Goal: Task Accomplishment & Management: Manage account settings

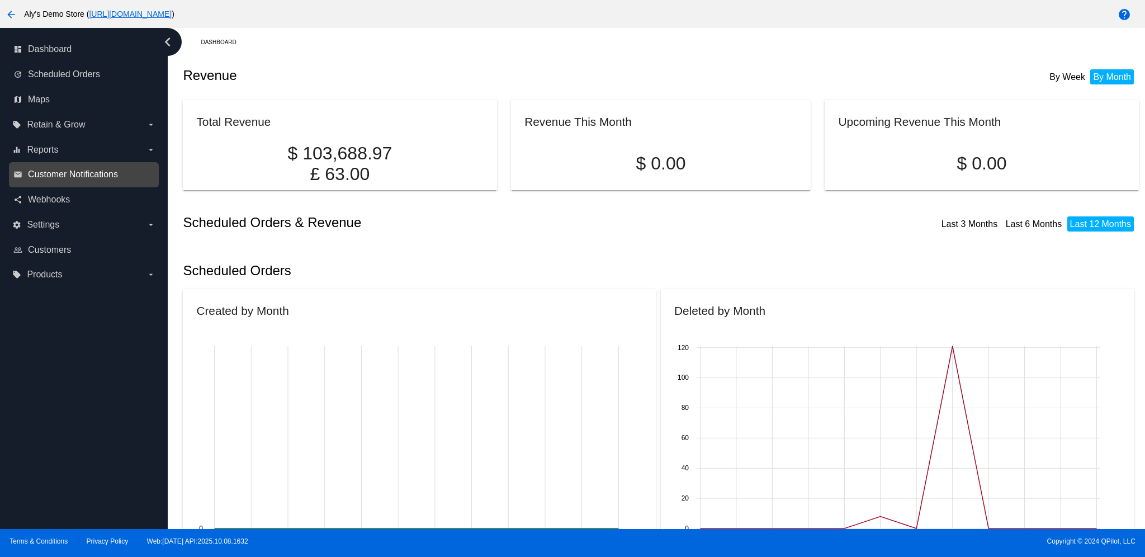
click at [88, 175] on span "Customer Notifications" at bounding box center [73, 174] width 90 height 10
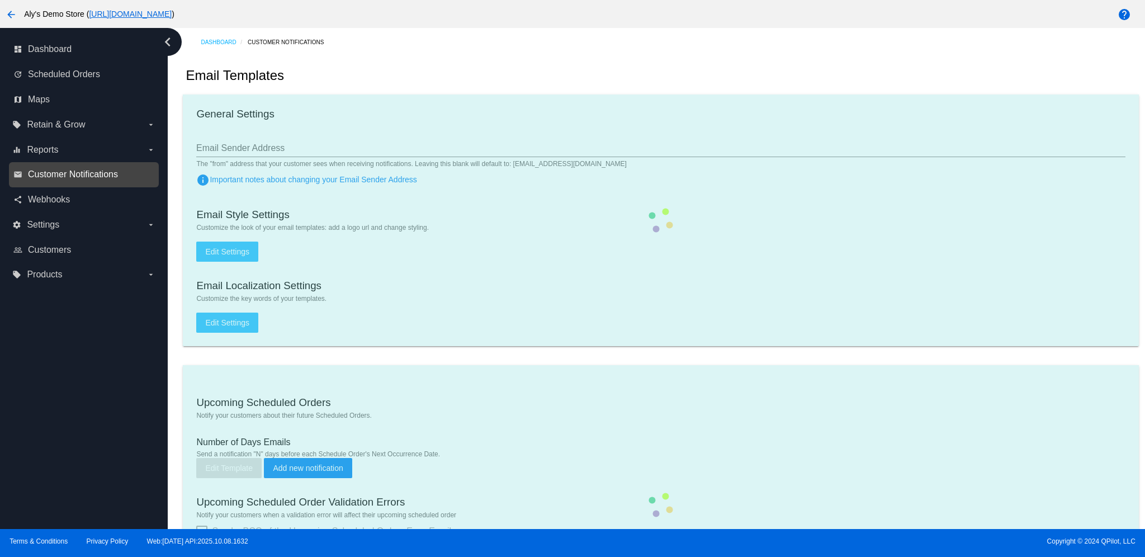
checkbox input "true"
type input "1"
checkbox input "true"
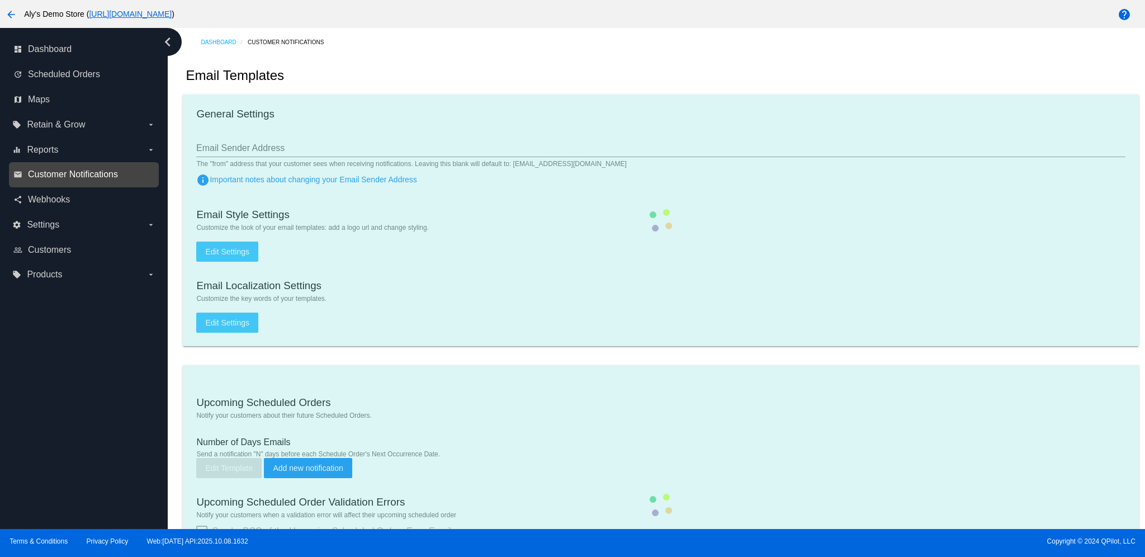
checkbox input "true"
type input "aly@qpilot.cloud, alysorrow@gmail.com"
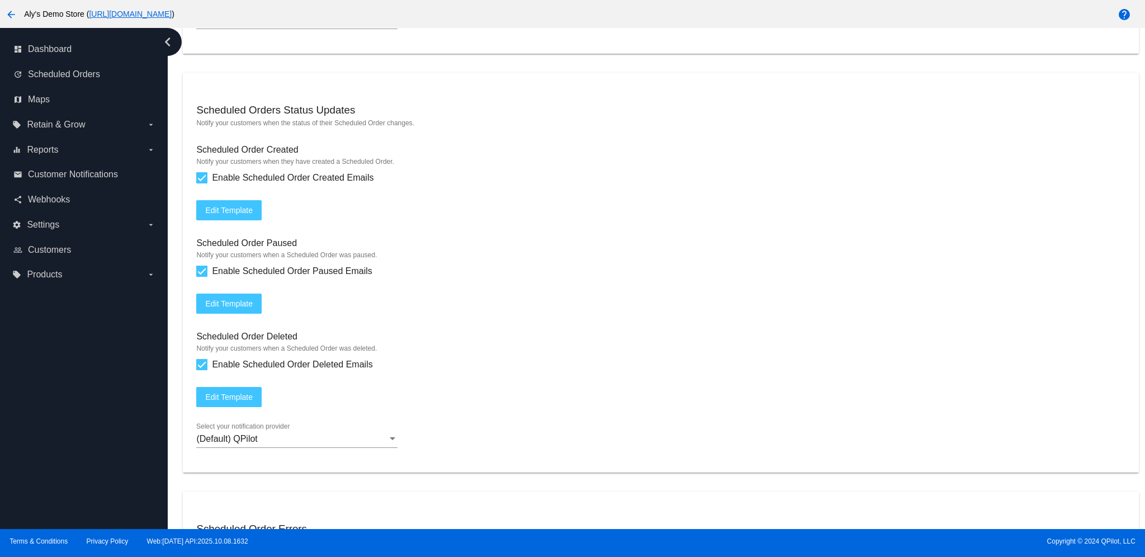
scroll to position [1118, 0]
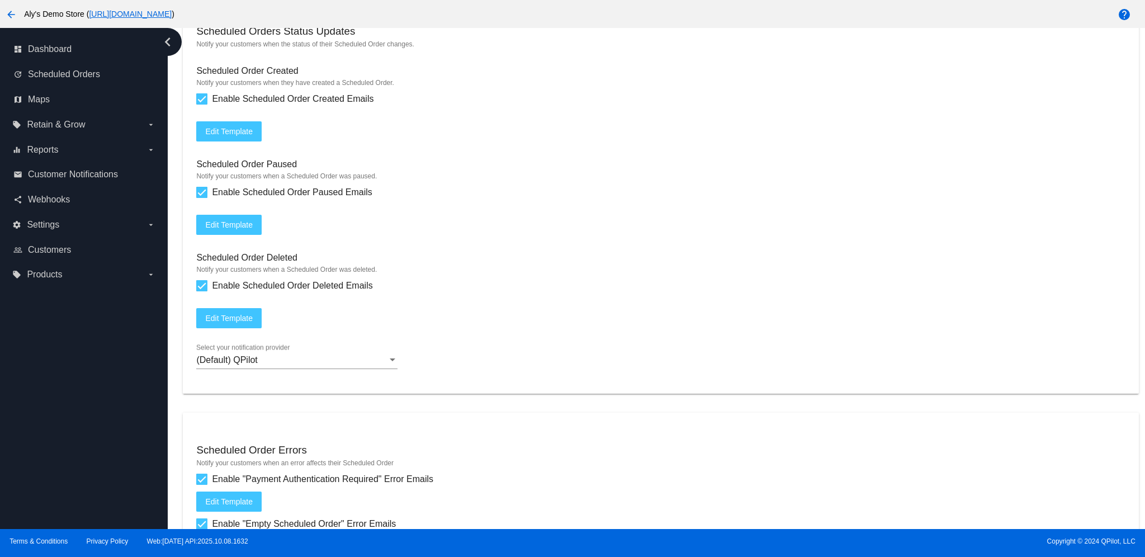
click at [212, 129] on span "Edit Template" at bounding box center [229, 131] width 48 height 9
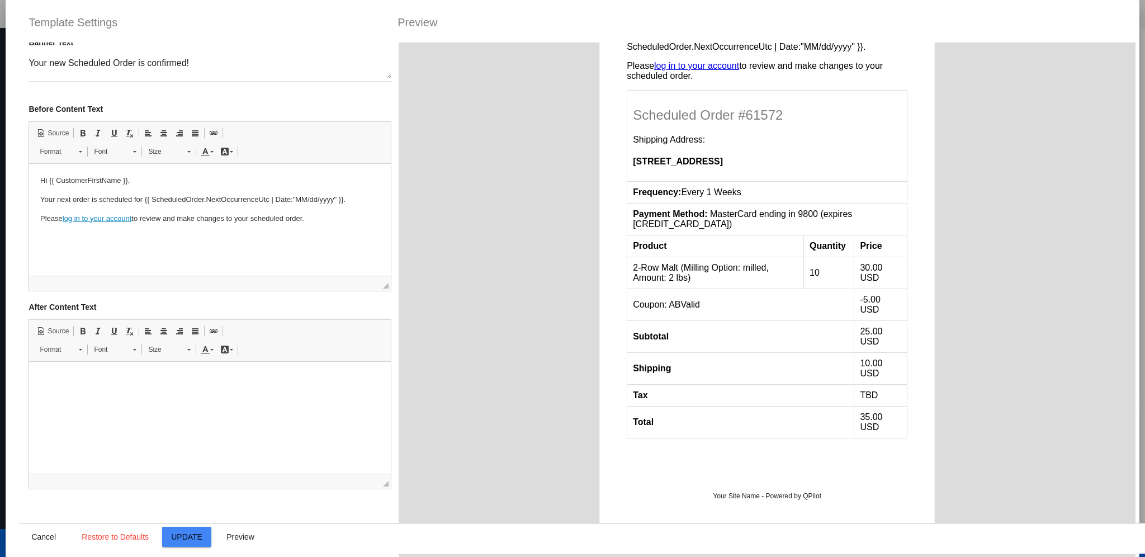
scroll to position [89, 0]
click at [160, 368] on html at bounding box center [209, 375] width 361 height 34
click at [526, 376] on div "Your new Scheduled Order is confirmed! Hi {{ CustomerFirstName }}, Your next or…" at bounding box center [767, 193] width 736 height 748
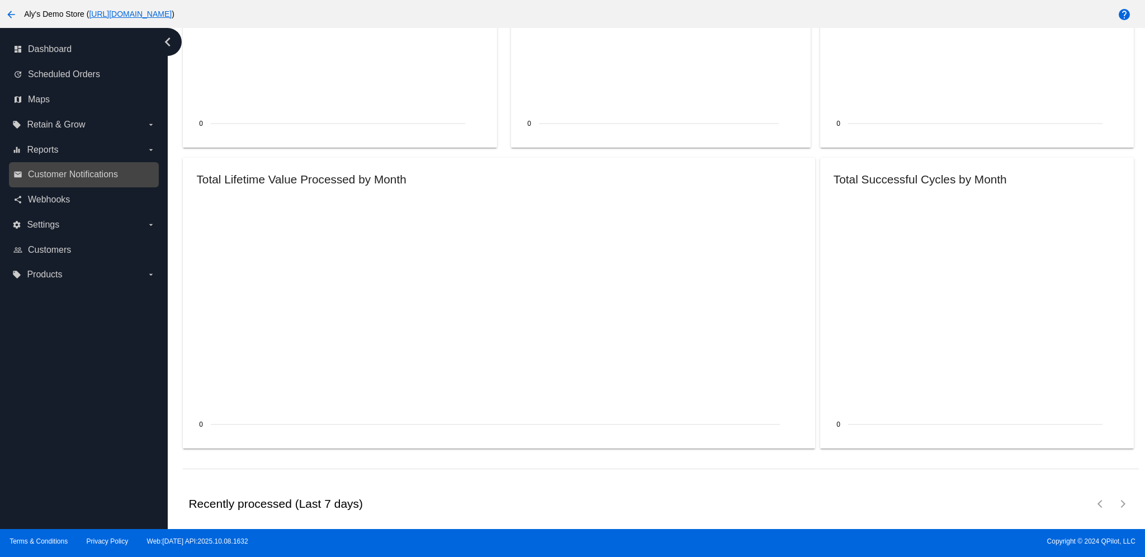
scroll to position [1229, 0]
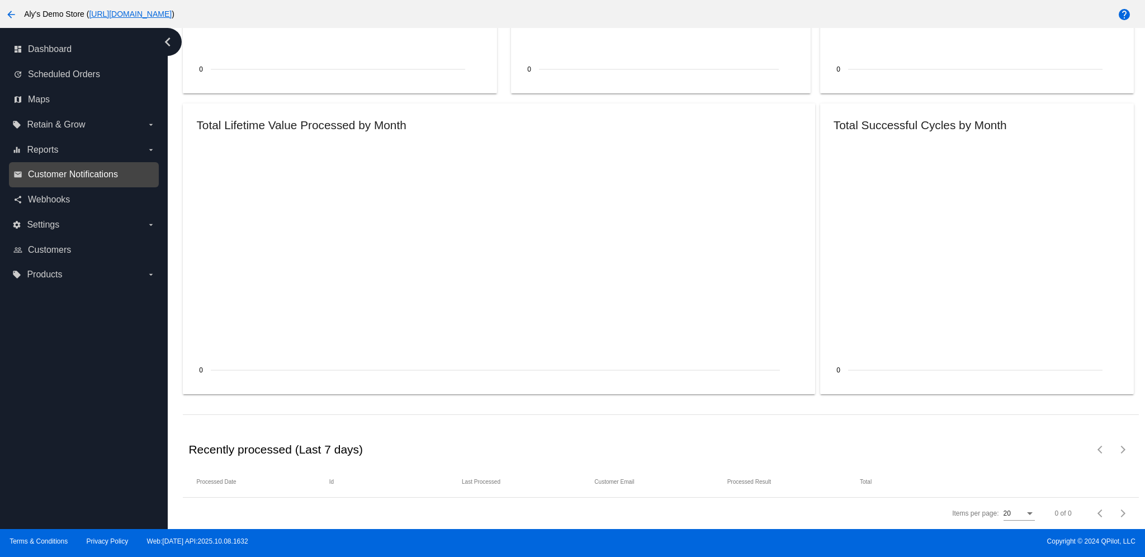
click at [90, 171] on span "Customer Notifications" at bounding box center [73, 174] width 90 height 10
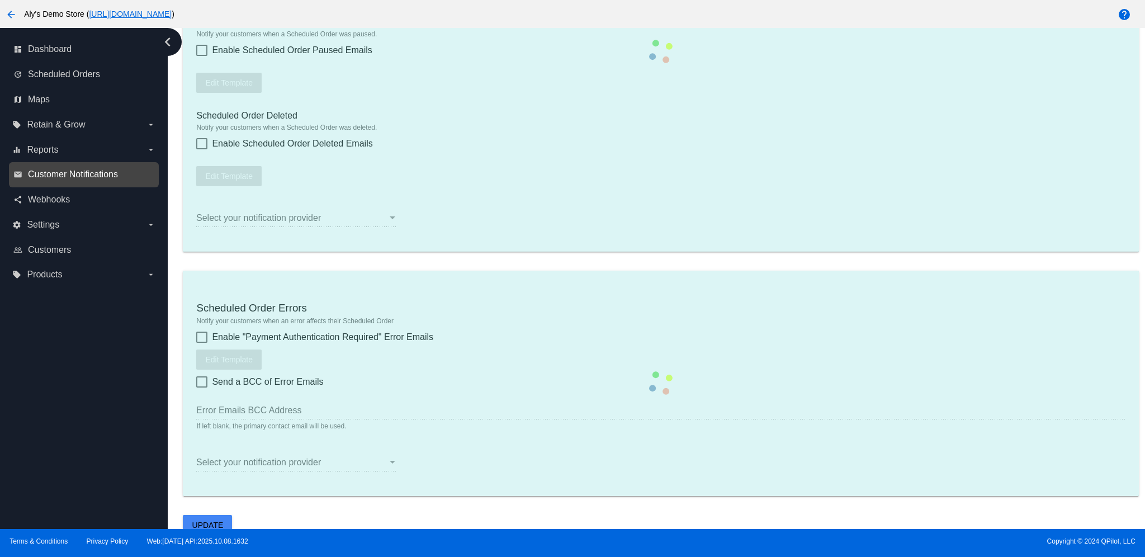
checkbox input "true"
type input "1"
checkbox input "true"
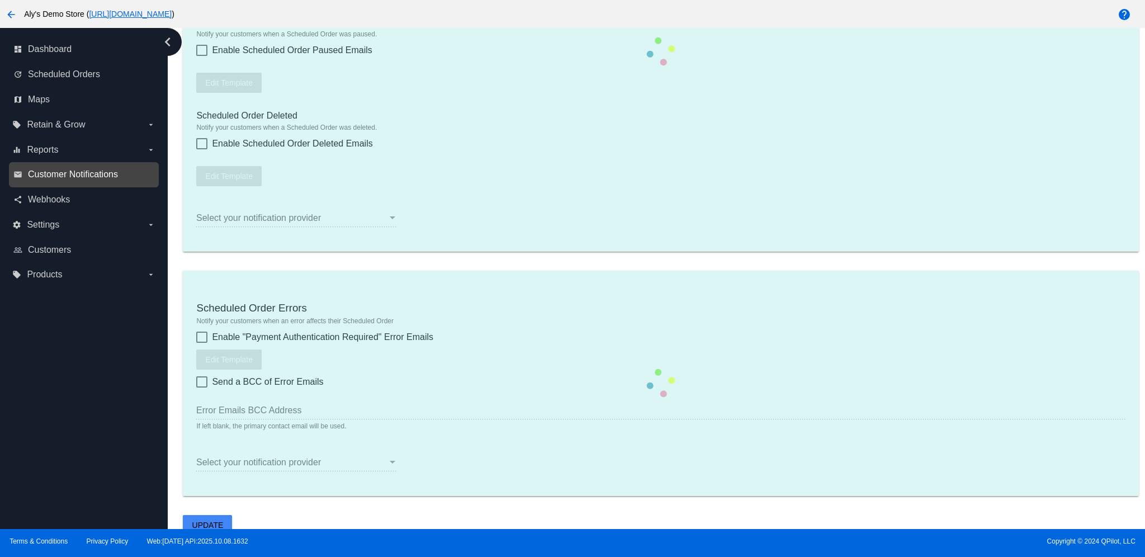
checkbox input "true"
type input "aly@qpilot.cloud, alysorrow@gmail.com"
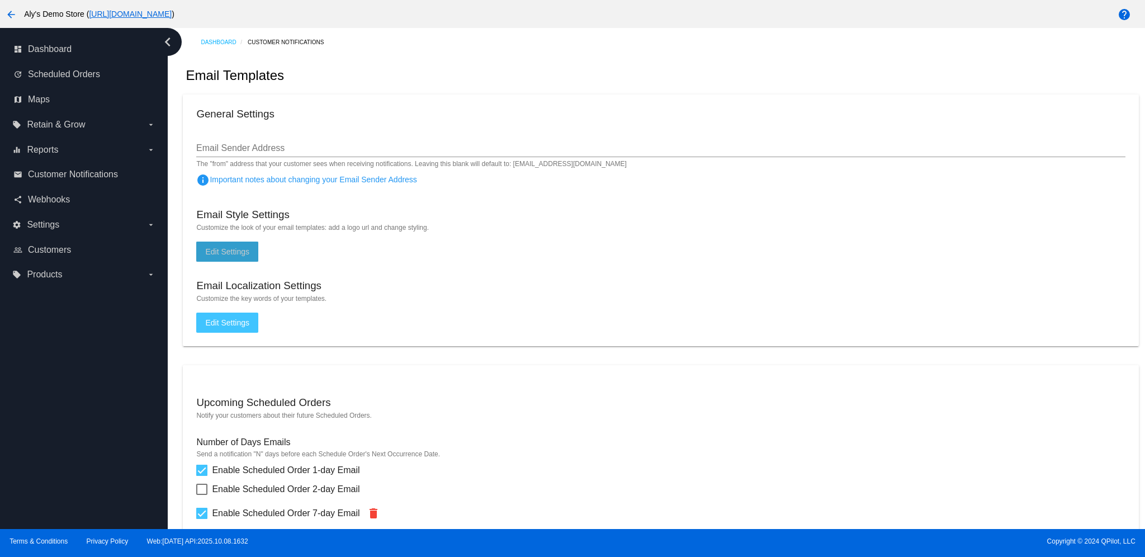
click at [241, 241] on button "Edit Settings" at bounding box center [227, 251] width 62 height 20
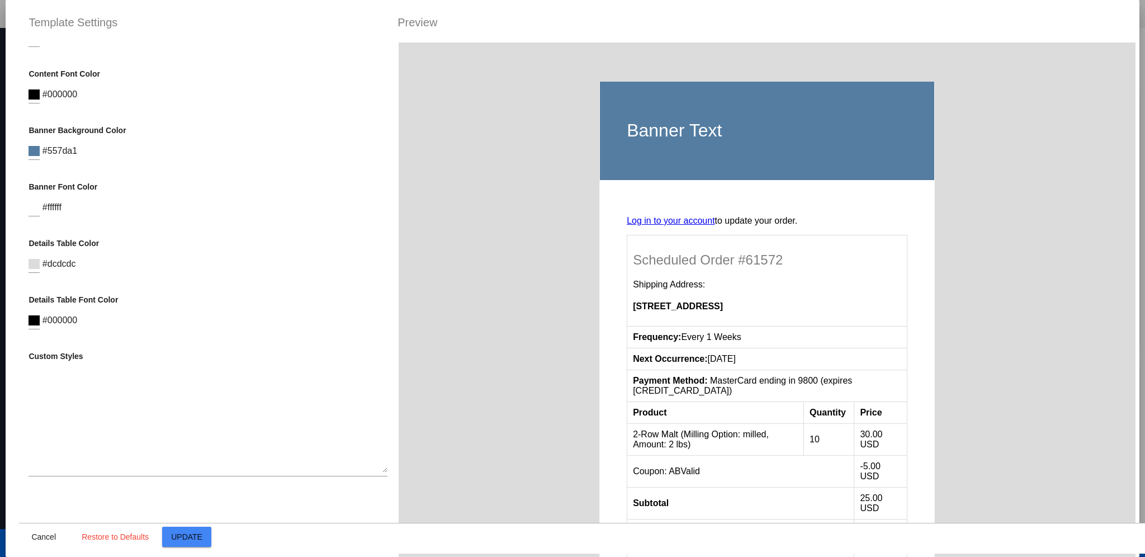
scroll to position [267, 0]
click at [149, 421] on textarea at bounding box center [208, 421] width 359 height 101
paste textarea ".banner { display:none; } .scheduled-order-detail tfoot > tr:nth-child(1) { > d…"
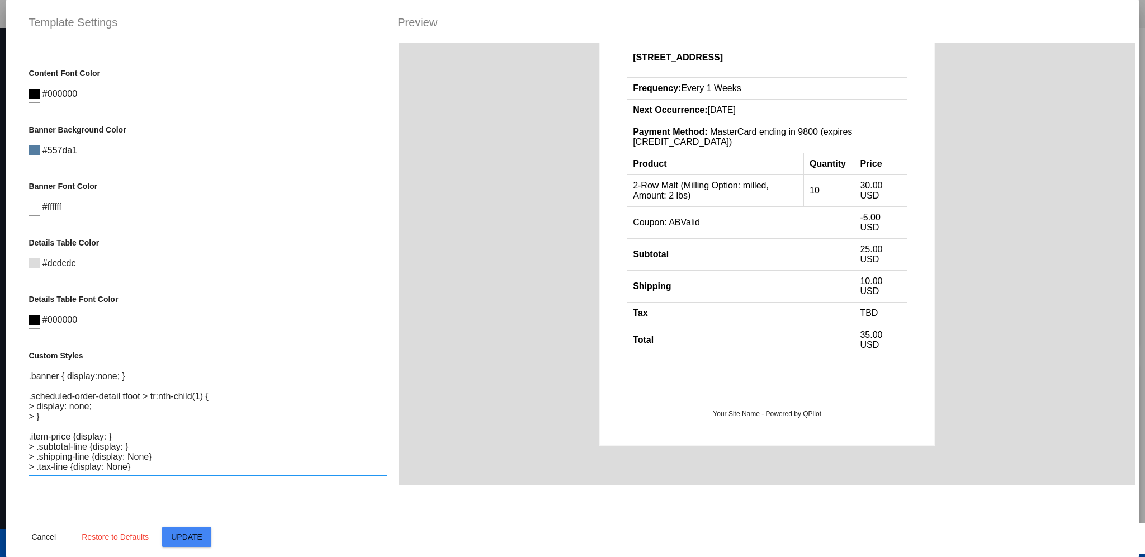
click at [97, 418] on textarea ".banner { display:none; } .scheduled-order-detail tfoot > tr:nth-child(1) { > d…" at bounding box center [208, 421] width 359 height 101
drag, startPoint x: 98, startPoint y: 415, endPoint x: 14, endPoint y: 352, distance: 105.4
click at [13, 352] on mat-dialog-container "Template Settings Preview Container Background Color #dcdcdc Logo Image (url) L…" at bounding box center [573, 278] width 1134 height 557
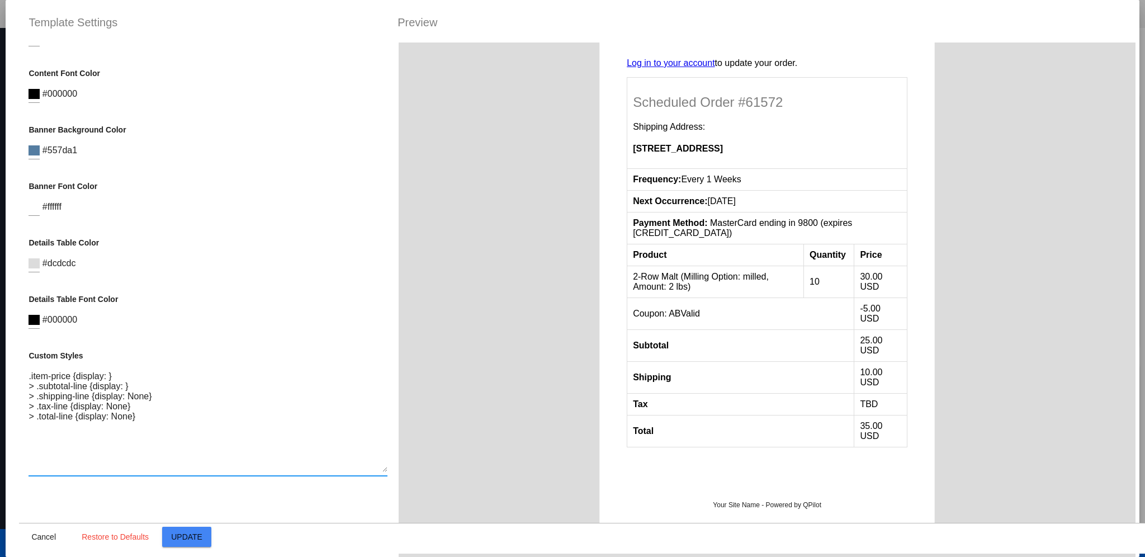
type textarea ".banner { display:none; } .scheduled-order-detail tfoot > tr:nth-child(1) { > d…"
paste textarea ".tax-line { display: none; }"
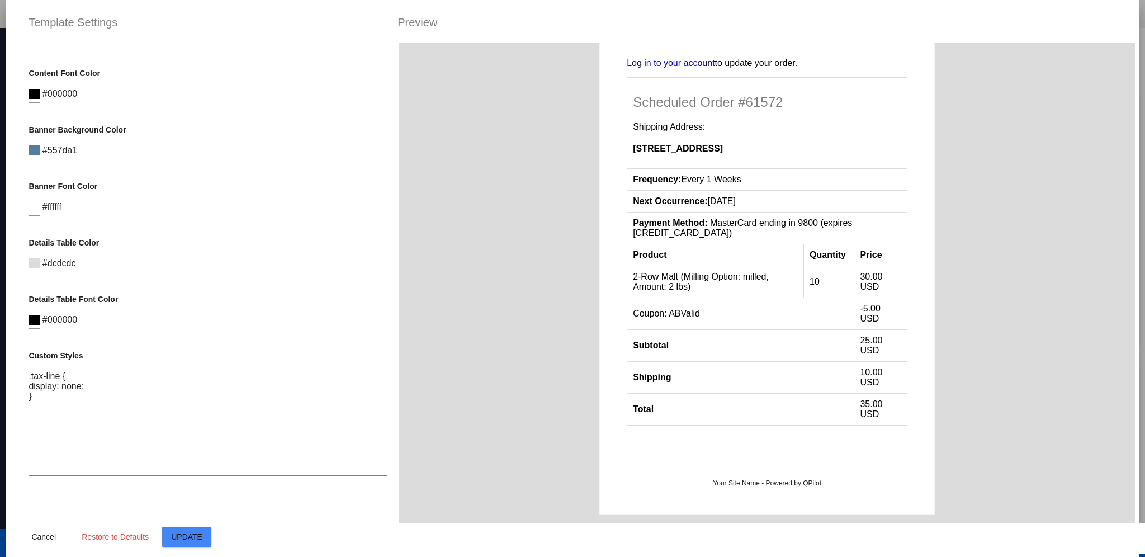
drag, startPoint x: 59, startPoint y: 417, endPoint x: 21, endPoint y: 371, distance: 60.0
click at [21, 371] on div "Container Background Color #dcdcdc Logo Image (url) Logo url Logo Background Co…" at bounding box center [208, 320] width 378 height 557
click at [64, 411] on textarea ".tax-line { display: none; }" at bounding box center [208, 421] width 359 height 101
drag, startPoint x: 64, startPoint y: 411, endPoint x: 93, endPoint y: 428, distance: 33.6
click at [73, 431] on textarea ".tax-line { display: none; }" at bounding box center [208, 421] width 359 height 101
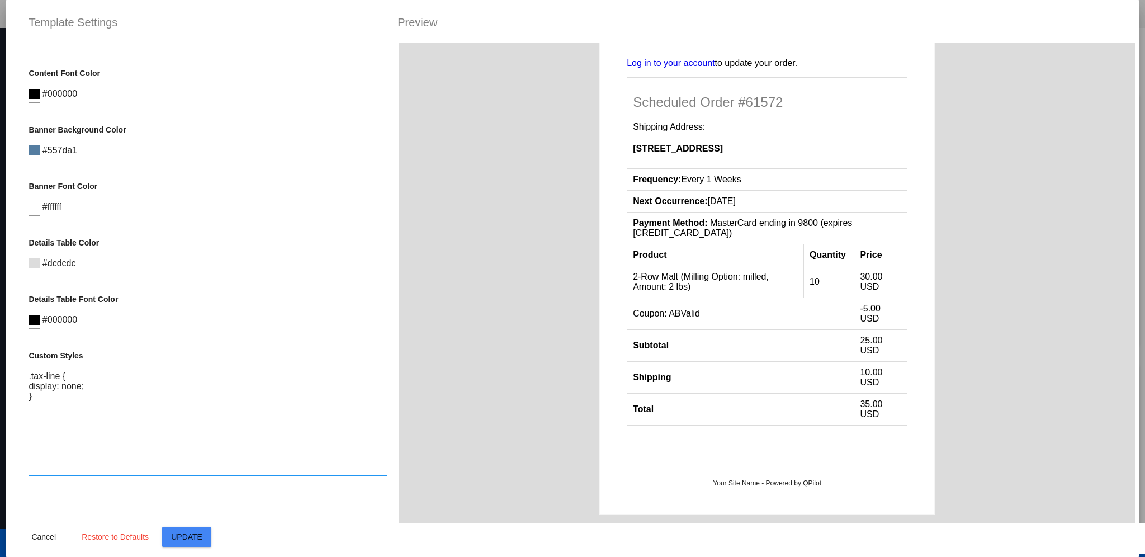
paste textarea ".tax-line { display: none; }"
click at [43, 406] on textarea ".tax-line { display: none; } .tax-line { display: none; }" at bounding box center [208, 421] width 359 height 101
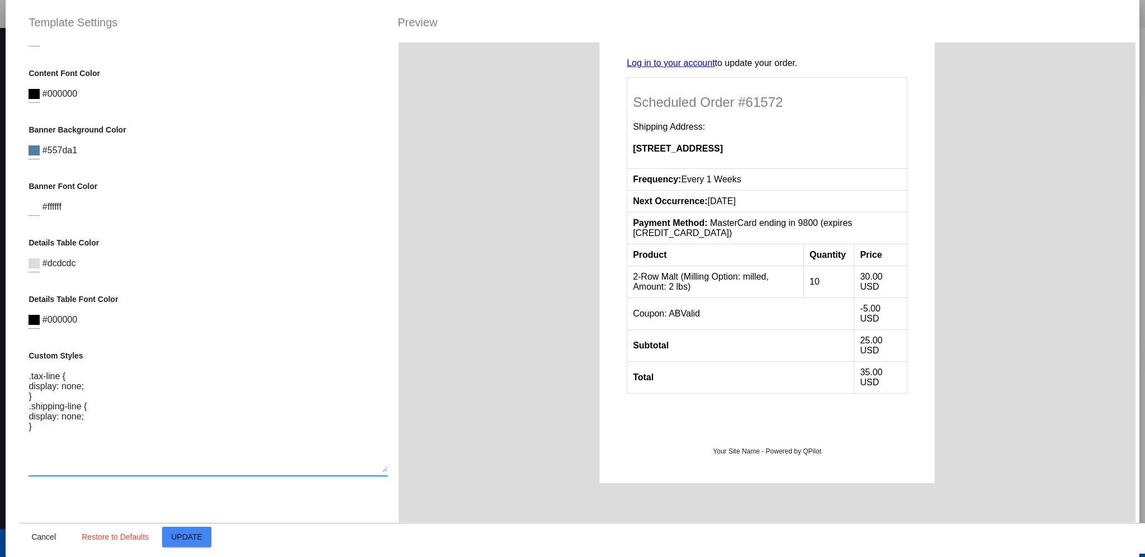
click at [209, 449] on textarea ".tax-line { display: none; } .shipping-line { display: none; }" at bounding box center [208, 421] width 359 height 101
paste textarea ".banner { display:none; } .scheduled-order-detail tfoot > tr:nth-child(1) { > d…"
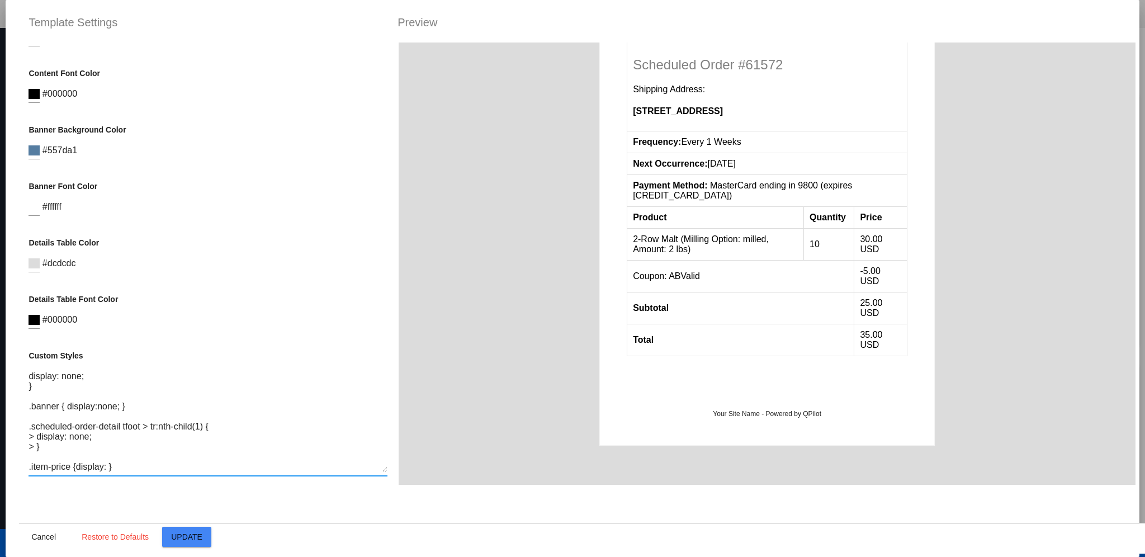
scroll to position [74, 0]
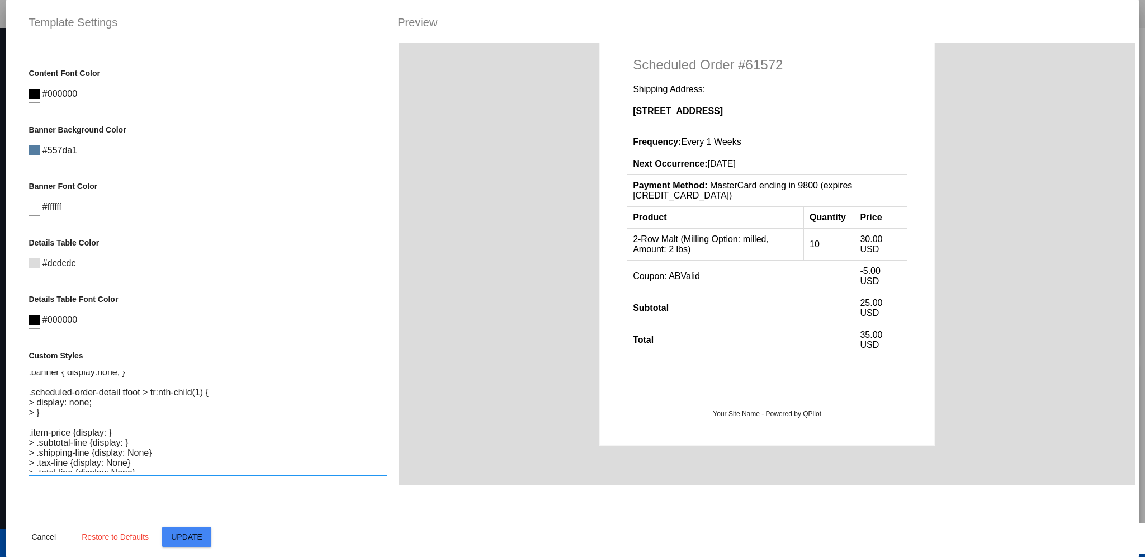
click at [32, 399] on textarea ".tax-line { display: none; } .shipping-line { display: none; } .banner { displa…" at bounding box center [208, 421] width 359 height 101
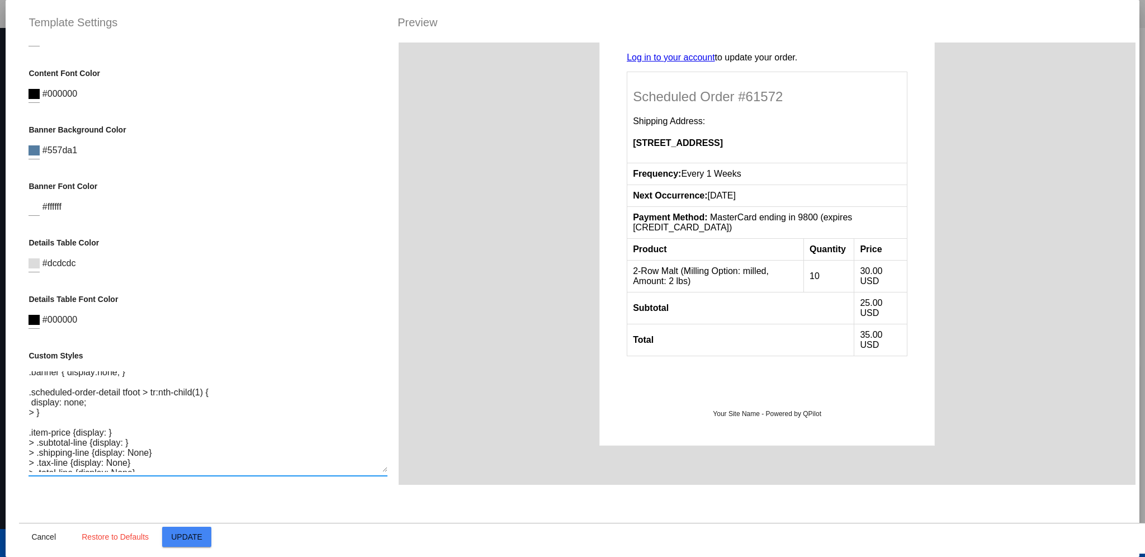
drag, startPoint x: 58, startPoint y: 425, endPoint x: 48, endPoint y: 414, distance: 15.0
click at [32, 420] on textarea ".tax-line { display: none; } .shipping-line { display: none; } .banner { displa…" at bounding box center [208, 421] width 359 height 101
click at [55, 414] on textarea ".tax-line { display: none; } .shipping-line { display: none; } .banner { displa…" at bounding box center [208, 421] width 359 height 101
click at [45, 406] on textarea ".tax-line { display: none; } .shipping-line { display: none; } .banner { displa…" at bounding box center [208, 421] width 359 height 101
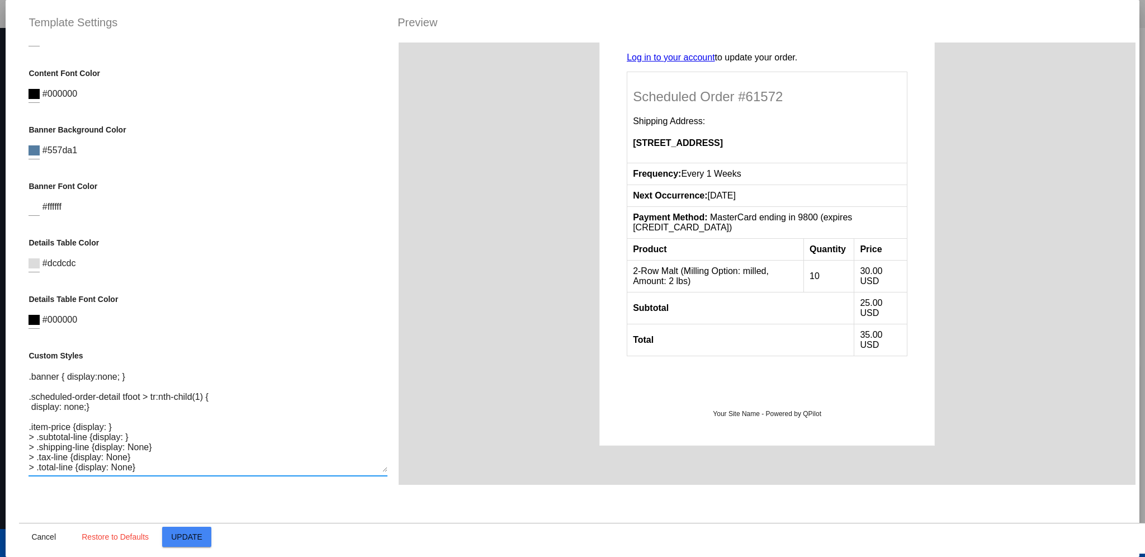
click at [39, 439] on textarea ".tax-line { display: none; } .shipping-line { display: none; } .banner { displa…" at bounding box center [208, 421] width 359 height 101
click at [34, 449] on textarea ".tax-line { display: none; } .shipping-line { display: none; } .banner { displa…" at bounding box center [208, 421] width 359 height 101
click at [35, 454] on textarea ".tax-line { display: none; } .shipping-line { display: none; } .banner { displa…" at bounding box center [208, 421] width 359 height 101
click at [36, 468] on textarea ".tax-line { display: none; } .shipping-line { display: none; } .banner { displa…" at bounding box center [208, 421] width 359 height 101
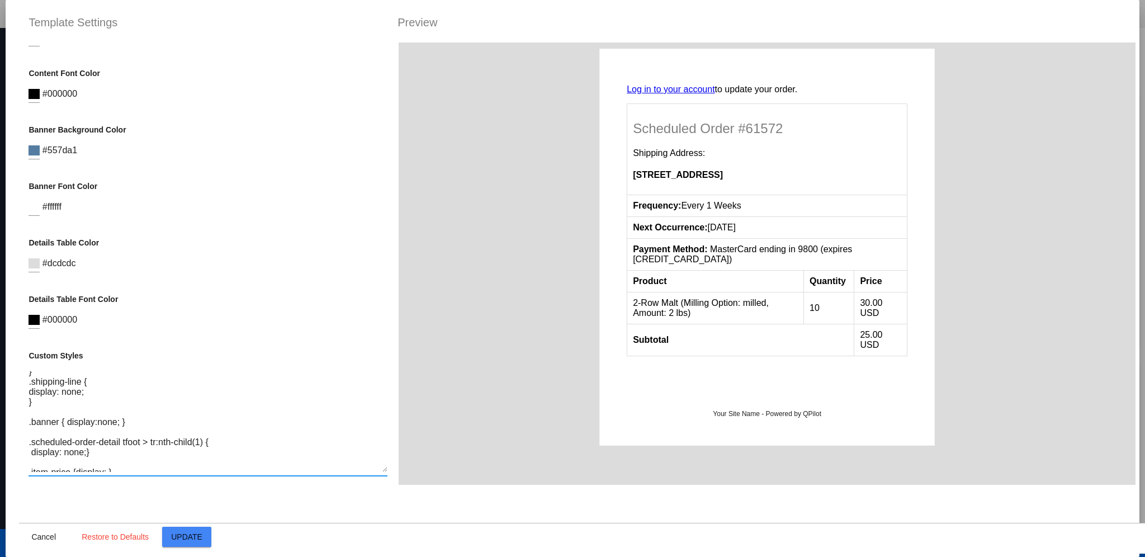
scroll to position [0, 0]
drag, startPoint x: 55, startPoint y: 426, endPoint x: 0, endPoint y: 266, distance: 169.0
click at [7, 310] on mat-dialog-container "Template Settings Preview Container Background Color #dcdcdc Logo Image (url) L…" at bounding box center [573, 278] width 1134 height 557
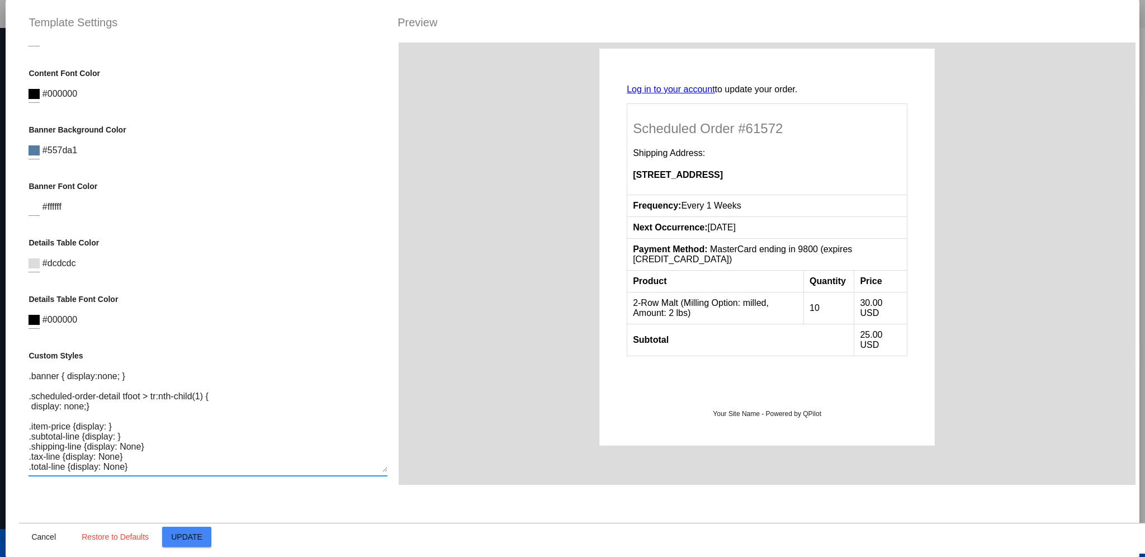
type textarea ".banner { display:none; } .scheduled-order-detail tfoot > tr:nth-child(1) { dis…"
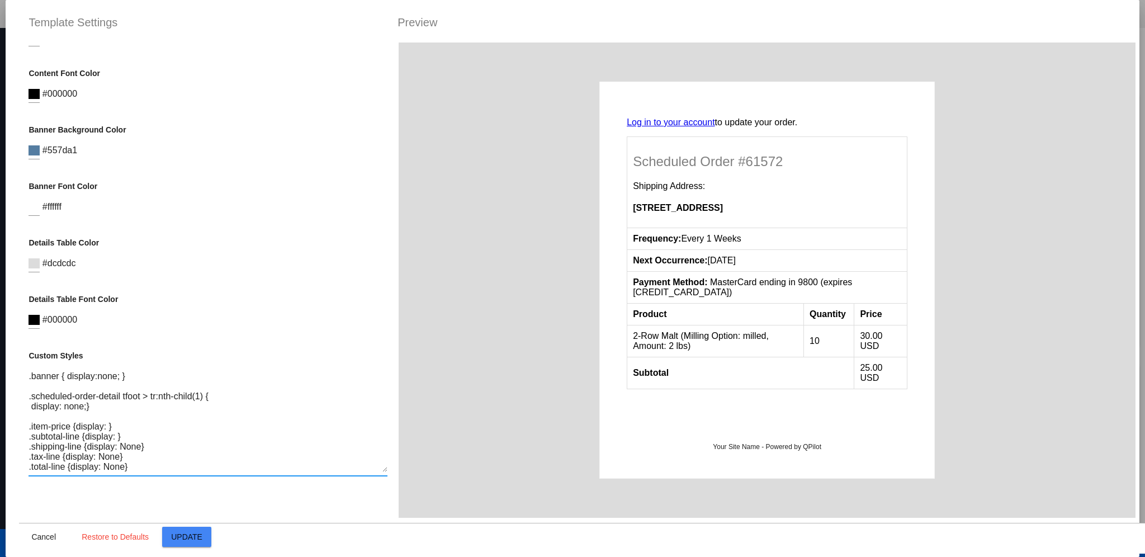
click at [195, 529] on button "Update" at bounding box center [186, 537] width 49 height 20
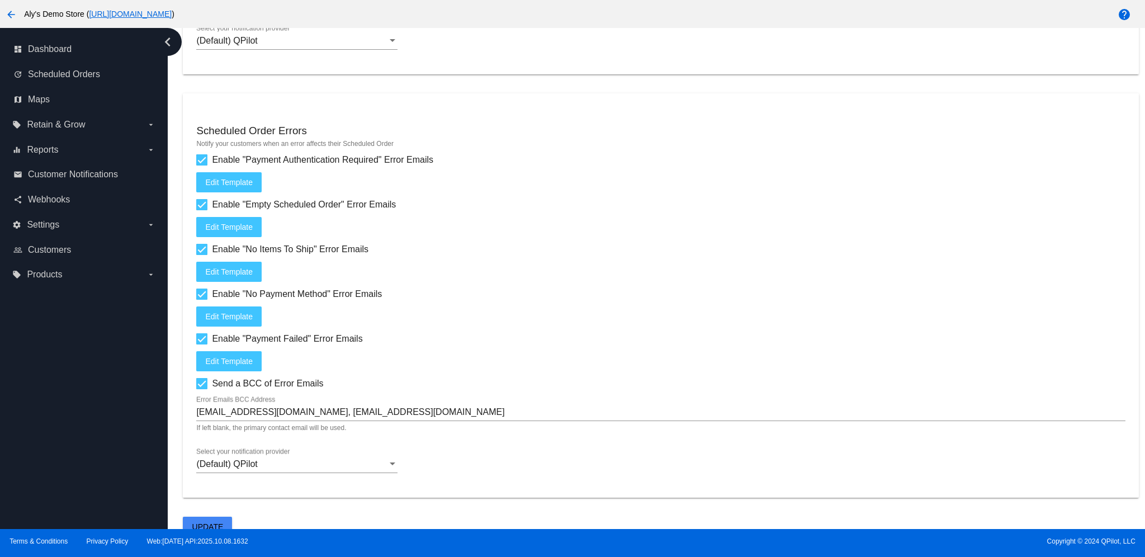
scroll to position [1439, 0]
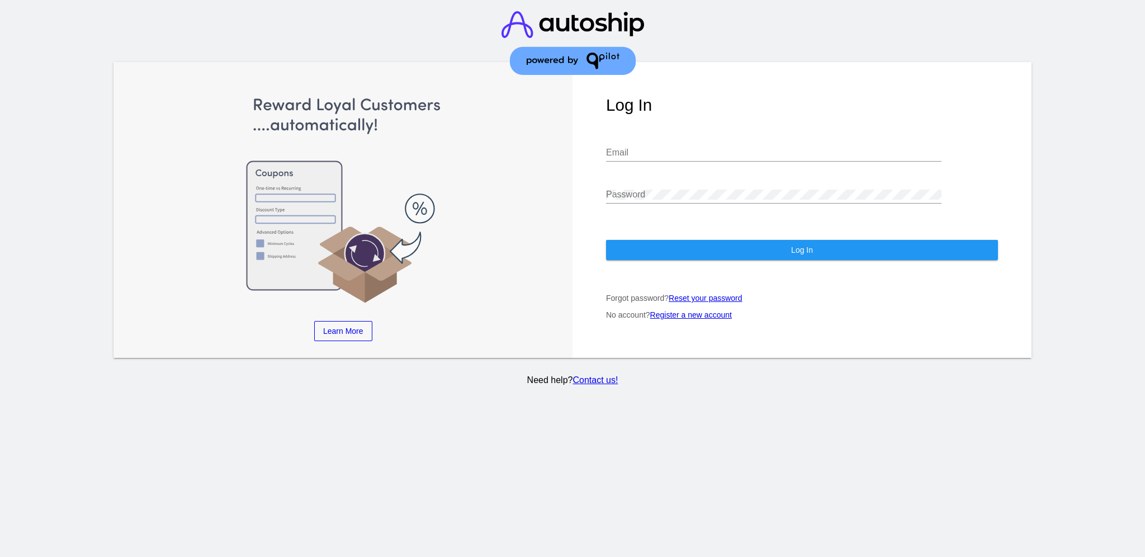
type input "aly@qpilot.cloud"
click at [810, 244] on button "Log In" at bounding box center [802, 250] width 392 height 20
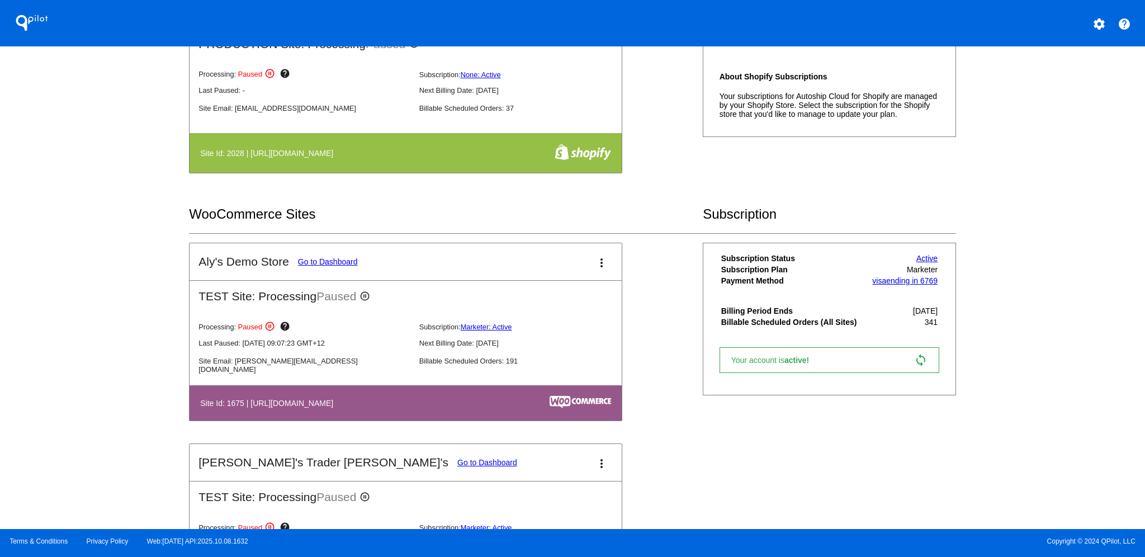
scroll to position [372, 0]
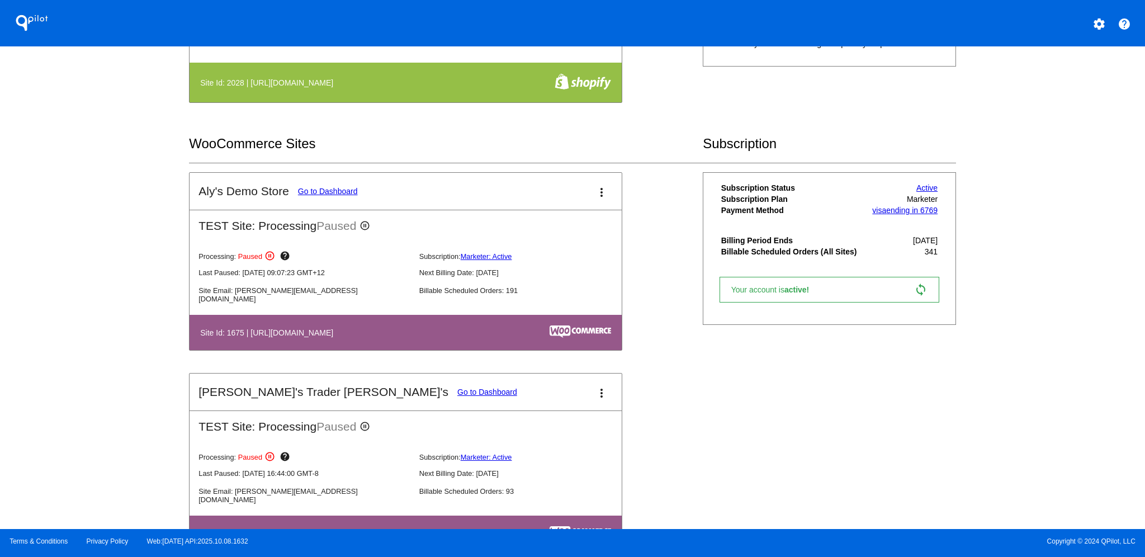
click at [322, 187] on link "Go to Dashboard" at bounding box center [328, 191] width 60 height 9
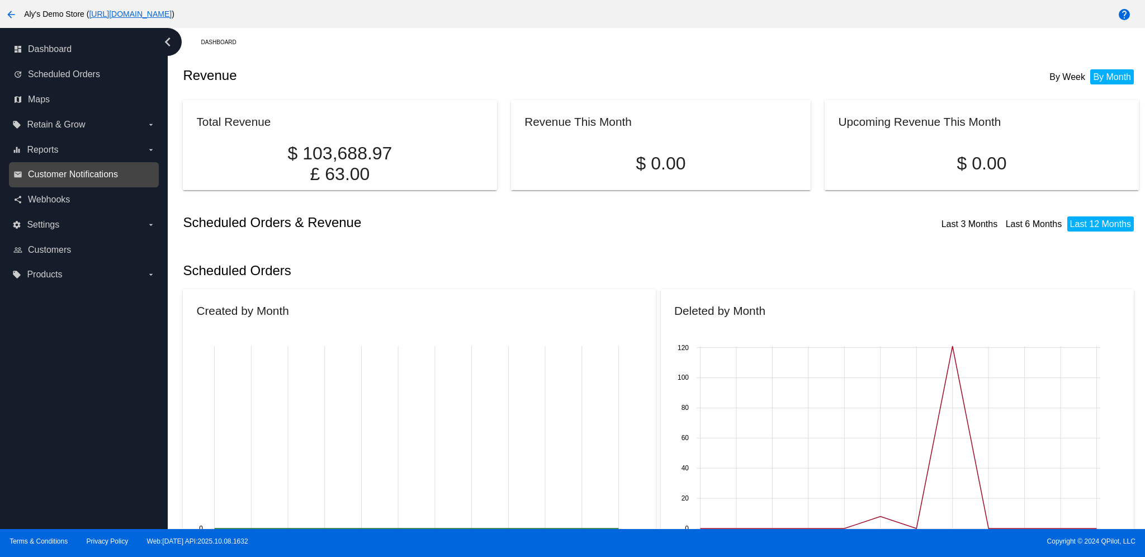
click at [57, 179] on span "Customer Notifications" at bounding box center [73, 174] width 90 height 10
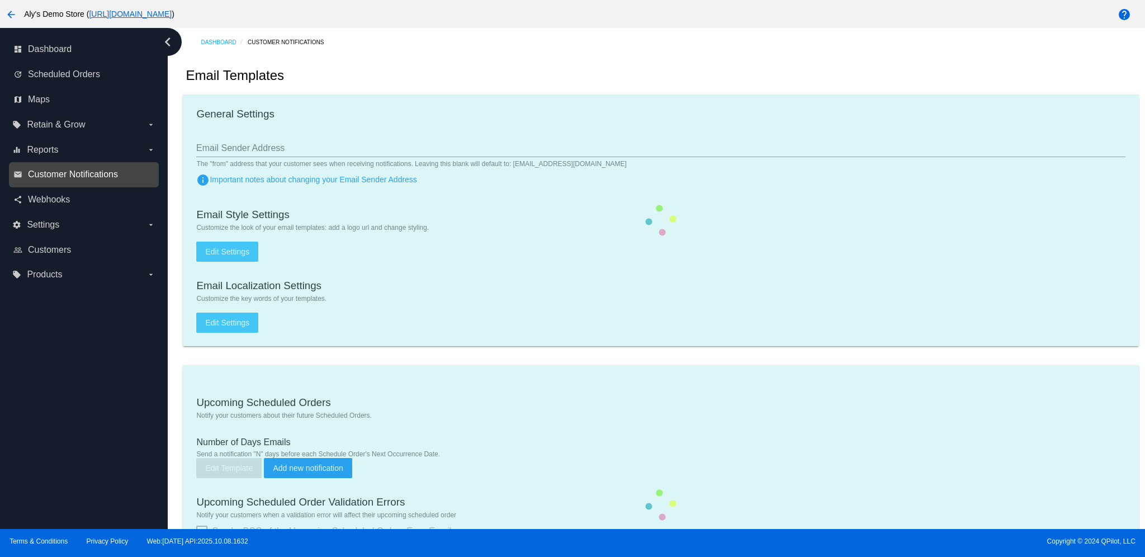
checkbox input "true"
type input "1"
checkbox input "true"
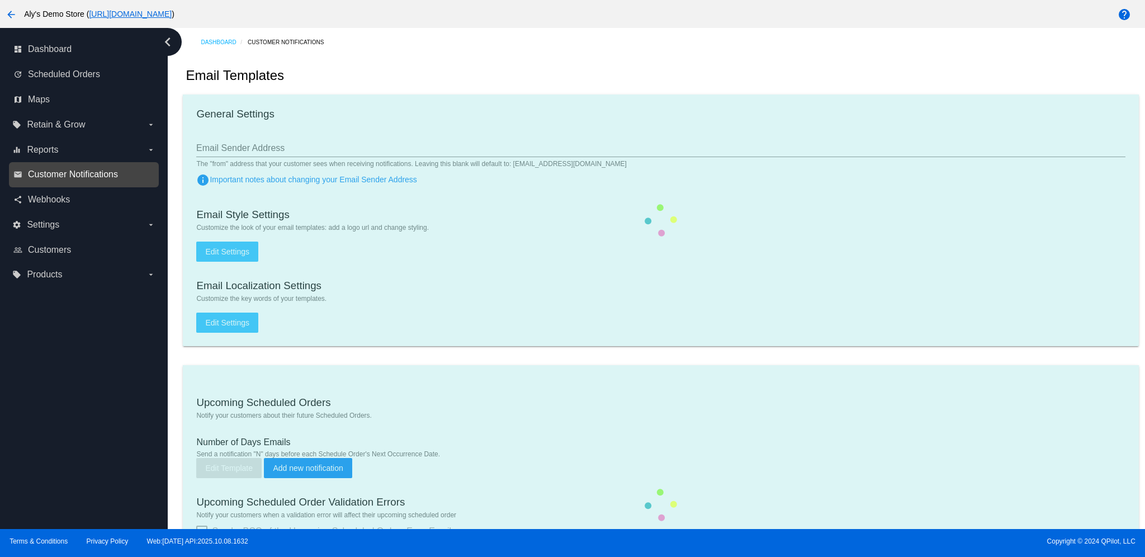
checkbox input "true"
type input "aly@qpilot.cloud, alysorrow@gmail.com"
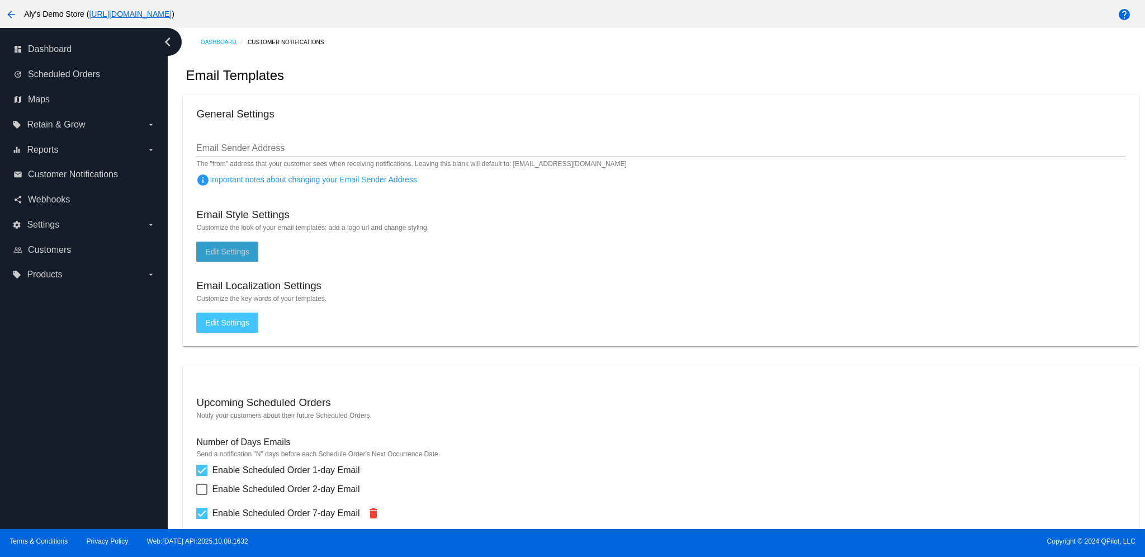
click at [236, 250] on span "Edit Settings" at bounding box center [227, 251] width 44 height 9
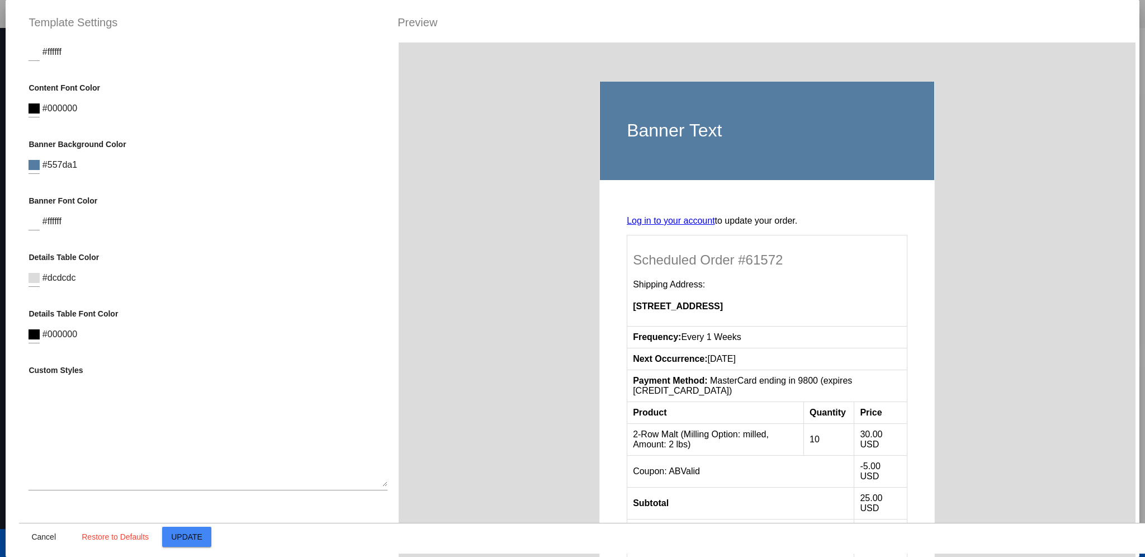
scroll to position [267, 0]
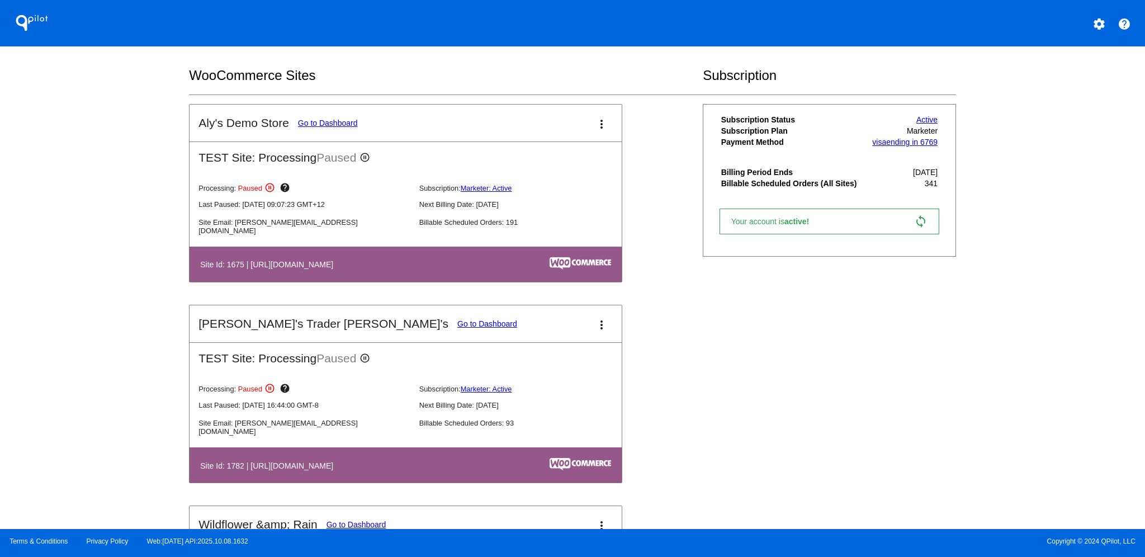
scroll to position [522, 0]
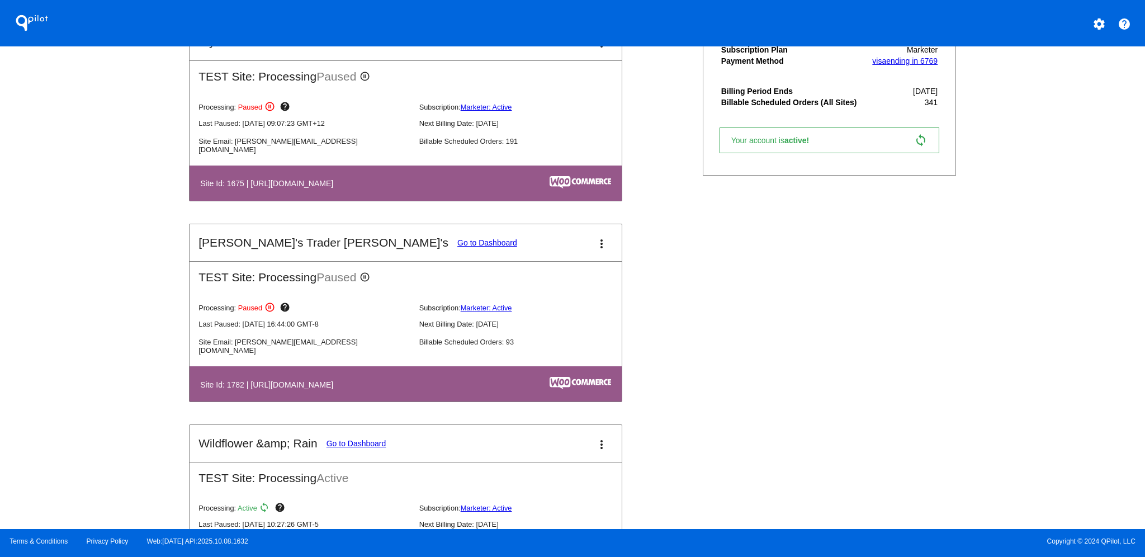
click at [457, 238] on link "Go to Dashboard" at bounding box center [487, 242] width 60 height 9
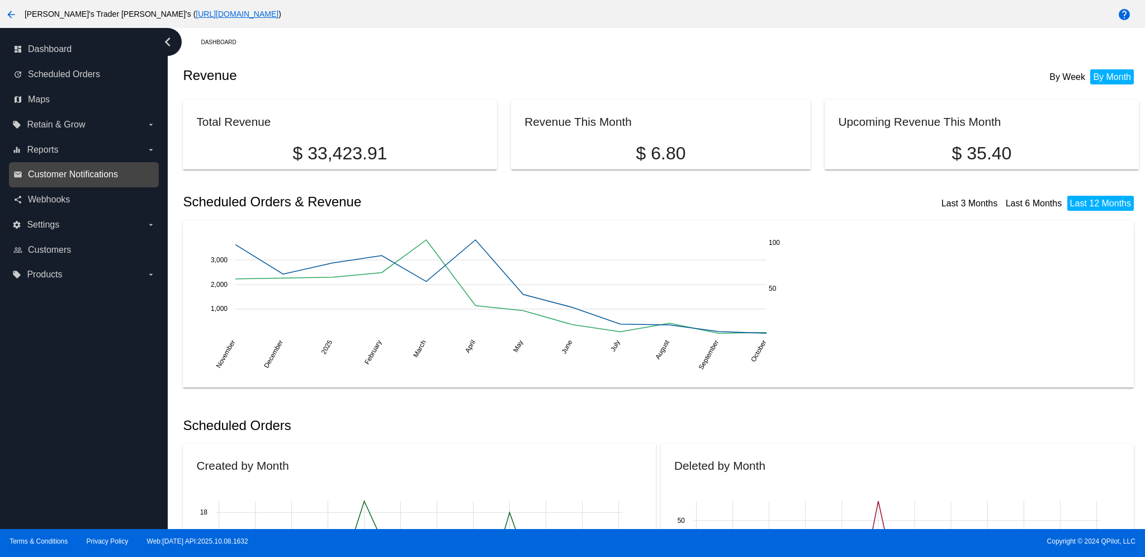
click at [69, 177] on span "Customer Notifications" at bounding box center [73, 174] width 90 height 10
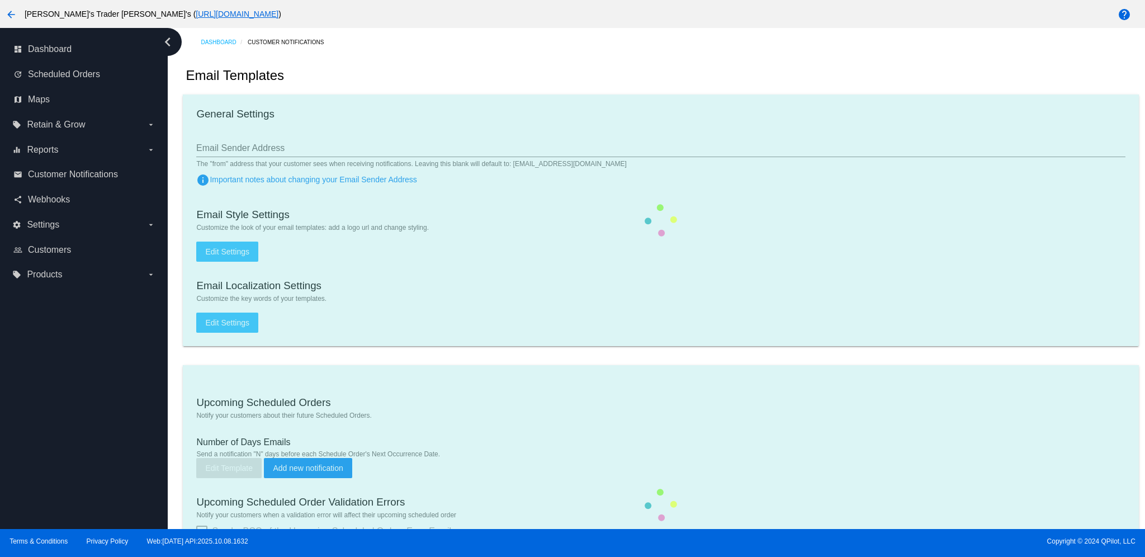
type input "[PERSON_NAME]'s Trader [PERSON_NAME] <[EMAIL_ADDRESS][DOMAIN_NAME]>"
checkbox input "true"
type input "[EMAIL_ADDRESS][DOMAIN_NAME]"
type input "1"
checkbox input "true"
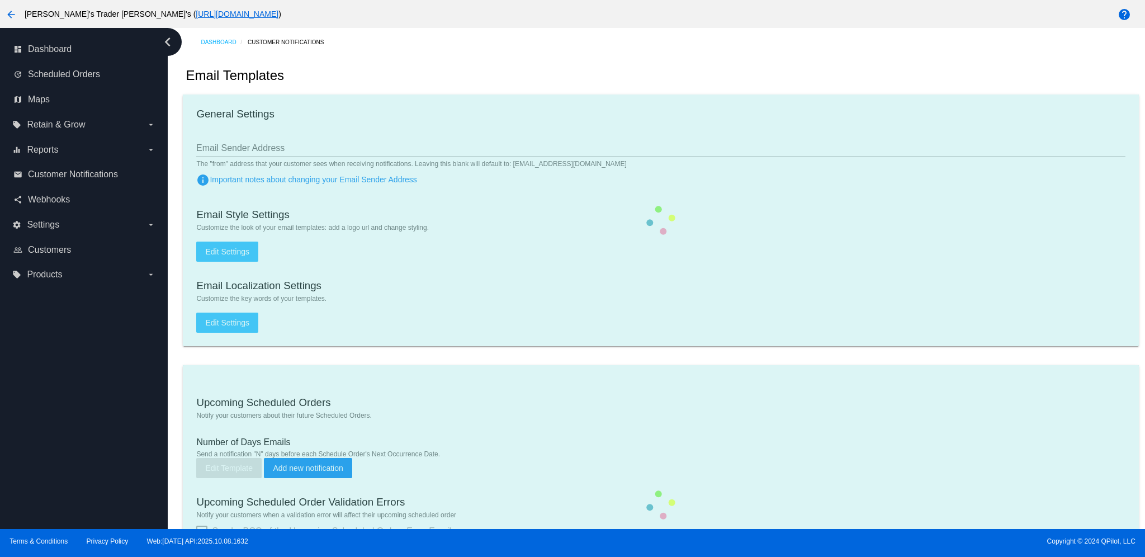
checkbox input "true"
type input "[EMAIL_ADDRESS][DOMAIN_NAME]"
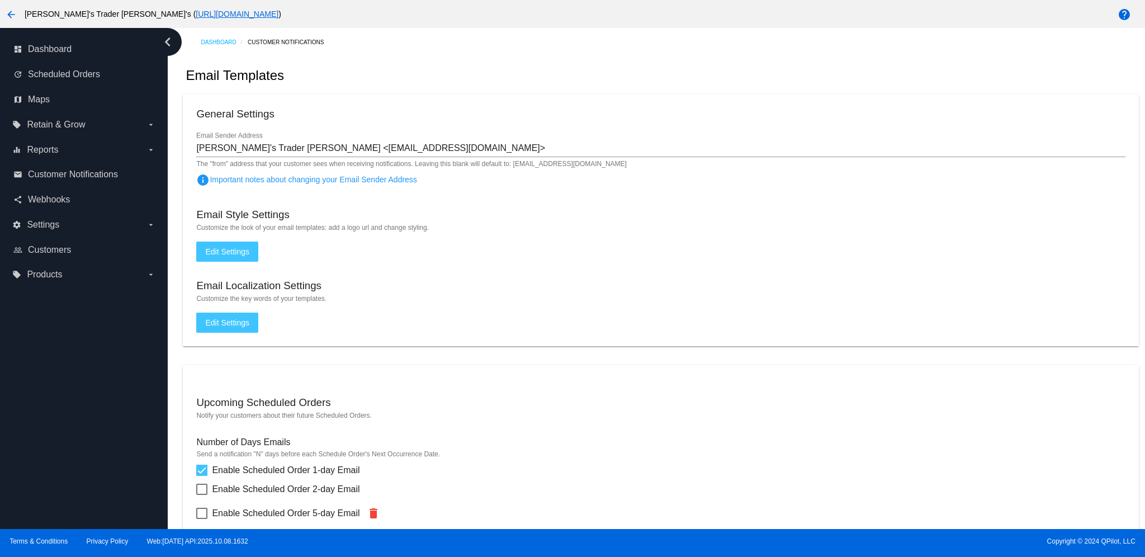
click at [224, 255] on button "Edit Settings" at bounding box center [227, 251] width 62 height 20
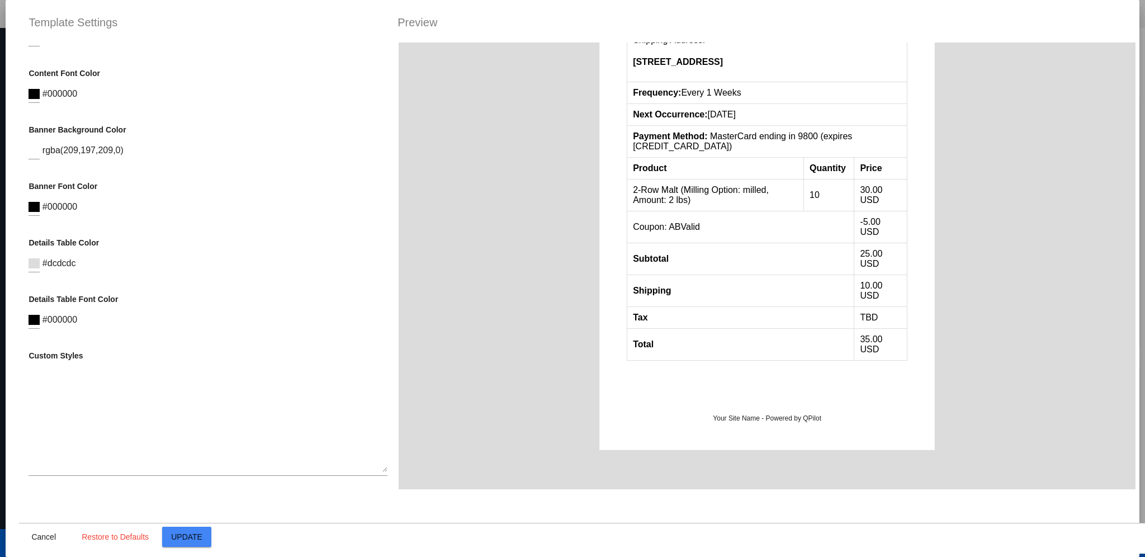
scroll to position [255, 0]
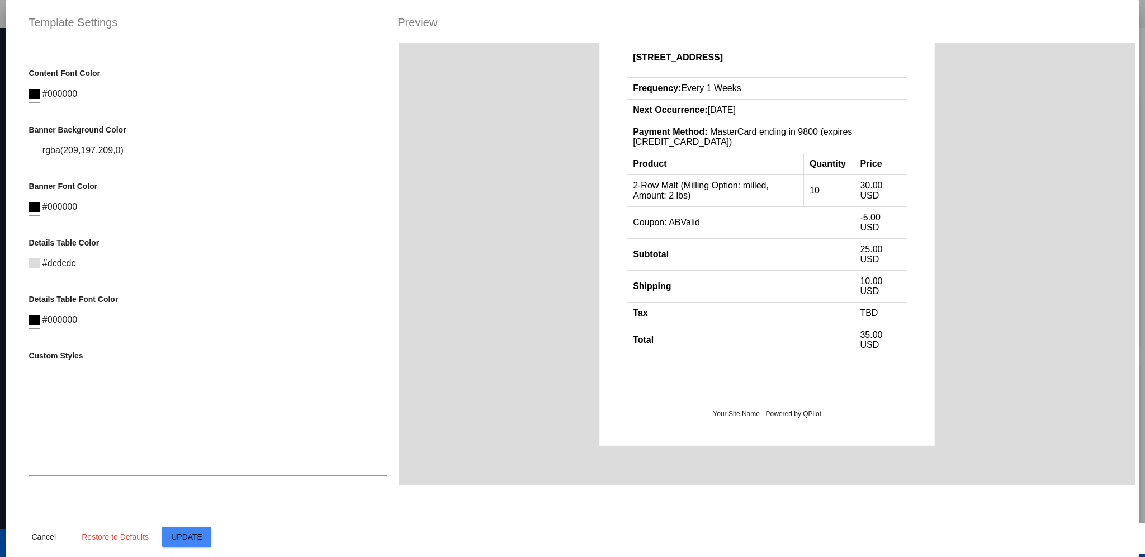
click at [203, 419] on textarea at bounding box center [208, 421] width 359 height 101
type textarea ".tax-line display none"
drag, startPoint x: 171, startPoint y: 380, endPoint x: 0, endPoint y: 378, distance: 171.1
click at [0, 378] on div "Template Settings Preview Container Background Color #dcdcdc Logo Image (url) L…" at bounding box center [572, 278] width 1145 height 557
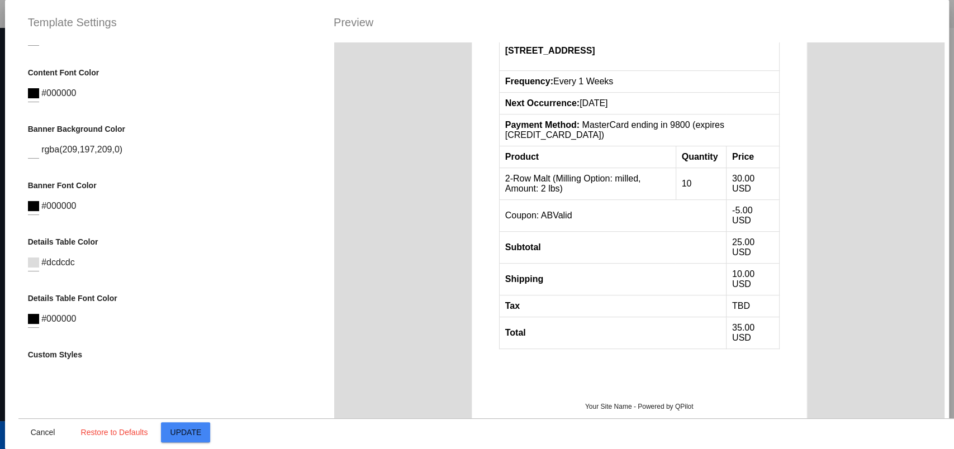
scroll to position [359, 0]
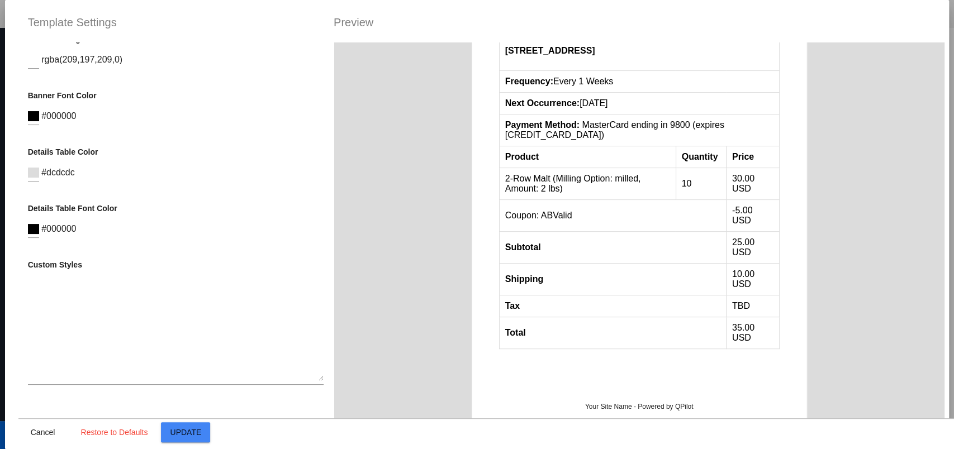
click at [162, 335] on textarea at bounding box center [176, 331] width 296 height 101
paste textarea ".tax-line {display: None}"
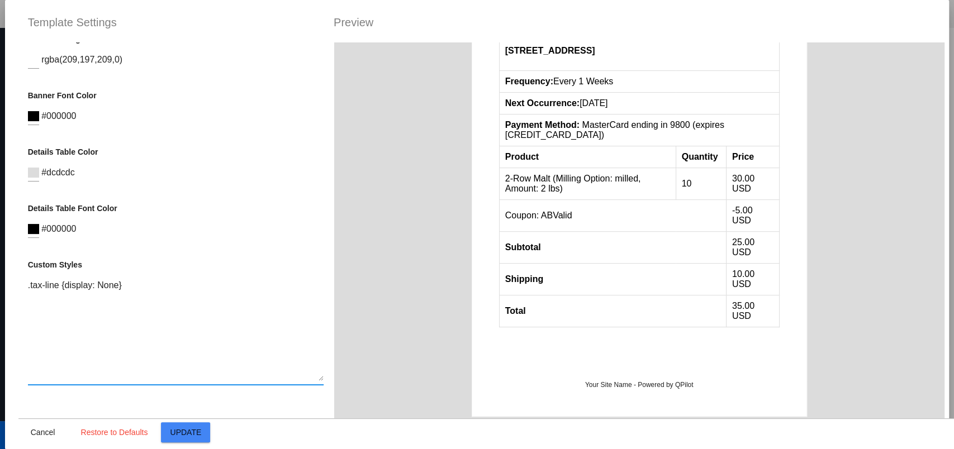
drag, startPoint x: 129, startPoint y: 288, endPoint x: 100, endPoint y: 285, distance: 29.3
click at [100, 285] on textarea ".tax-line {display: None}" at bounding box center [176, 331] width 296 height 101
click at [110, 291] on textarea ".tax-line {display: None}" at bounding box center [176, 331] width 296 height 101
click at [104, 287] on textarea ".tax-line {display: None}" at bounding box center [176, 331] width 296 height 101
click at [159, 283] on textarea ".tax-line {display: none}" at bounding box center [176, 331] width 296 height 101
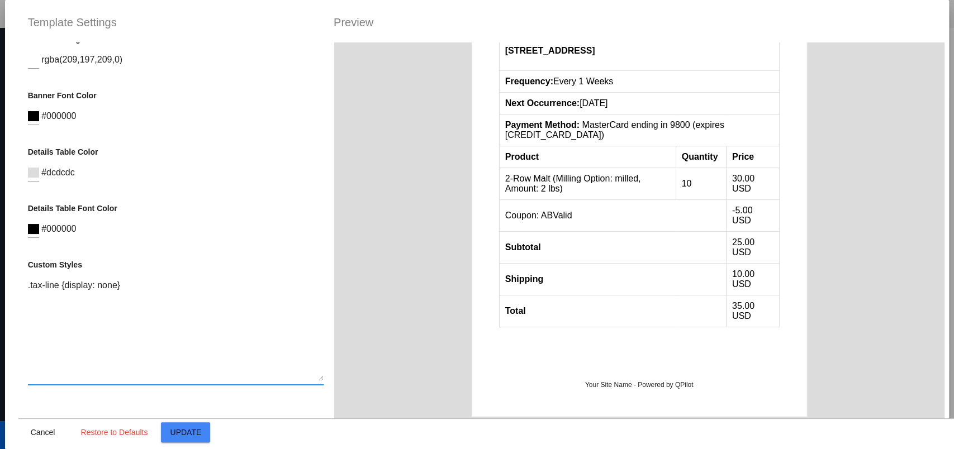
paste textarea ".tax-line {display: None}"
click at [42, 300] on textarea ".tax-line {display: none} .tax-line {display: None}" at bounding box center [176, 331] width 296 height 101
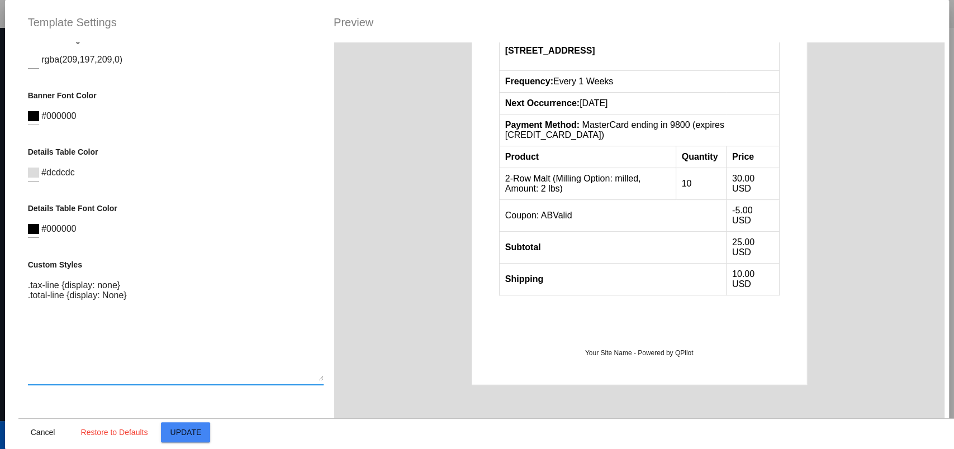
click at [140, 300] on textarea ".tax-line {display: none} .total-line {display: None}" at bounding box center [176, 331] width 296 height 101
paste textarea ".tax-line {display: None}"
click at [40, 312] on textarea ".tax-line {display: none} .total-line {display: None} .tax-line {display: None}" at bounding box center [176, 331] width 296 height 101
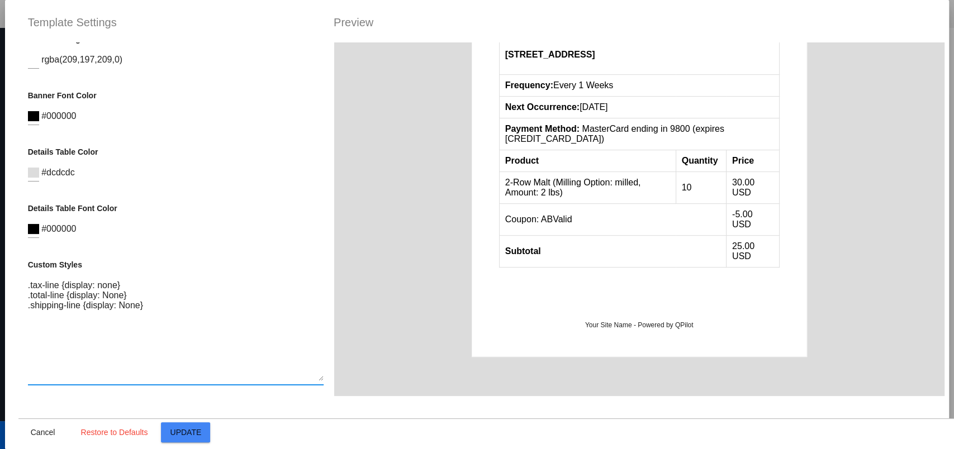
type textarea ".tax-line {display: none} .total-line {display: None} .shipping-line {display: …"
click at [193, 429] on span "Update" at bounding box center [185, 432] width 31 height 9
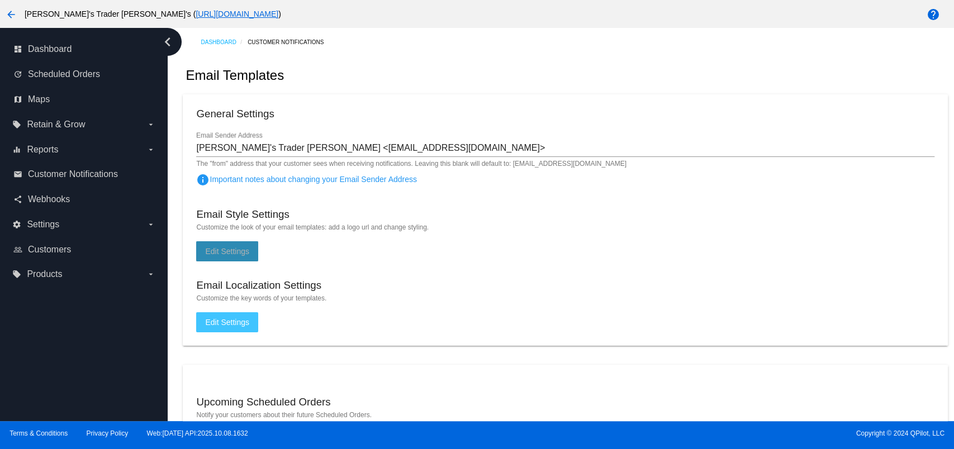
click at [250, 252] on button "Edit Settings" at bounding box center [227, 251] width 62 height 20
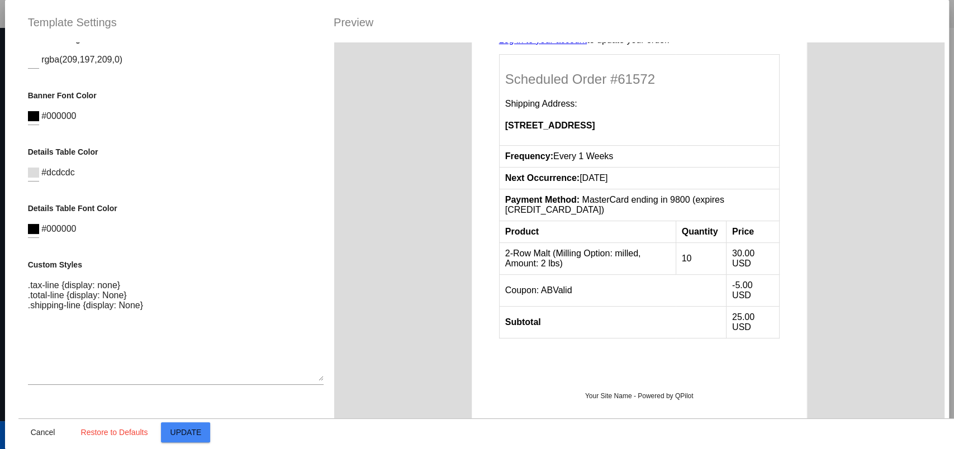
scroll to position [0, 0]
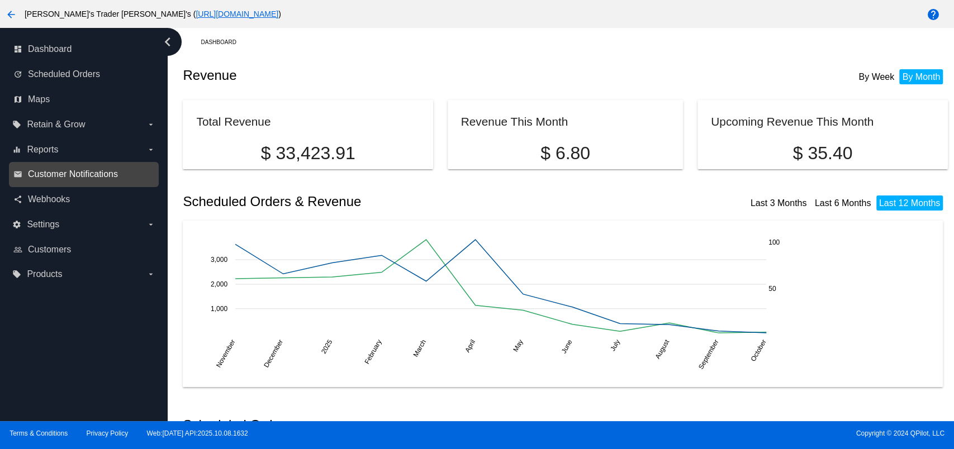
click at [84, 177] on span "Customer Notifications" at bounding box center [73, 174] width 90 height 10
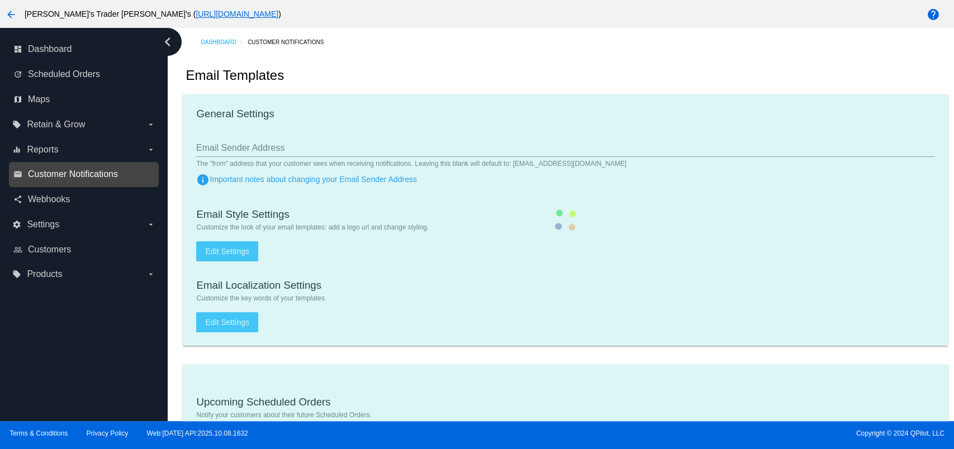
type input "[PERSON_NAME]'s Trader [PERSON_NAME] <[EMAIL_ADDRESS][DOMAIN_NAME]>"
checkbox input "true"
type input "[EMAIL_ADDRESS][DOMAIN_NAME]"
type input "1"
checkbox input "true"
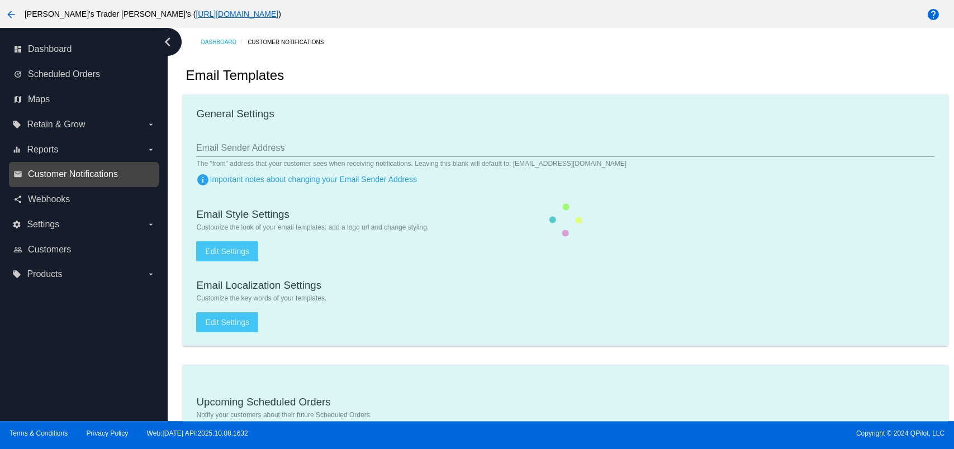
checkbox input "true"
type input "[EMAIL_ADDRESS][DOMAIN_NAME]"
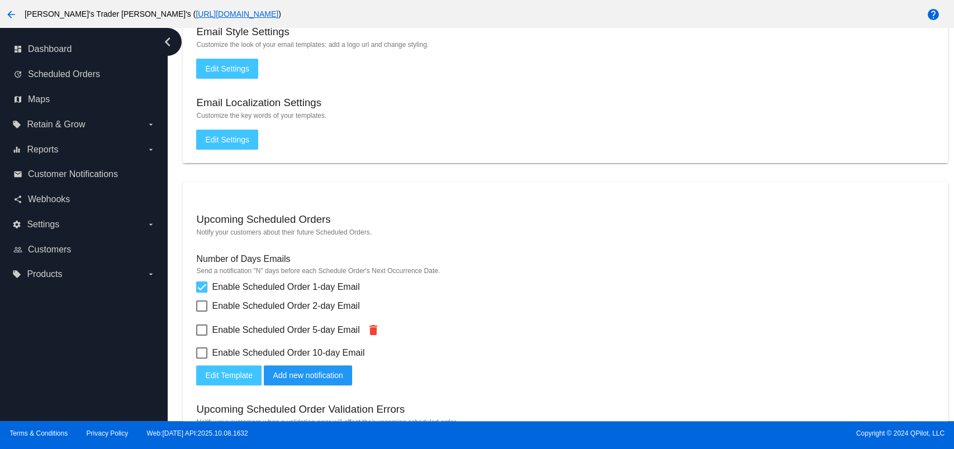
scroll to position [149, 0]
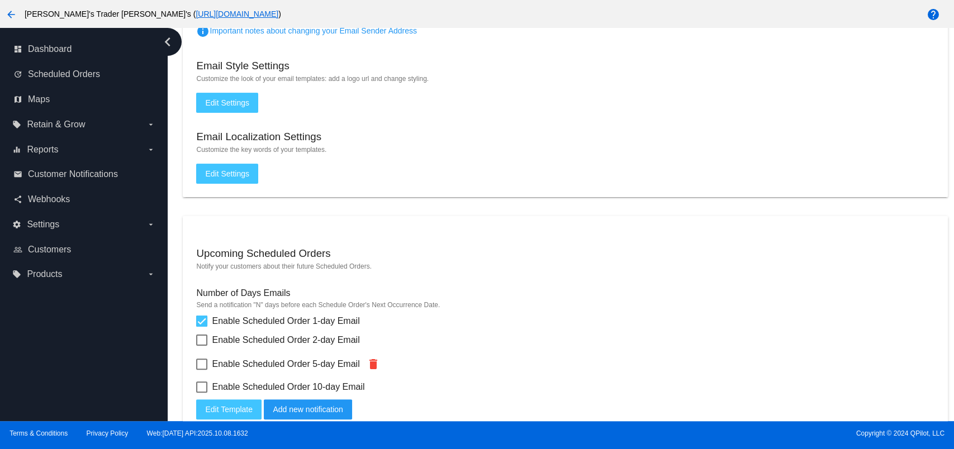
click at [216, 83] on mat-card "General Settings Aly's Trader Joeys <aly@qpilot.cloud> Email Sender Address The…" at bounding box center [565, 72] width 765 height 252
click at [221, 96] on button "Edit Settings" at bounding box center [227, 103] width 62 height 20
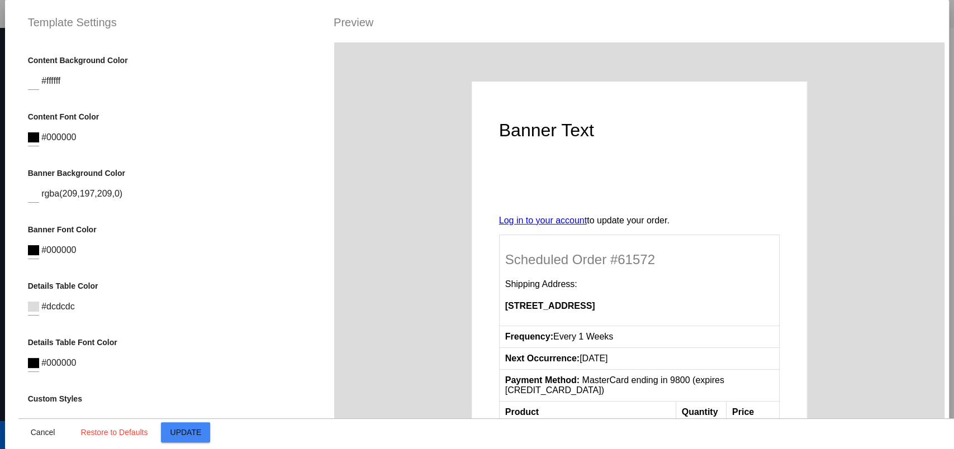
scroll to position [359, 0]
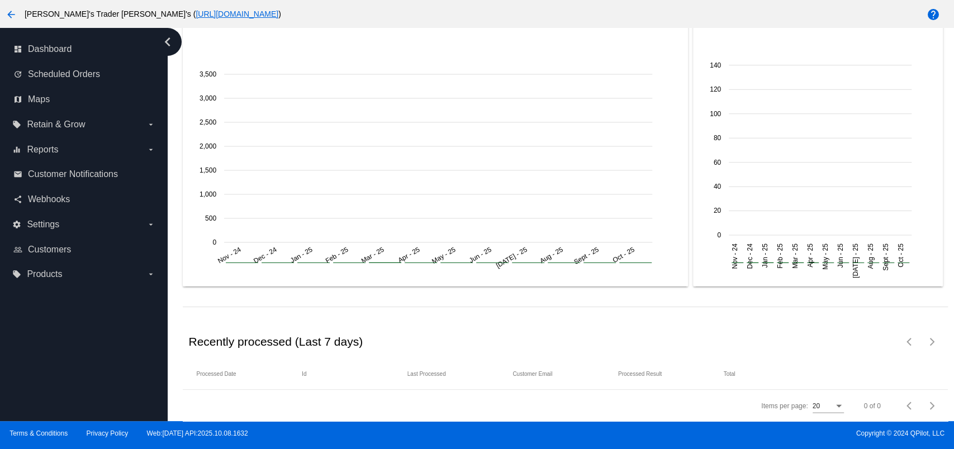
scroll to position [1511, 0]
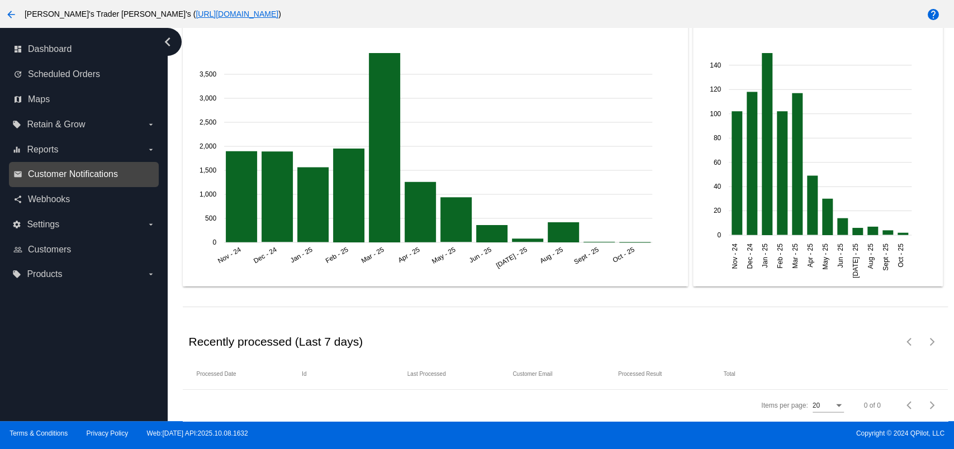
click at [110, 171] on span "Customer Notifications" at bounding box center [73, 174] width 90 height 10
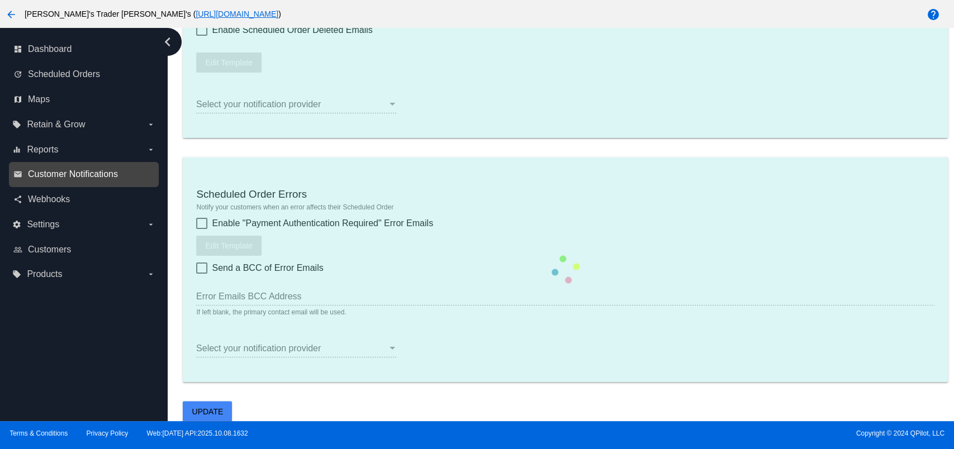
type input "[PERSON_NAME]'s Trader [PERSON_NAME] <[EMAIL_ADDRESS][DOMAIN_NAME]>"
checkbox input "true"
type input "[EMAIL_ADDRESS][DOMAIN_NAME]"
type input "1"
checkbox input "true"
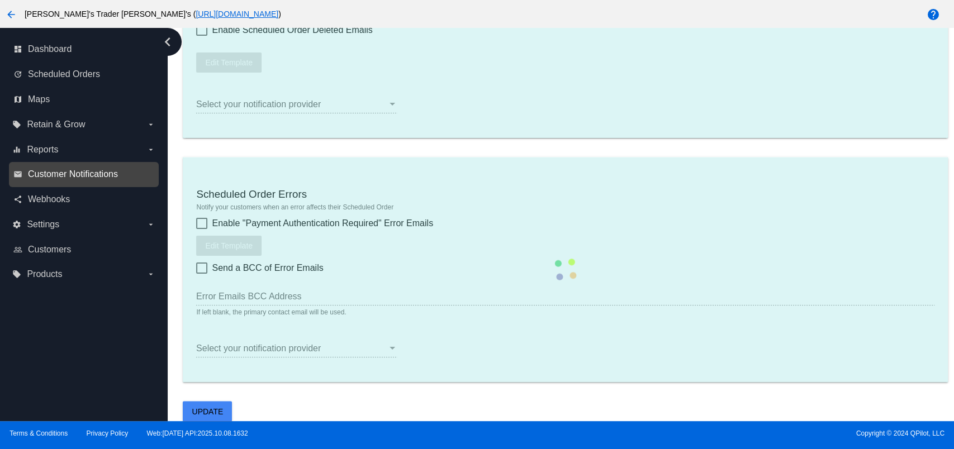
checkbox input "true"
type input "[EMAIL_ADDRESS][DOMAIN_NAME]"
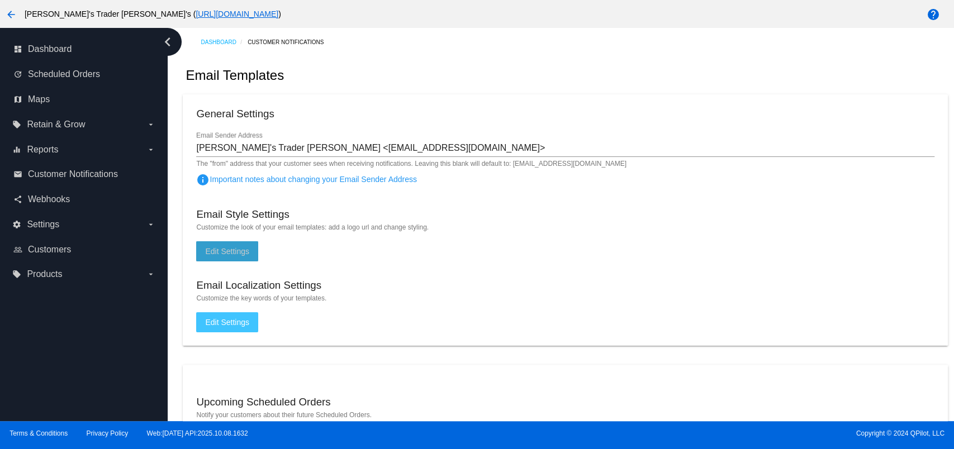
click at [248, 252] on span "Edit Settings" at bounding box center [227, 251] width 44 height 9
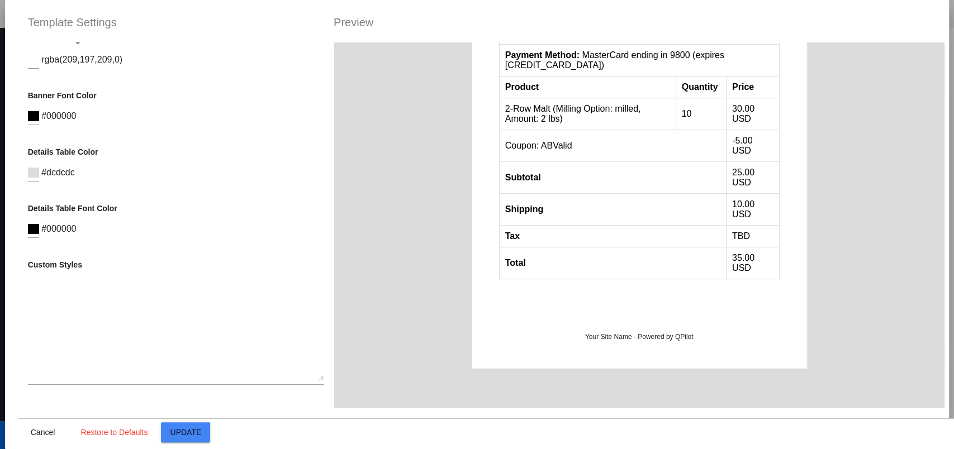
scroll to position [348, 0]
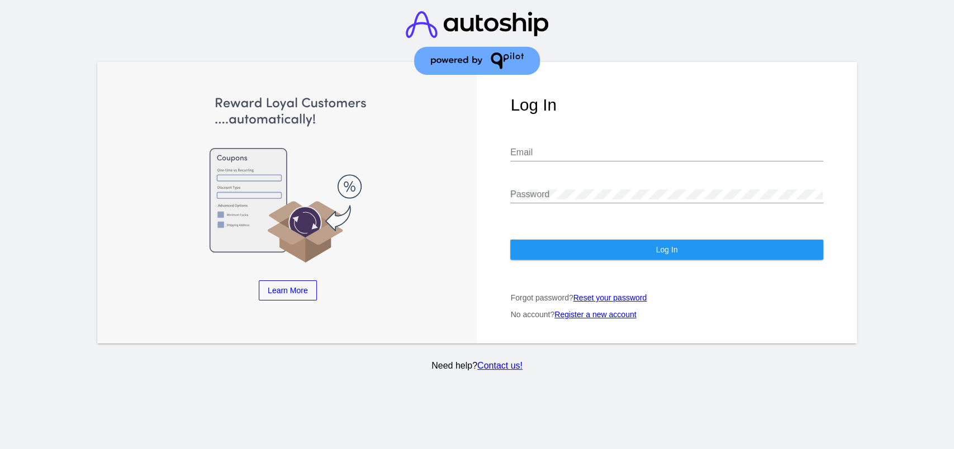
type input "aly@qpilot.cloud"
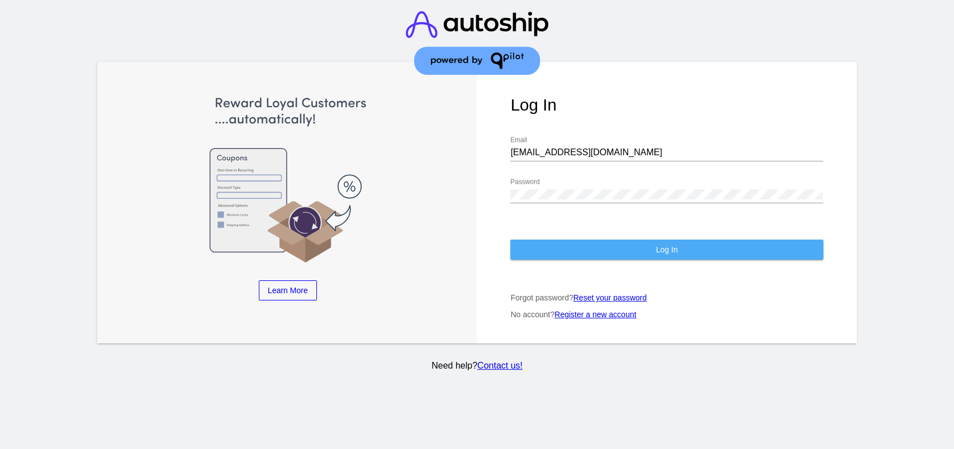
click at [561, 240] on button "Log In" at bounding box center [666, 250] width 312 height 20
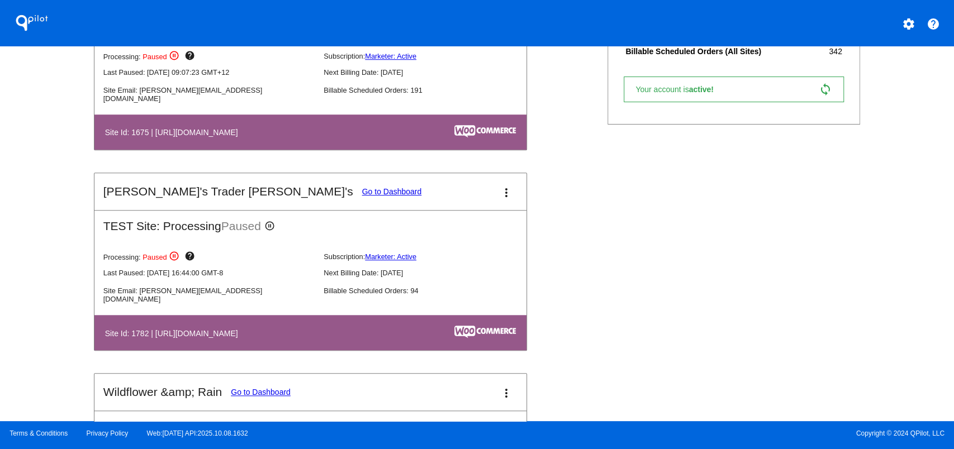
scroll to position [596, 0]
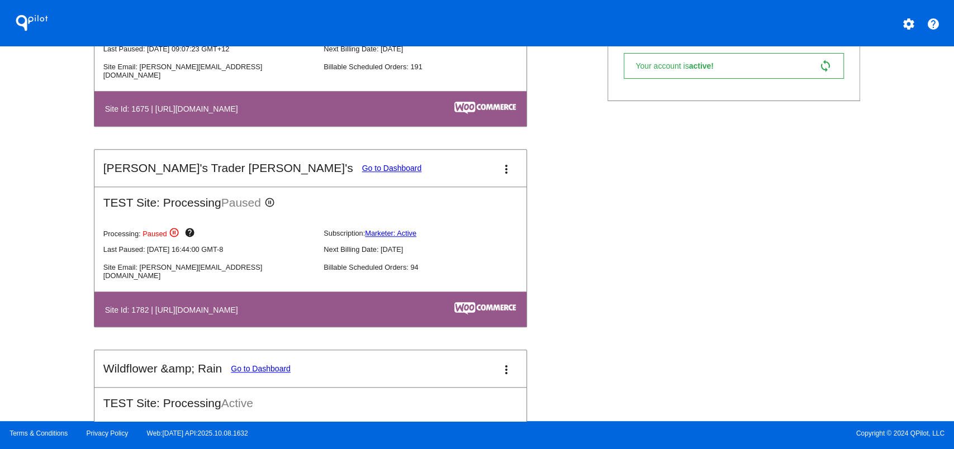
click at [249, 174] on mat-card-header "Aly's Trader Joey's Go to Dashboard more_vert" at bounding box center [310, 168] width 432 height 37
click at [362, 166] on link "Go to Dashboard" at bounding box center [392, 168] width 60 height 9
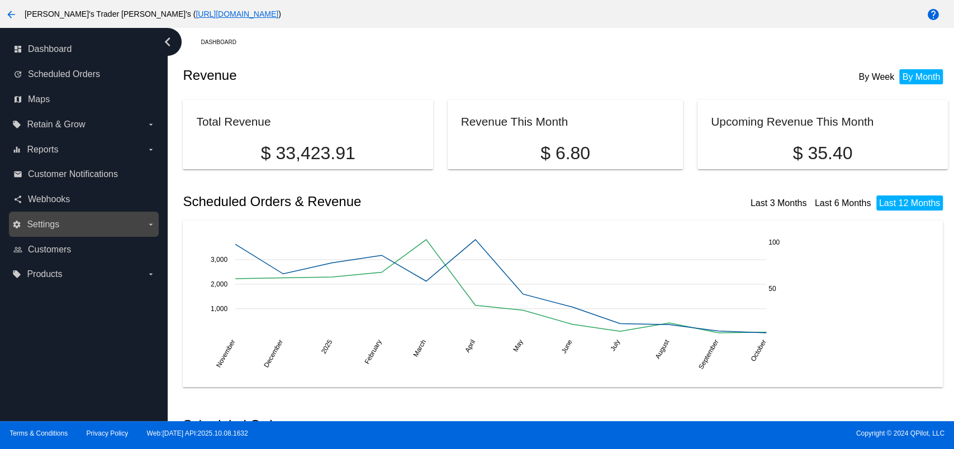
click at [97, 224] on label "settings Settings arrow_drop_down" at bounding box center [83, 225] width 143 height 18
click at [0, 0] on input "settings Settings arrow_drop_down" at bounding box center [0, 0] width 0 height 0
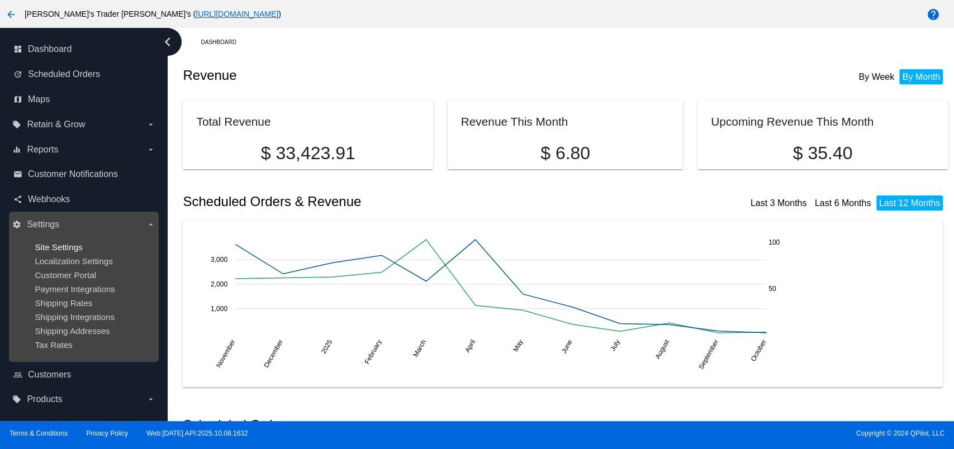
click at [63, 248] on span "Site Settings" at bounding box center [59, 248] width 48 height 10
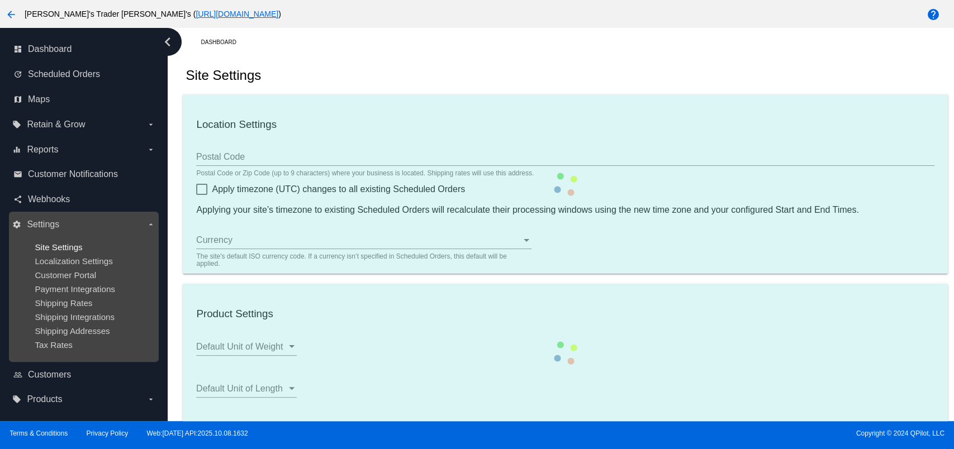
checkbox input "true"
type input "12:01"
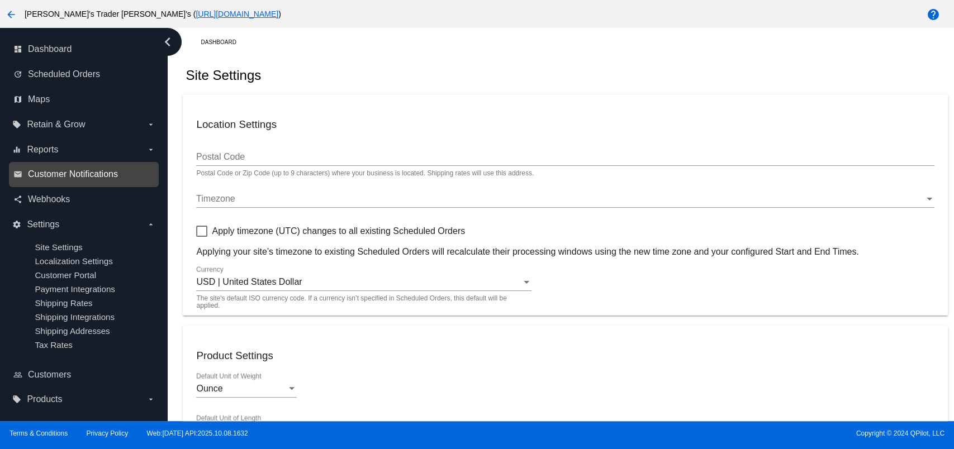
click at [67, 173] on span "Customer Notifications" at bounding box center [73, 174] width 90 height 10
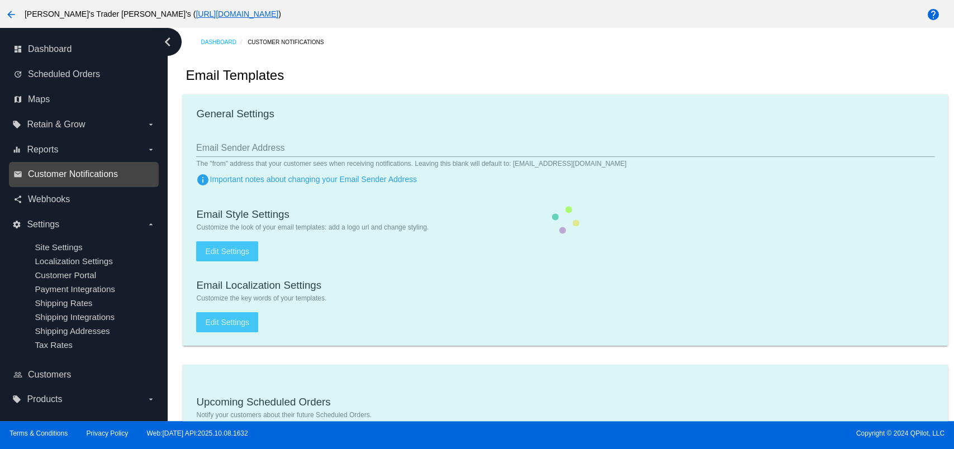
type input "[PERSON_NAME]'s Trader [PERSON_NAME] <[EMAIL_ADDRESS][DOMAIN_NAME]>"
checkbox input "true"
type input "[EMAIL_ADDRESS][DOMAIN_NAME]"
type input "1"
checkbox input "true"
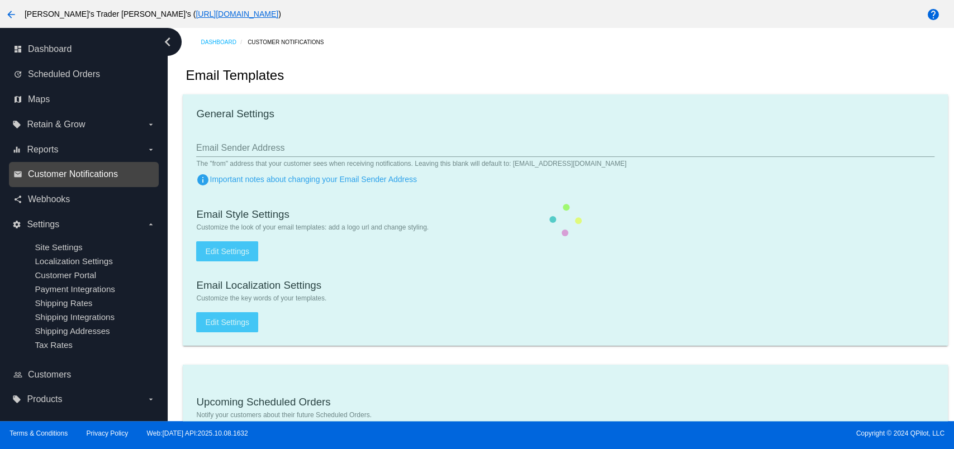
checkbox input "true"
type input "[EMAIL_ADDRESS][DOMAIN_NAME]"
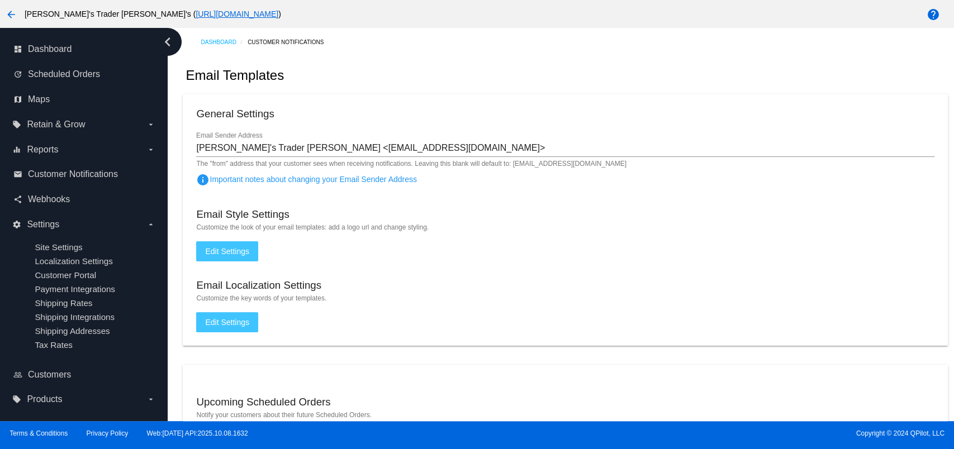
scroll to position [74, 0]
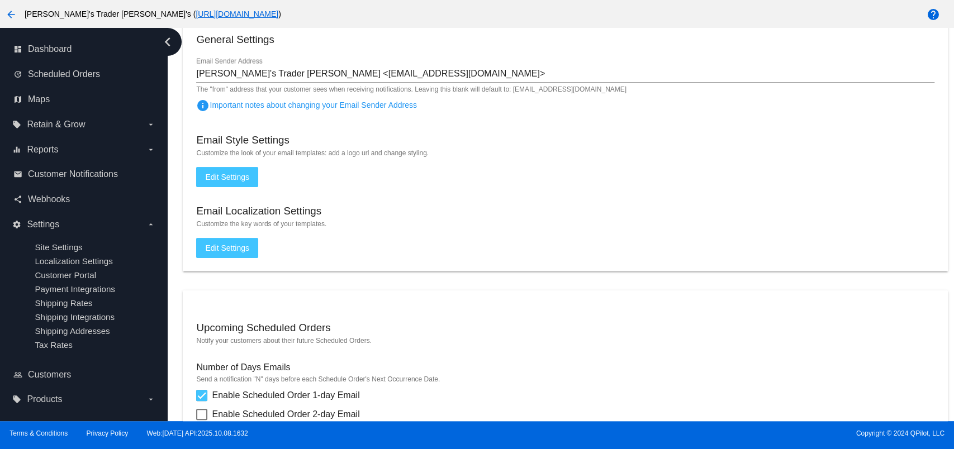
click at [237, 252] on button "Edit Settings" at bounding box center [227, 248] width 62 height 20
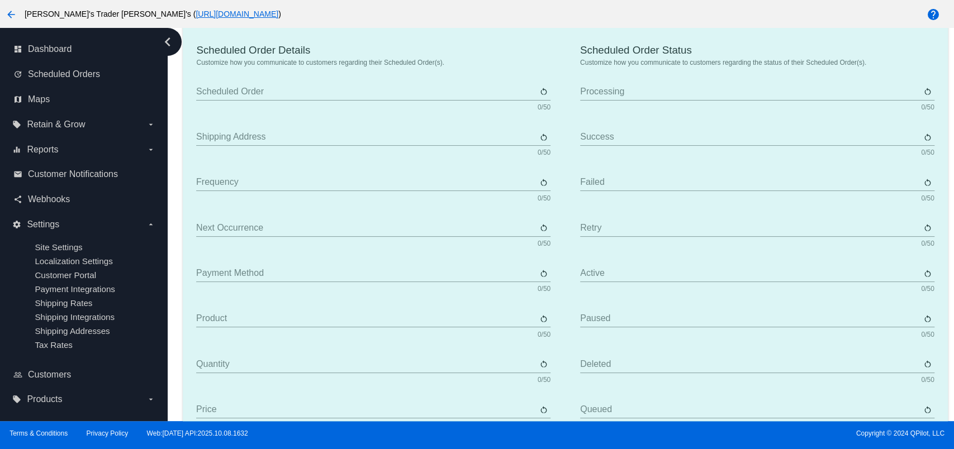
type input "Scheduled Order"
type input "Shipping Address"
type input "Frequency"
type input "Next Occurrence"
type input "Payment Method"
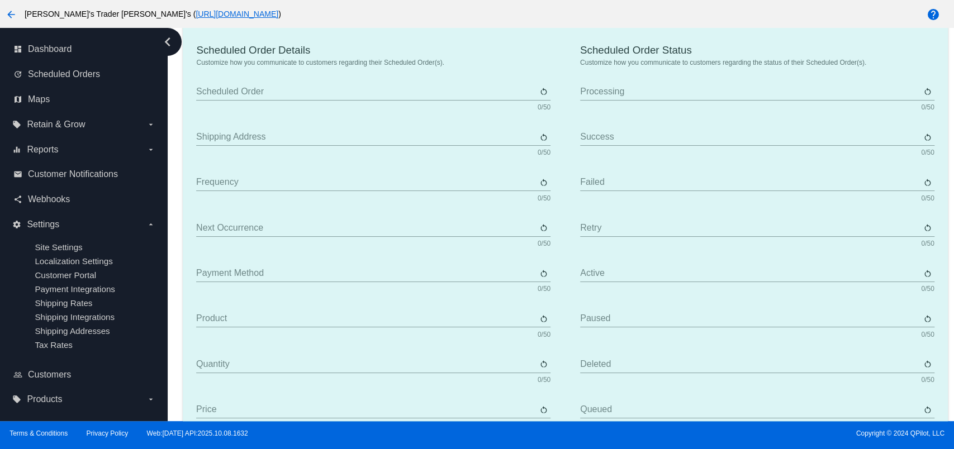
type input "Product"
type input "Quantity"
type input "Price"
type input "Out of Stock"
type input "Subtotal"
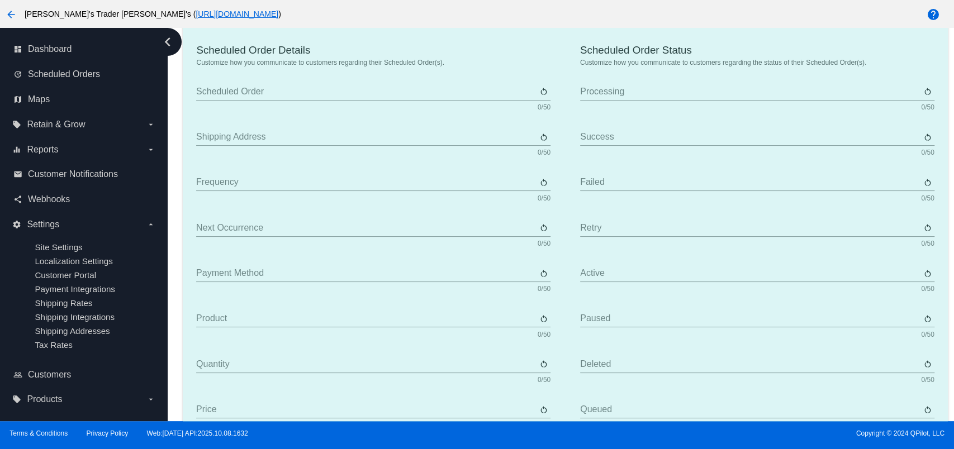
type input "Shipping"
type input "Tax"
type input "TBD"
type input "Total"
type input "No Payment Method"
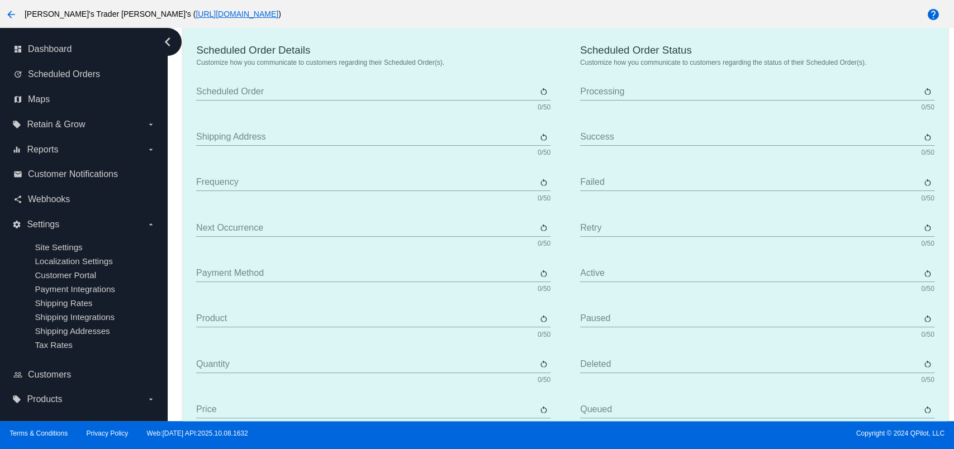
type input "Autoship & Save"
type input "Processing"
type input "Success"
type input "Failed"
type input "Retry"
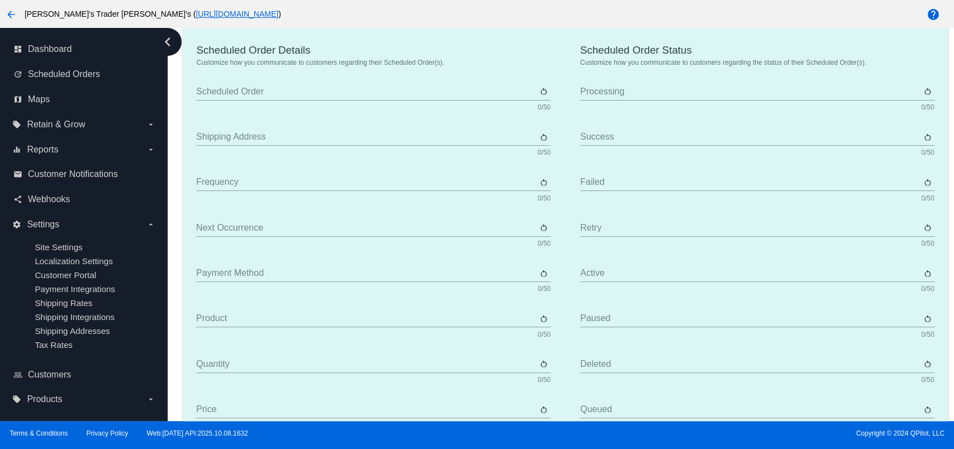
type input "Active"
type input "Paused"
type input "Deleted"
type input "Queued"
type input "Every"
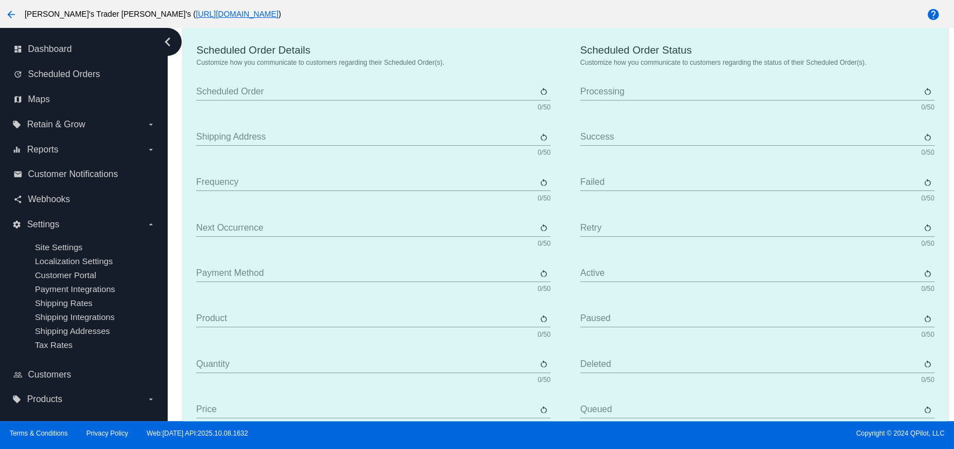
type input "Days"
type input "Weeks"
type input "Months"
type input "Sunday"
type input "Monday"
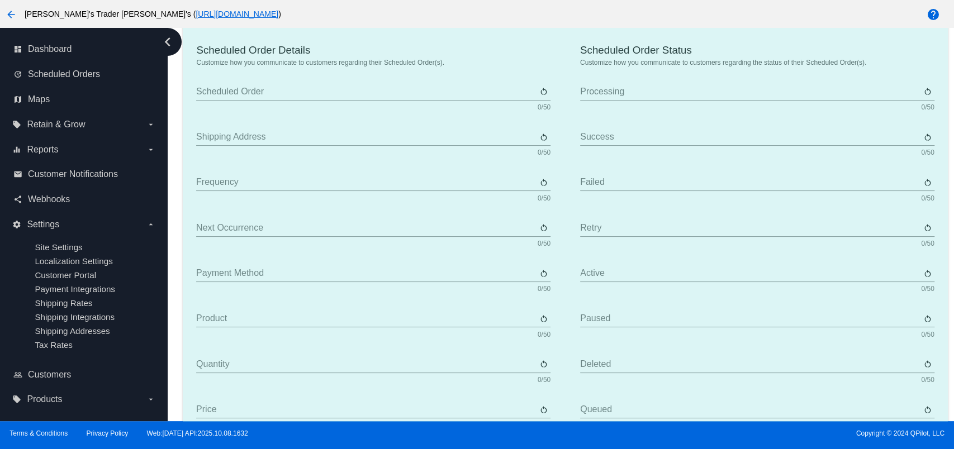
type input "Tuesday"
type input "Wednesday"
type input "Thursday"
type input "Friday"
type input "Saturday"
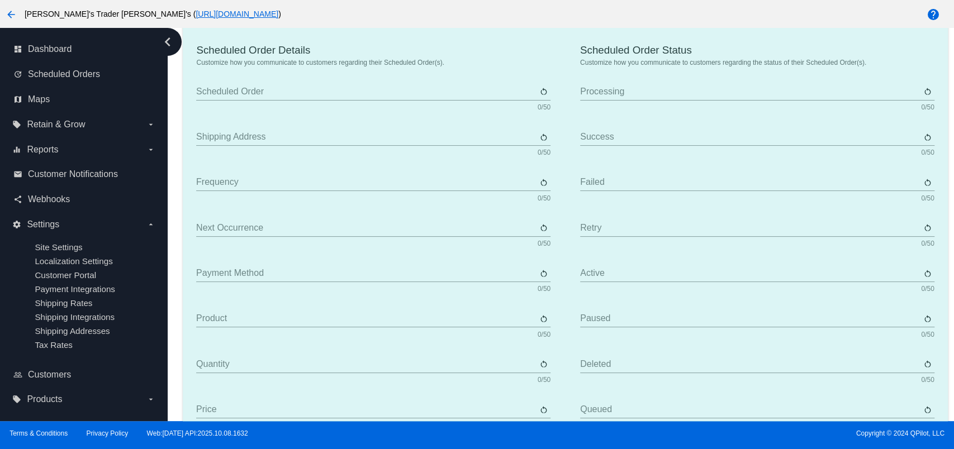
type input "The {frequency_day_number} {frequency_day_suffix} of every month"
type input "st"
type input "nd"
type input "rd"
type input "th"
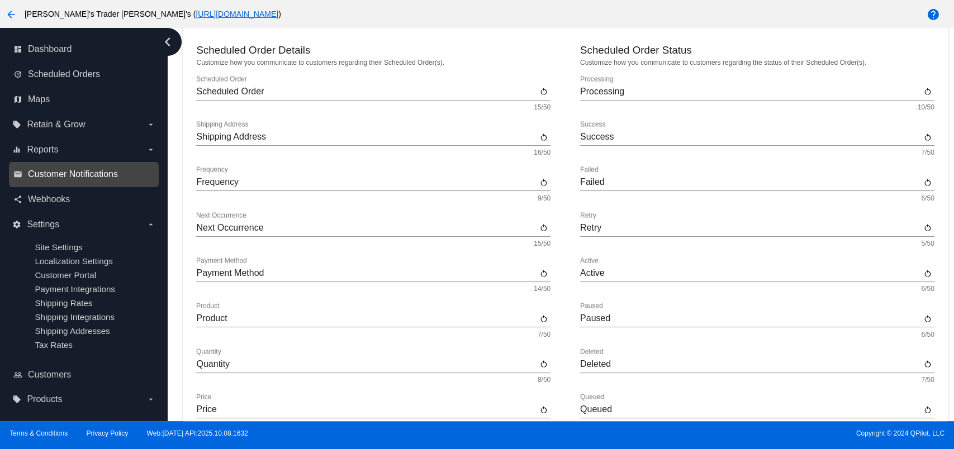
click at [67, 170] on span "Customer Notifications" at bounding box center [73, 174] width 90 height 10
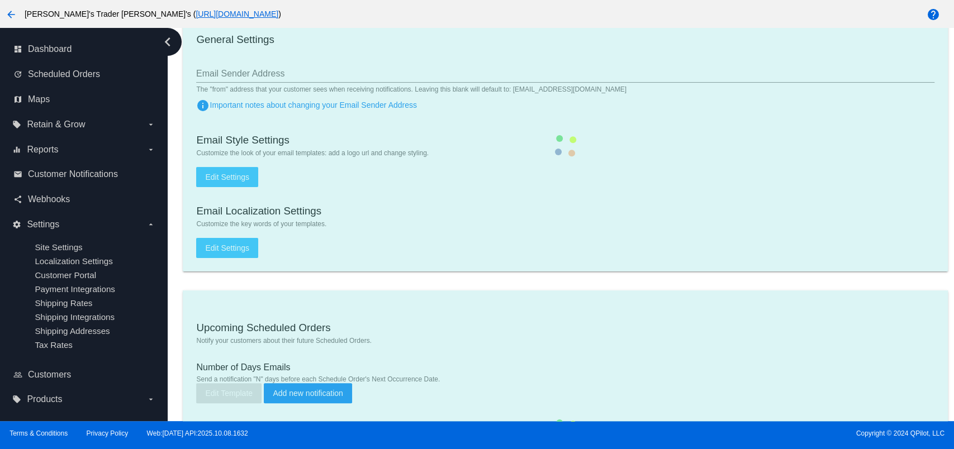
type input "[PERSON_NAME]'s Trader [PERSON_NAME] <[EMAIL_ADDRESS][DOMAIN_NAME]>"
checkbox input "true"
type input "[EMAIL_ADDRESS][DOMAIN_NAME]"
type input "1"
checkbox input "true"
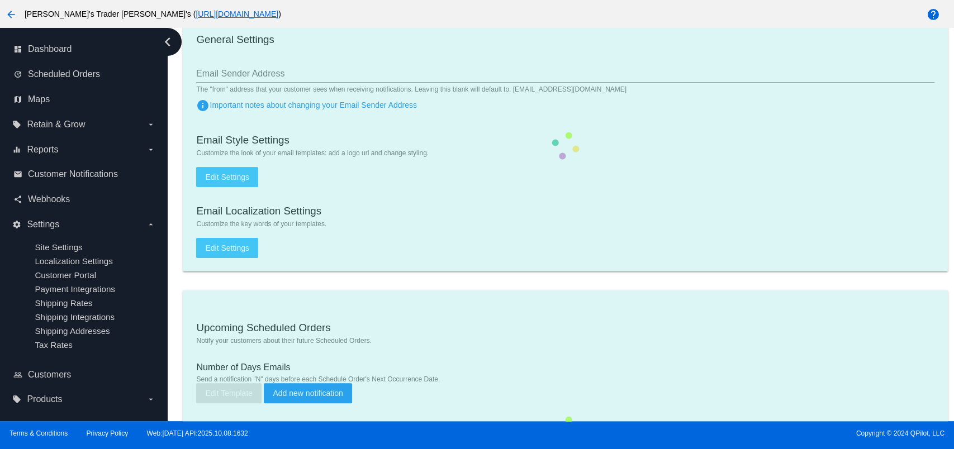
checkbox input "true"
type input "[EMAIL_ADDRESS][DOMAIN_NAME]"
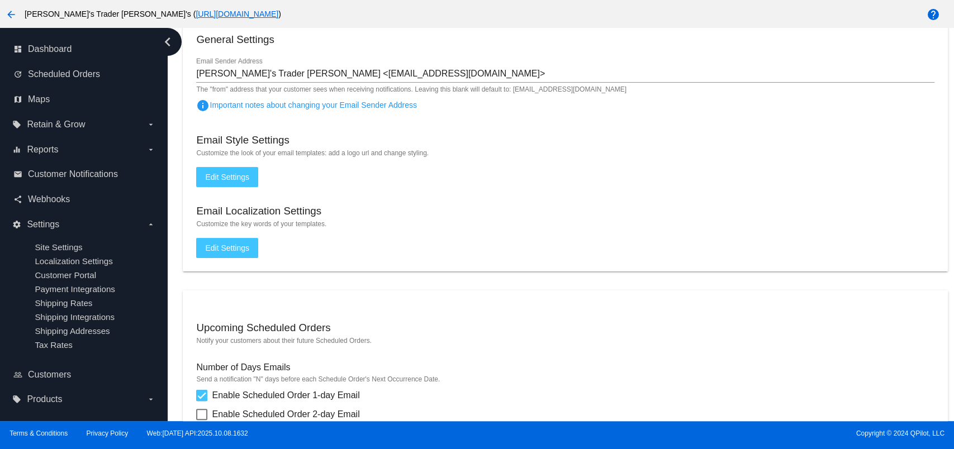
click at [226, 173] on span "Edit Settings" at bounding box center [227, 177] width 44 height 9
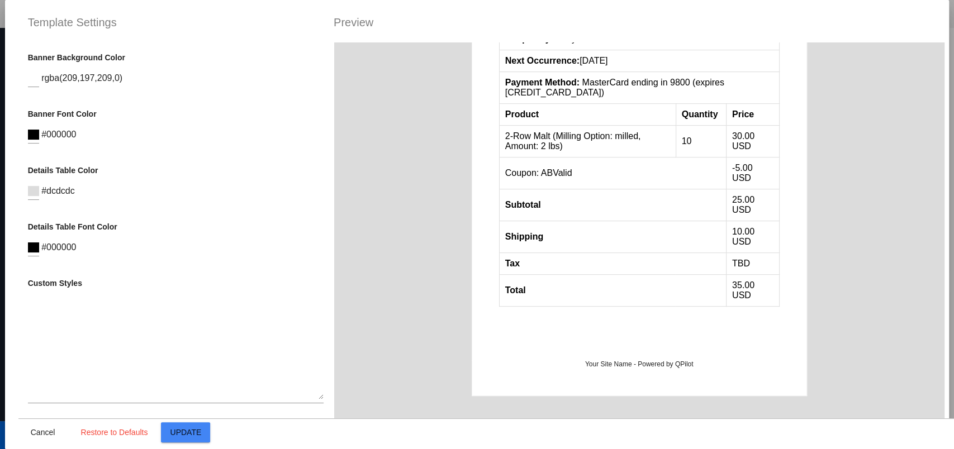
scroll to position [359, 0]
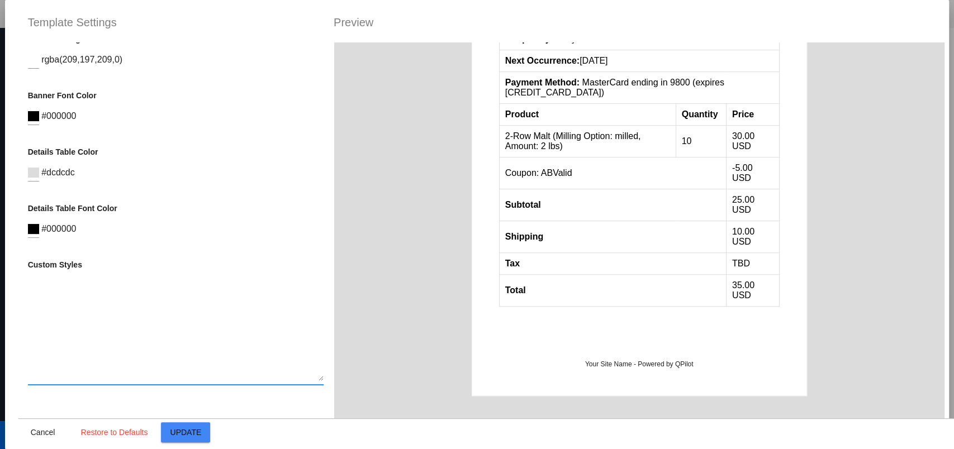
paste textarea ".tax-line {display: None}"
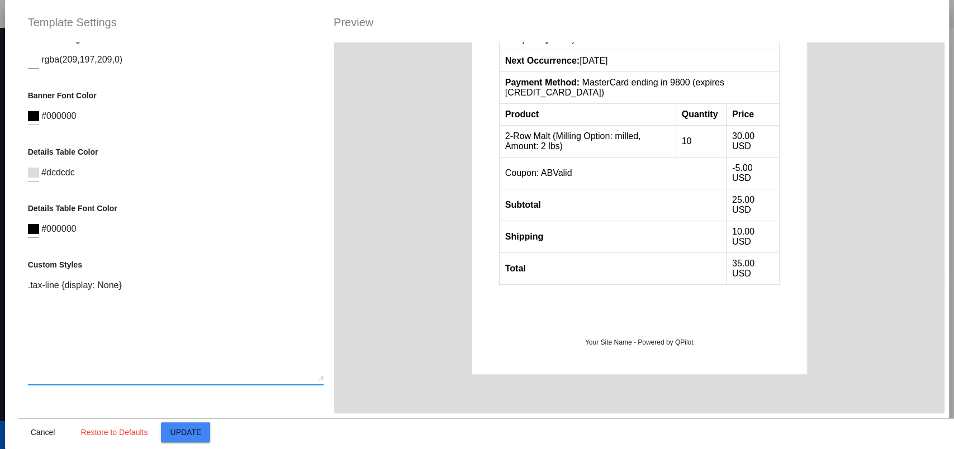
type textarea ".tax-line {display: None}"
click at [174, 435] on span "Update" at bounding box center [185, 432] width 31 height 9
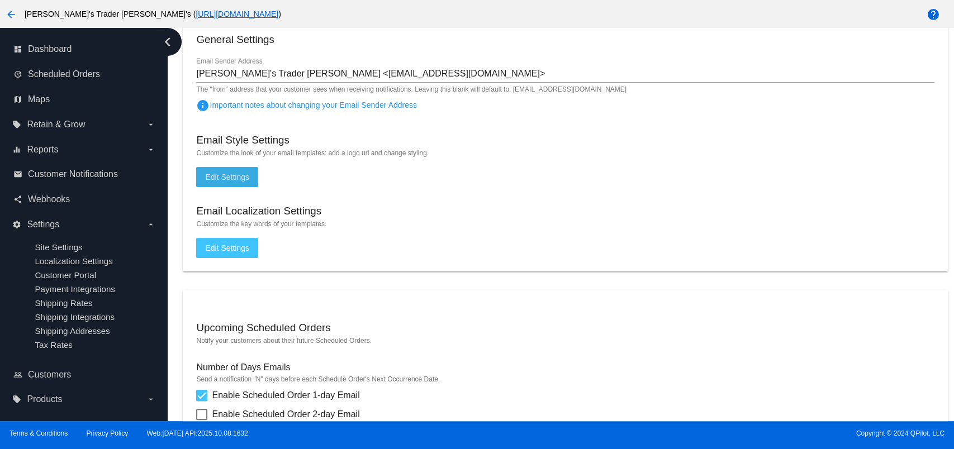
click at [236, 241] on button "Edit Settings" at bounding box center [227, 248] width 62 height 20
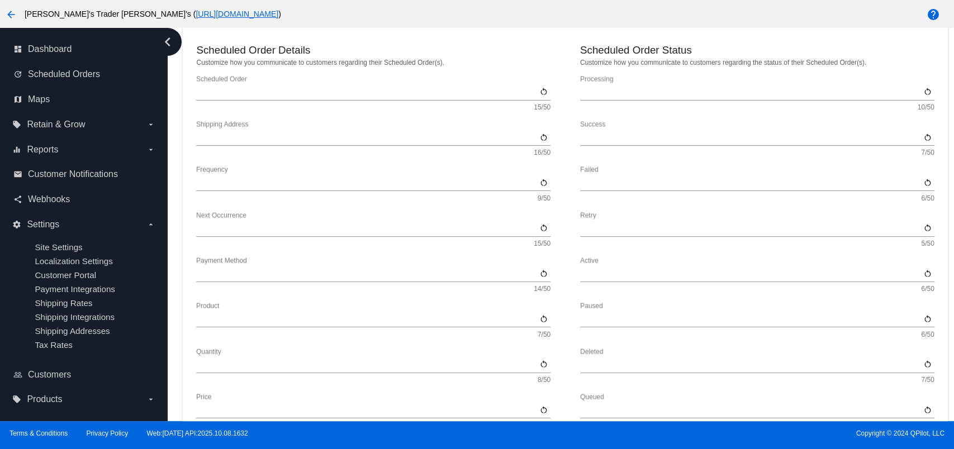
type input "Scheduled Order"
type input "Shipping Address"
type input "Frequency"
type input "Next Occurrence"
type input "Payment Method"
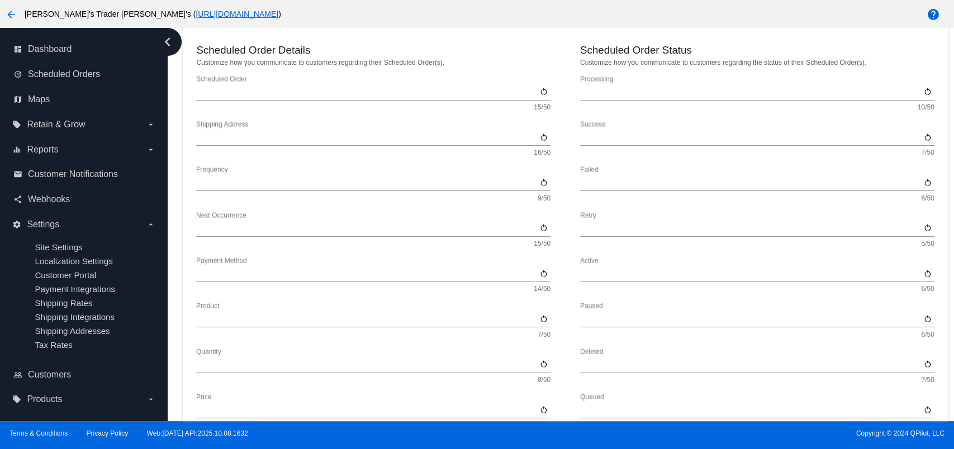
type input "Product"
type input "Quantity"
type input "Price"
type input "Out of Stock"
type input "Subtotal"
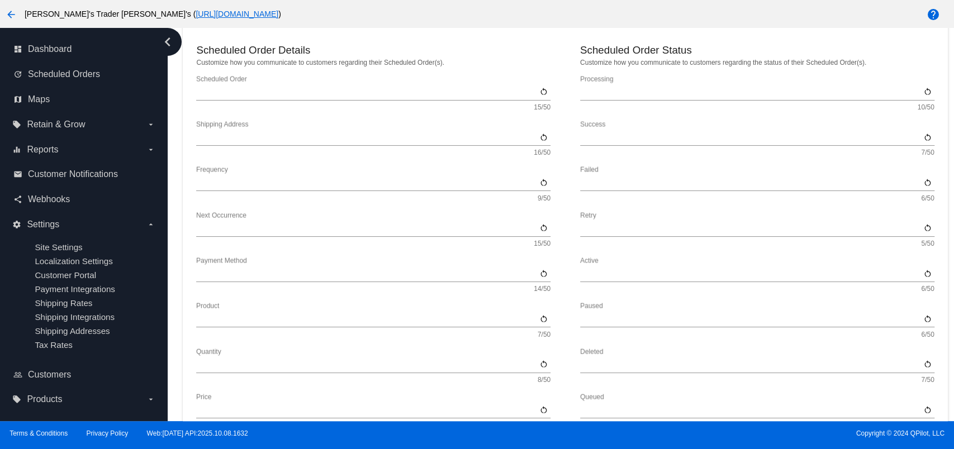
type input "Shipping"
type input "Tax"
type input "TBD"
type input "Total"
type input "No Payment Method"
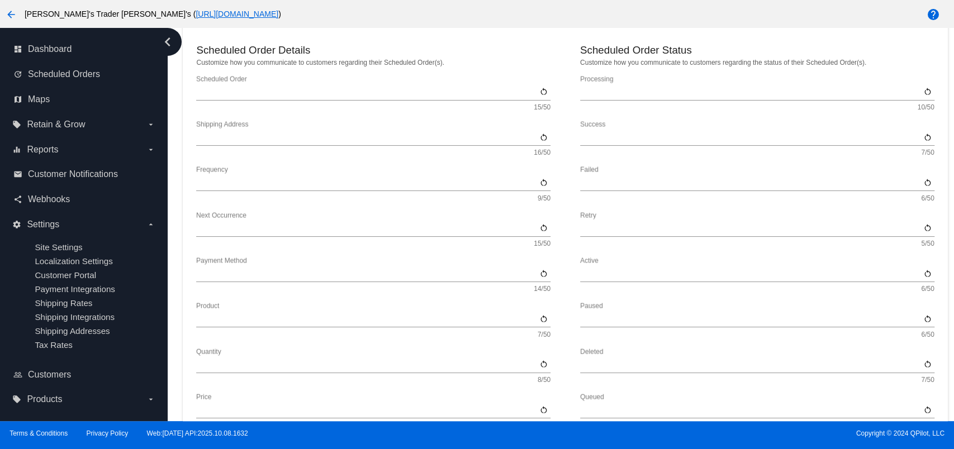
type input "Autoship & Save"
type input "Processing"
type input "Success"
type input "Failed"
type input "Retry"
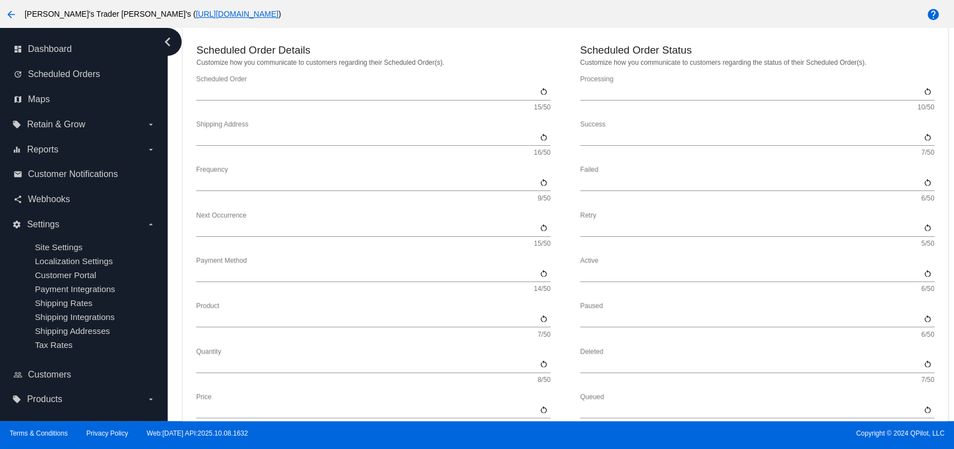
type input "Active"
type input "Paused"
type input "Deleted"
type input "Queued"
type input "Every"
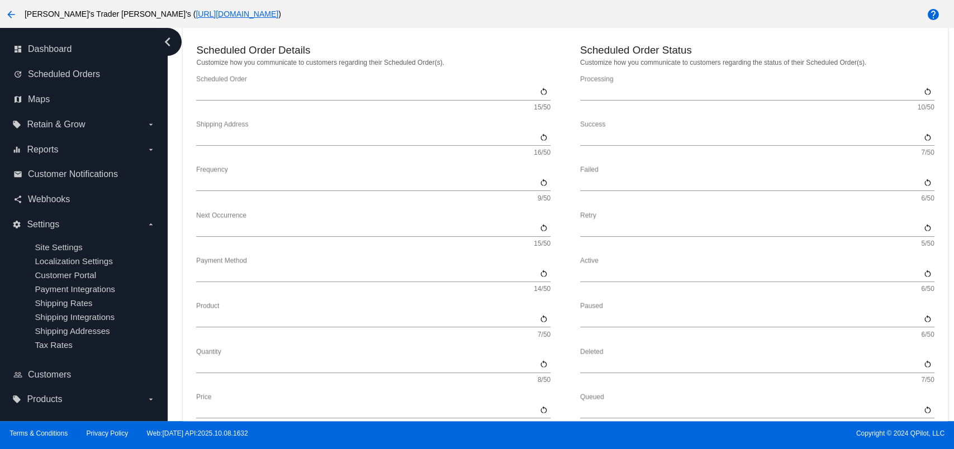
type input "Days"
type input "Weeks"
type input "Months"
type input "Sunday"
type input "Monday"
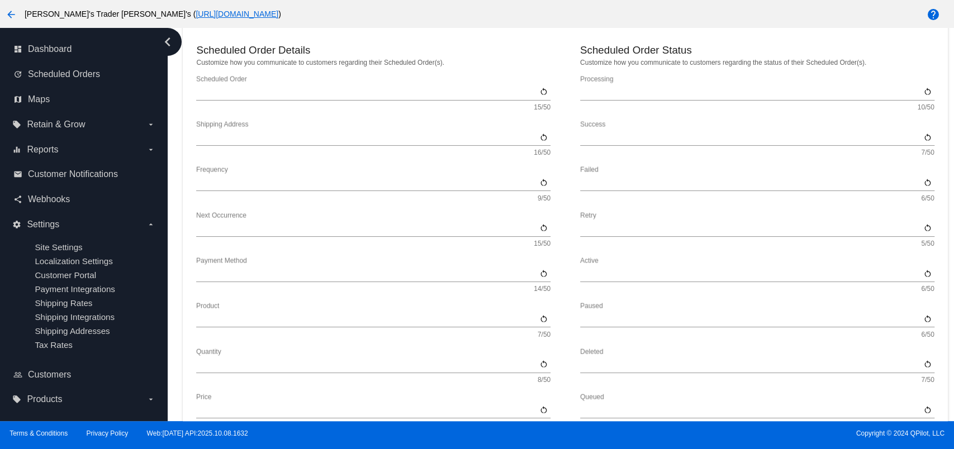
type input "Tuesday"
type input "Wednesday"
type input "Thursday"
type input "Friday"
type input "Saturday"
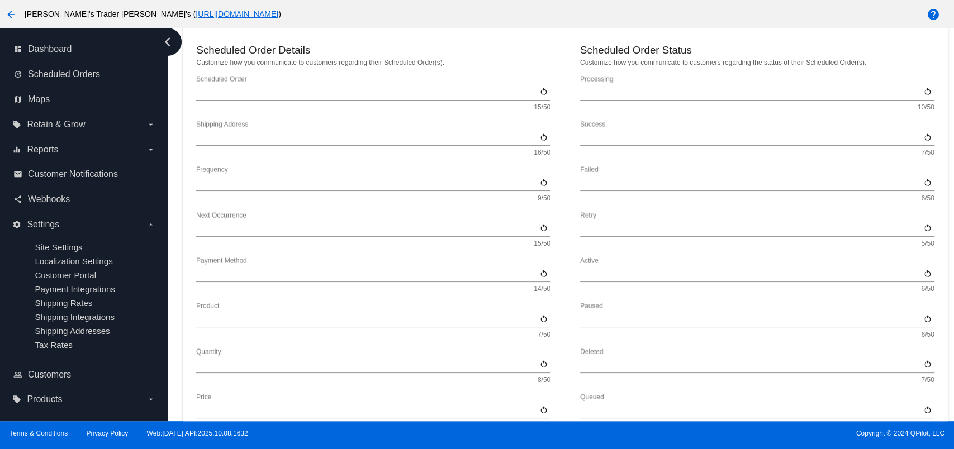
type input "The {frequency_day_number} {frequency_day_suffix} of every month"
type input "st"
type input "nd"
type input "rd"
type input "th"
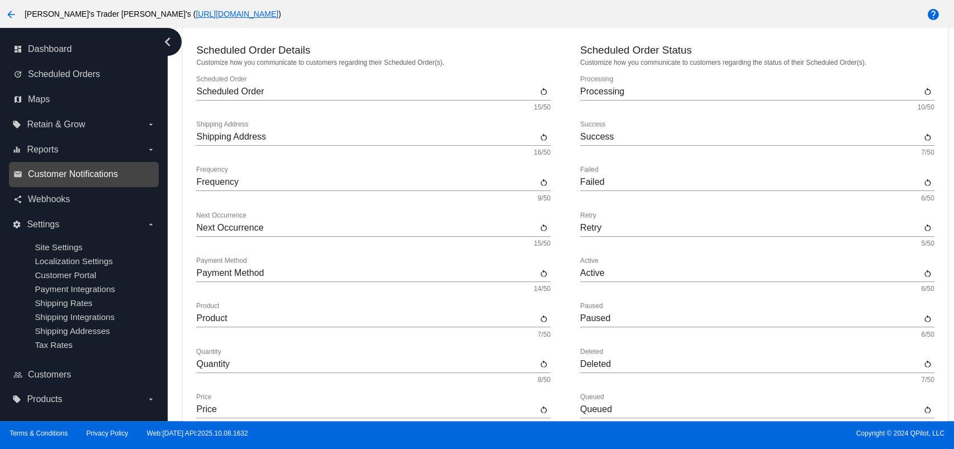
click at [101, 174] on span "Customer Notifications" at bounding box center [73, 174] width 90 height 10
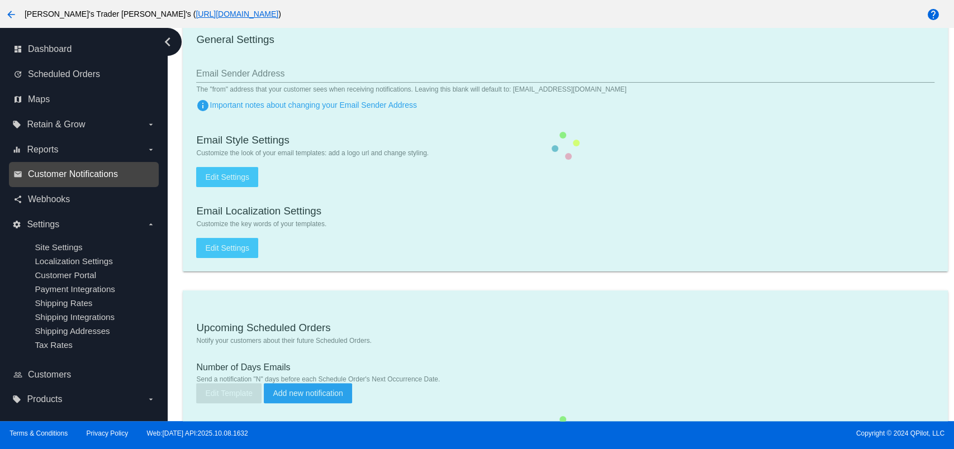
type input "[PERSON_NAME]'s Trader [PERSON_NAME] <[EMAIL_ADDRESS][DOMAIN_NAME]>"
checkbox input "true"
type input "[EMAIL_ADDRESS][DOMAIN_NAME]"
type input "1"
checkbox input "true"
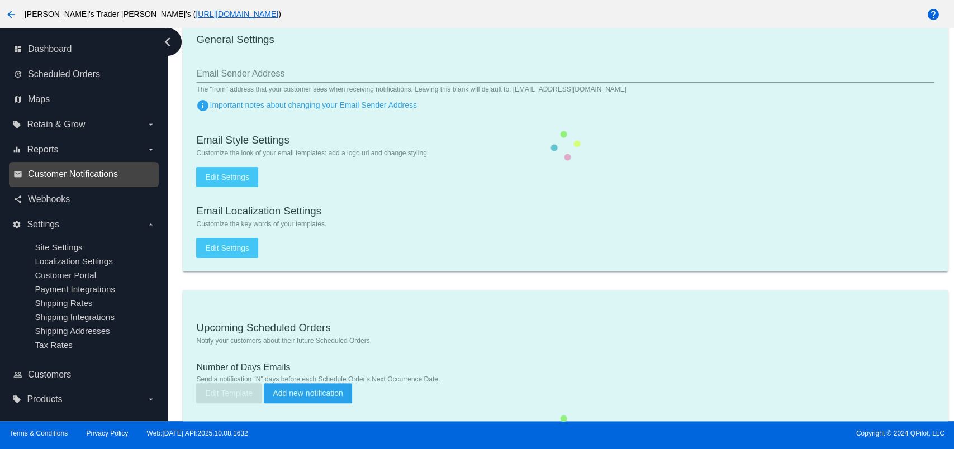
checkbox input "true"
type input "[EMAIL_ADDRESS][DOMAIN_NAME]"
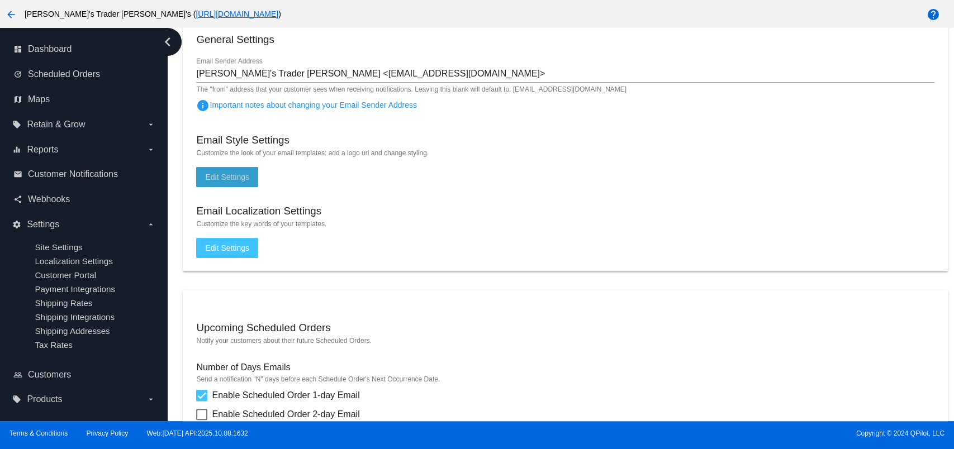
click at [239, 169] on button "Edit Settings" at bounding box center [227, 177] width 62 height 20
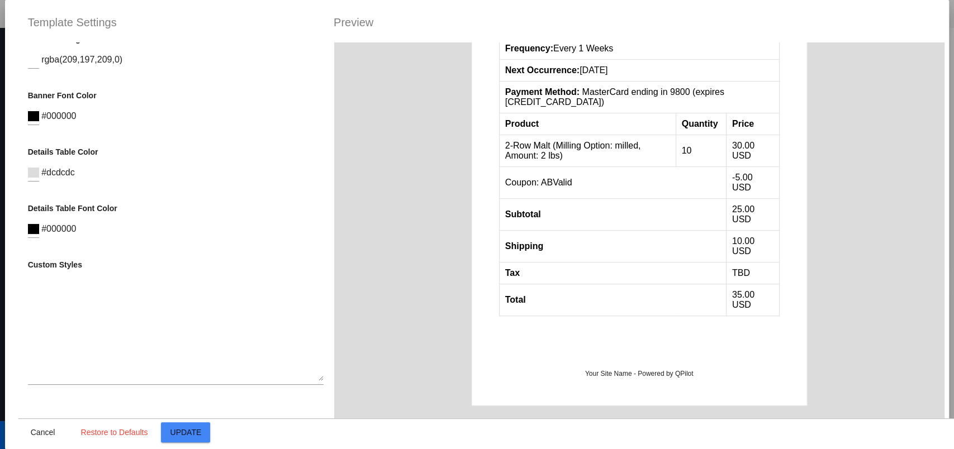
scroll to position [348, 0]
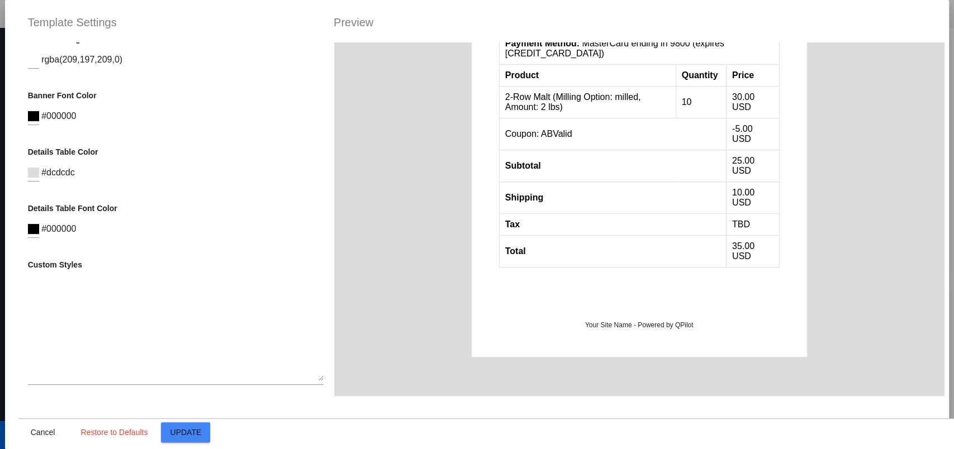
click at [115, 328] on textarea at bounding box center [176, 331] width 296 height 101
paste textarea ".tax-line {display: None}"
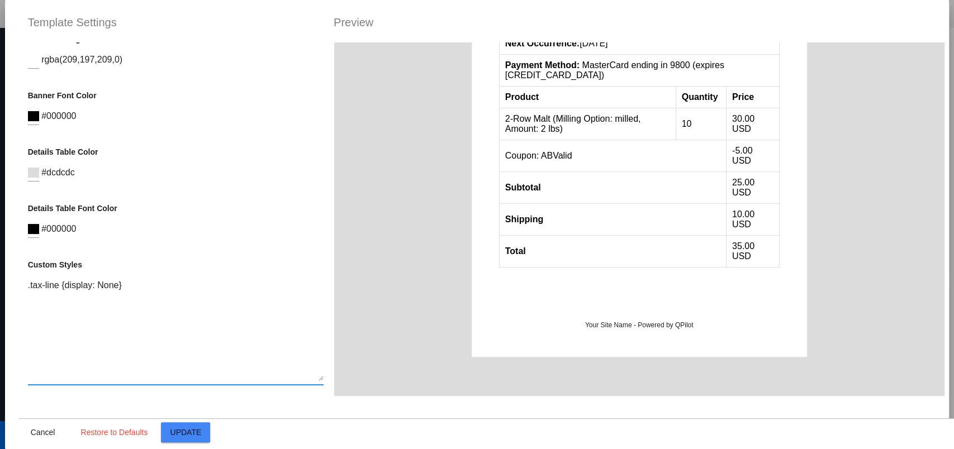
type textarea ".tax-line {display: None}"
click at [189, 427] on button "Update" at bounding box center [185, 433] width 49 height 20
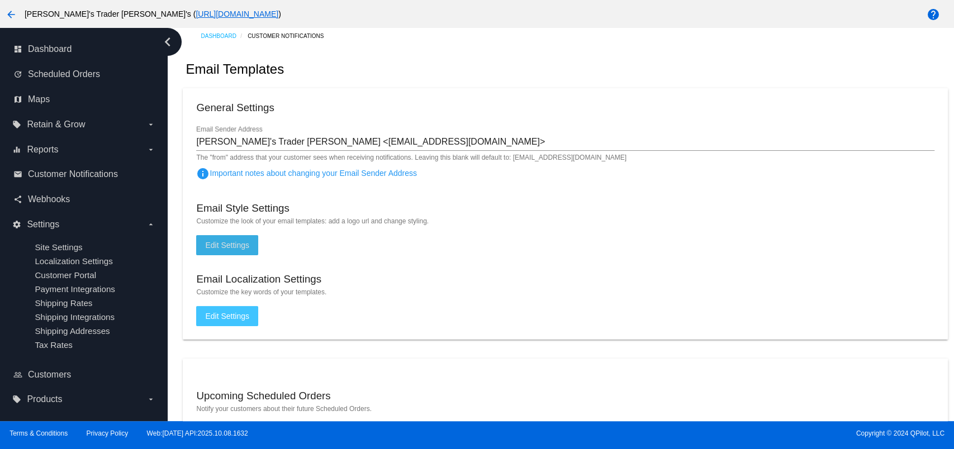
scroll to position [0, 0]
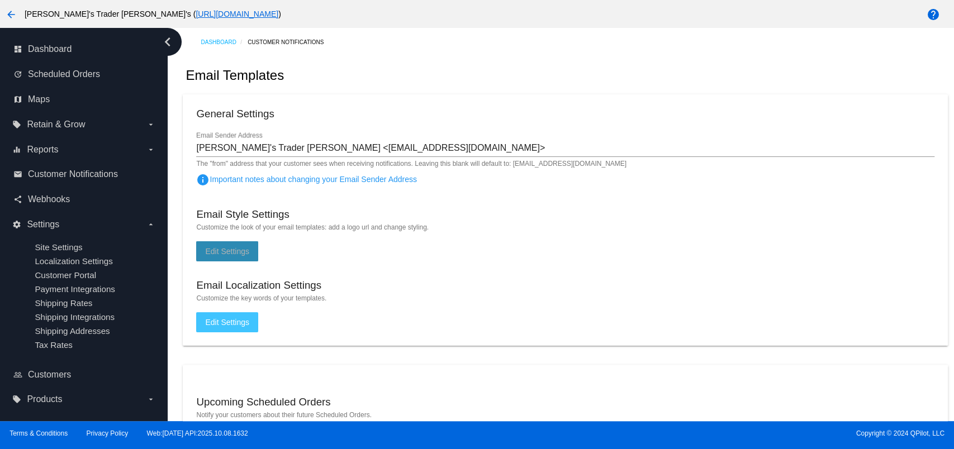
click at [239, 249] on span "Edit Settings" at bounding box center [227, 251] width 44 height 9
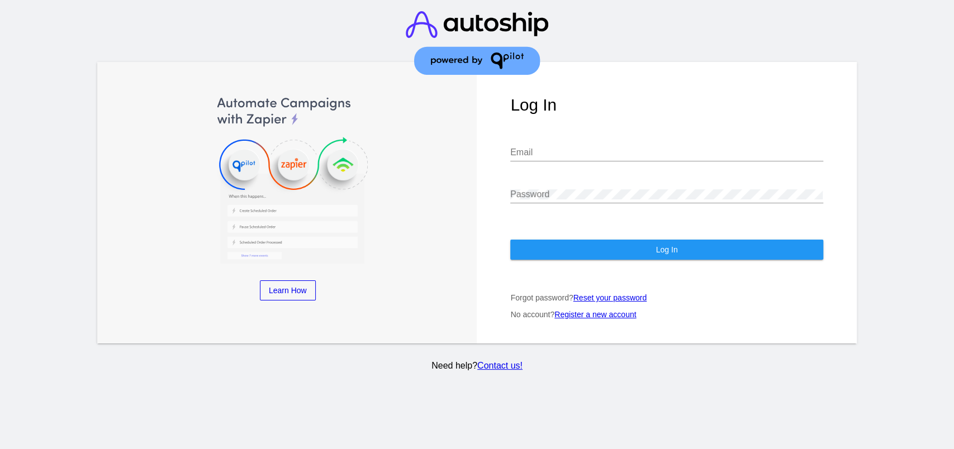
type input "[EMAIL_ADDRESS][DOMAIN_NAME]"
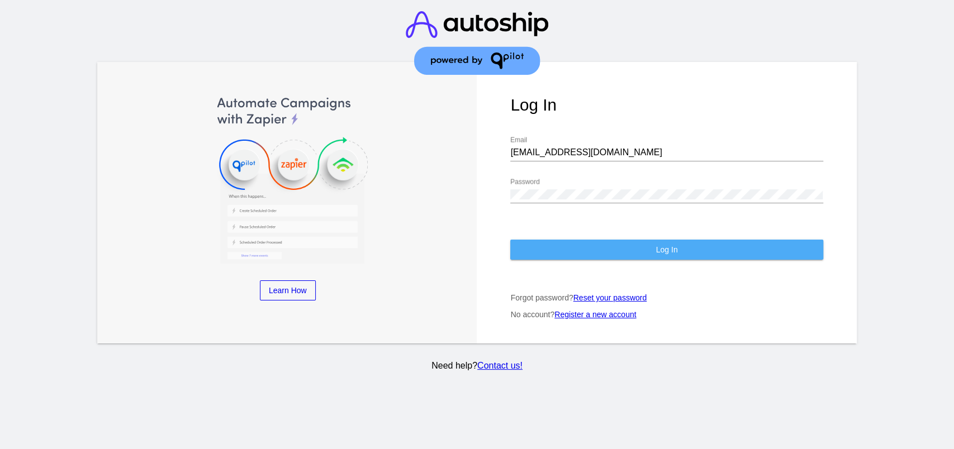
click at [743, 240] on button "Log In" at bounding box center [666, 250] width 312 height 20
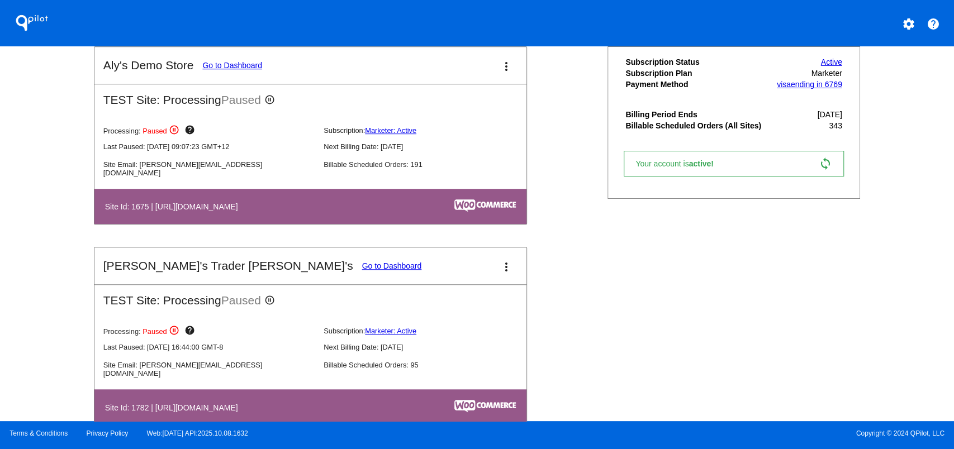
scroll to position [522, 0]
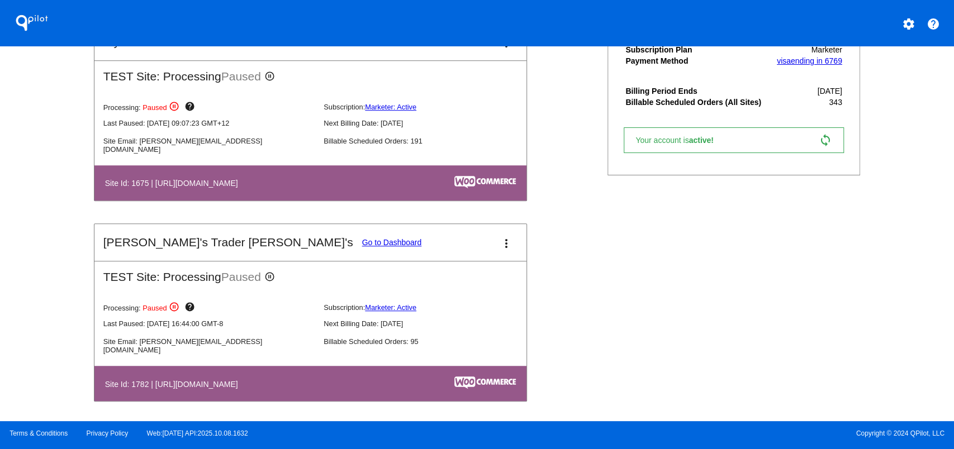
click at [362, 241] on link "Go to Dashboard" at bounding box center [392, 242] width 60 height 9
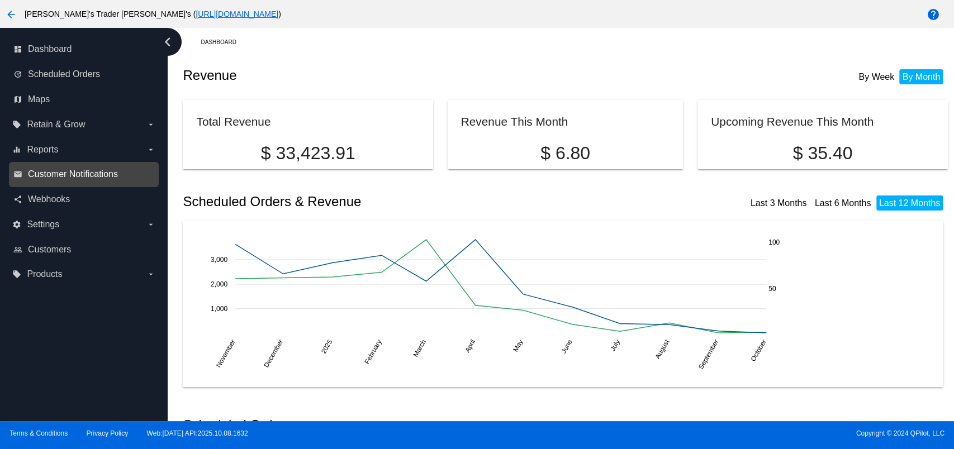
click at [70, 173] on span "Customer Notifications" at bounding box center [73, 174] width 90 height 10
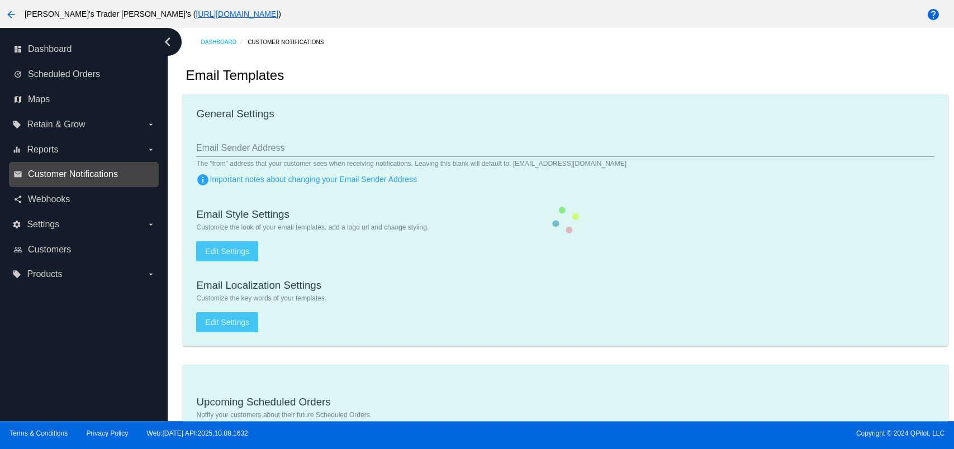
type input "[PERSON_NAME]'s Trader [PERSON_NAME] <[EMAIL_ADDRESS][DOMAIN_NAME]>"
checkbox input "true"
type input "[EMAIL_ADDRESS][DOMAIN_NAME]"
type input "1"
checkbox input "true"
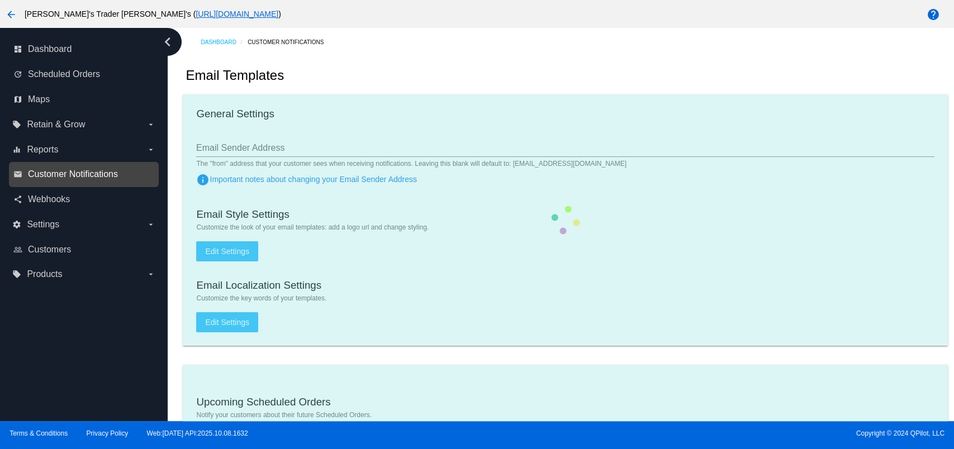
checkbox input "true"
type input "[EMAIL_ADDRESS][DOMAIN_NAME]"
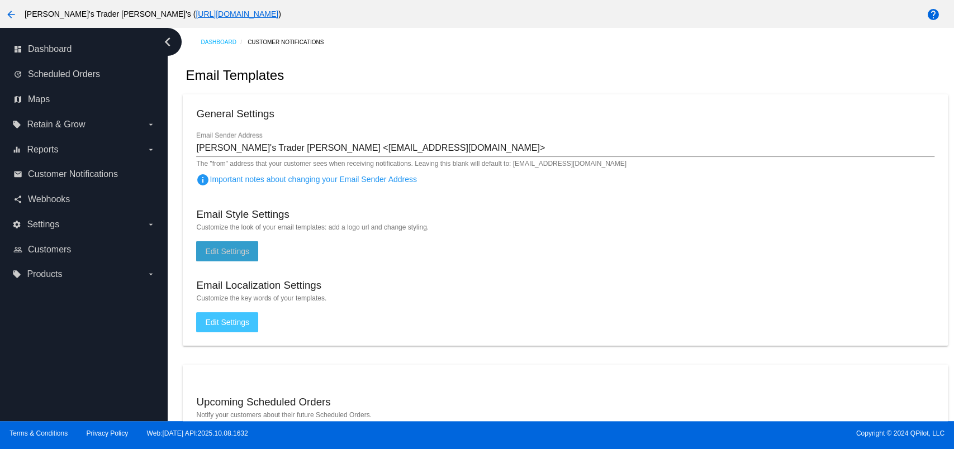
click at [229, 251] on span "Edit Settings" at bounding box center [227, 251] width 44 height 9
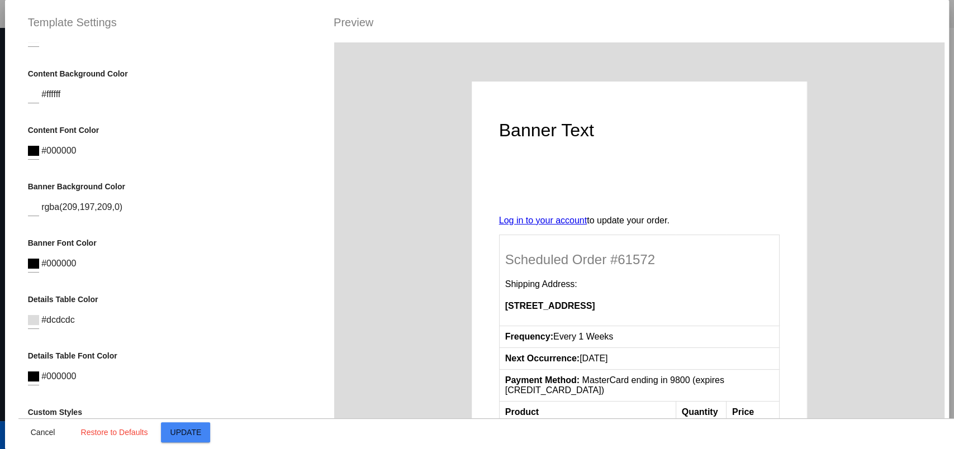
scroll to position [210, 0]
click at [35, 267] on div at bounding box center [33, 260] width 11 height 25
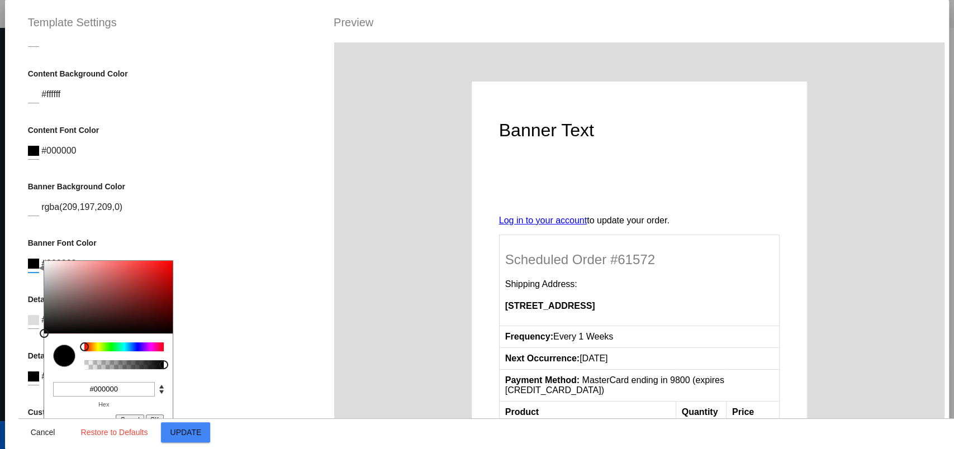
click at [149, 344] on div at bounding box center [123, 347] width 79 height 9
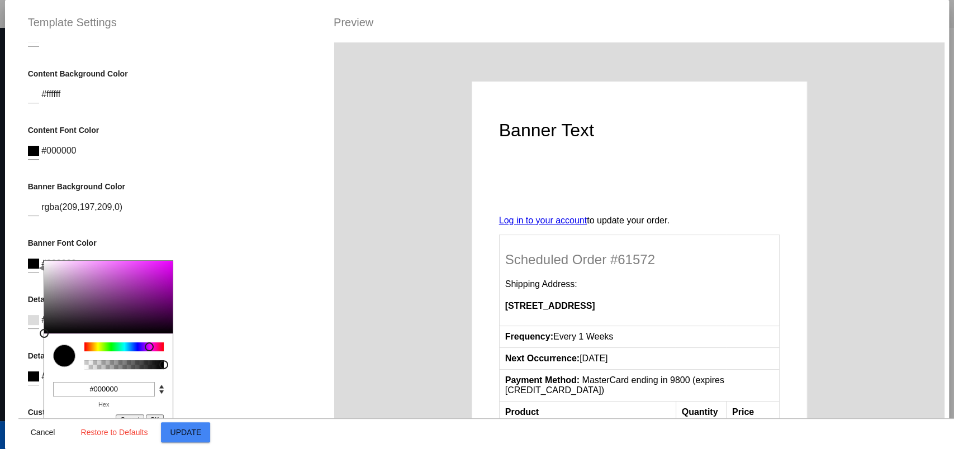
click at [150, 348] on div at bounding box center [149, 347] width 9 height 9
click at [153, 349] on div at bounding box center [153, 347] width 9 height 9
drag, startPoint x: 153, startPoint y: 349, endPoint x: 146, endPoint y: 348, distance: 6.8
click at [146, 348] on div at bounding box center [146, 347] width 9 height 9
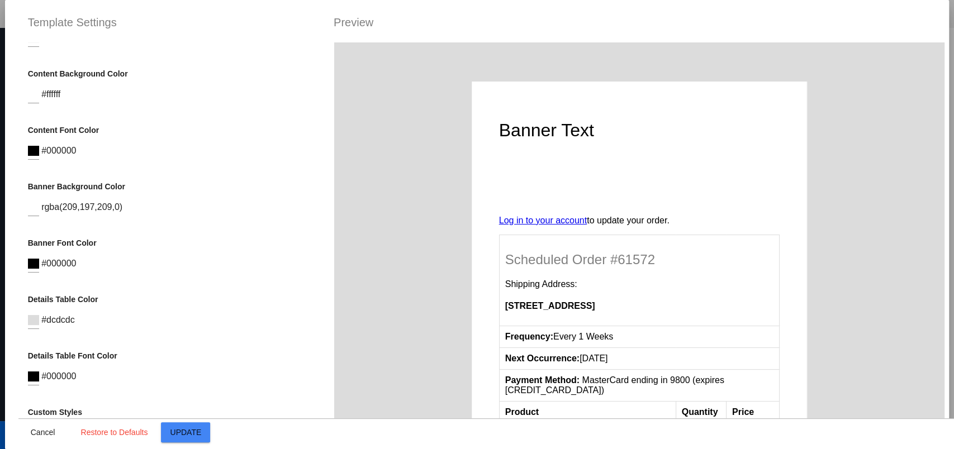
click at [244, 294] on div "Container Background Color #dcdcdc Logo Image (url) Logo url Logo Background Co…" at bounding box center [175, 266] width 315 height 449
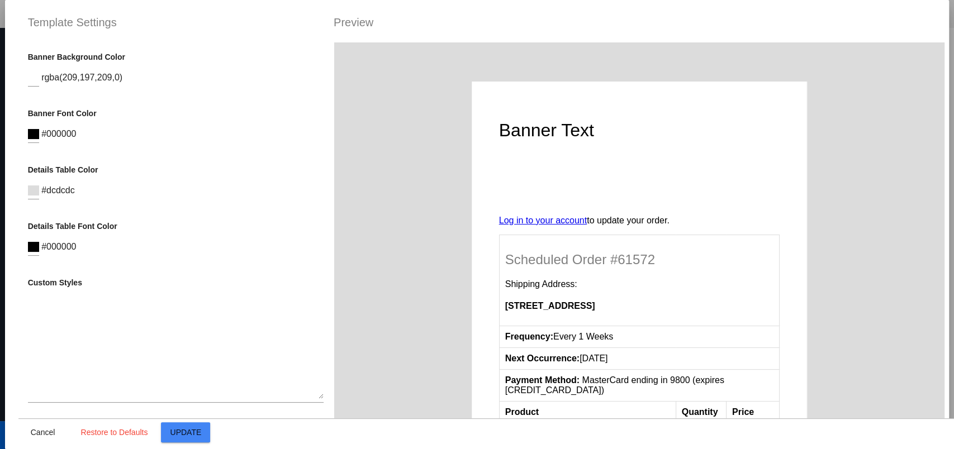
scroll to position [359, 0]
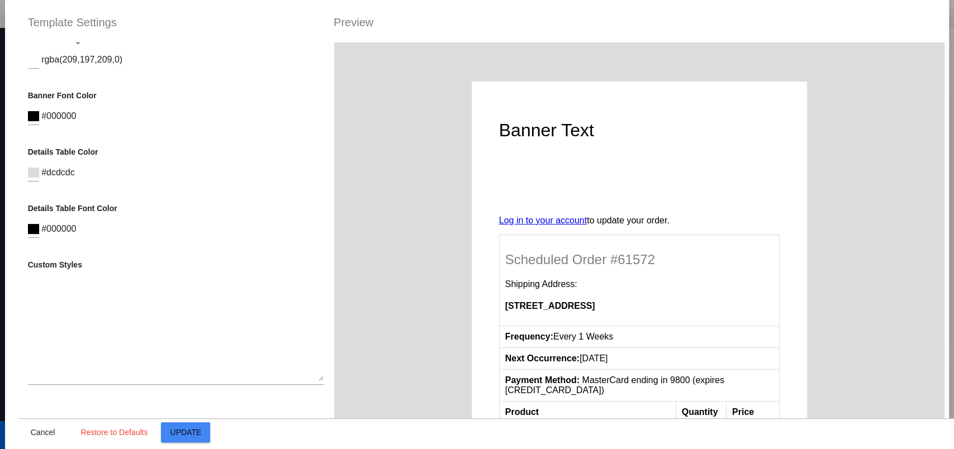
click at [31, 236] on div at bounding box center [33, 225] width 11 height 25
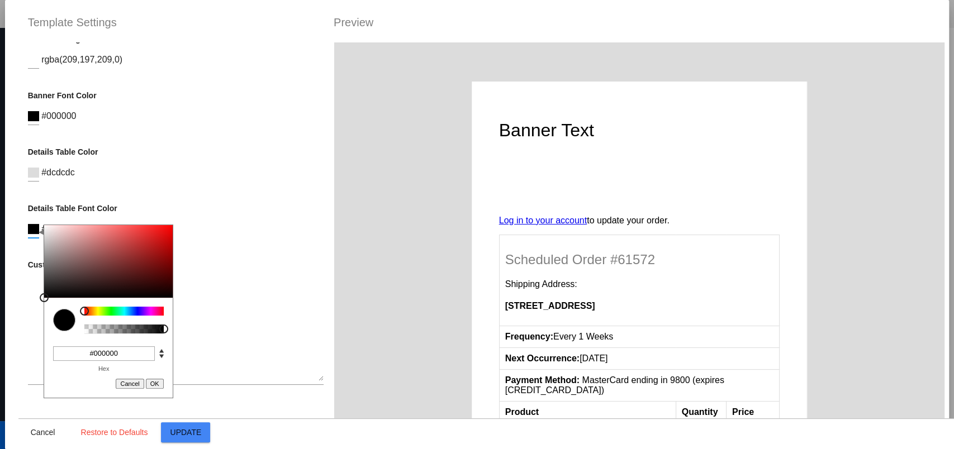
click at [151, 310] on div at bounding box center [123, 311] width 79 height 9
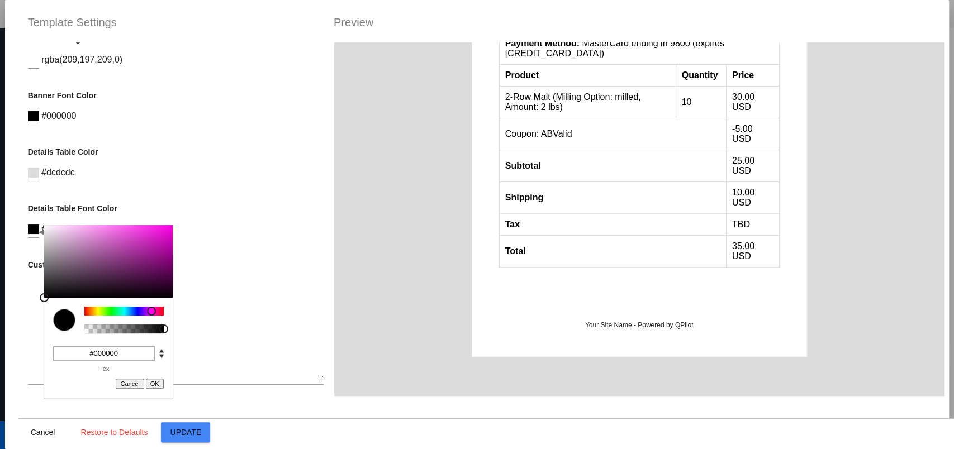
scroll to position [348, 0]
click at [159, 385] on button "OK" at bounding box center [155, 384] width 18 height 10
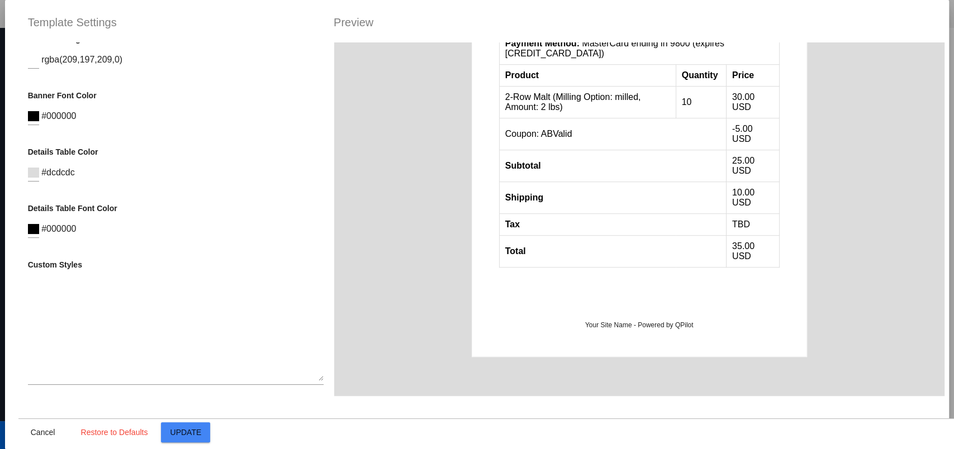
click at [31, 175] on input at bounding box center [33, 173] width 11 height 10
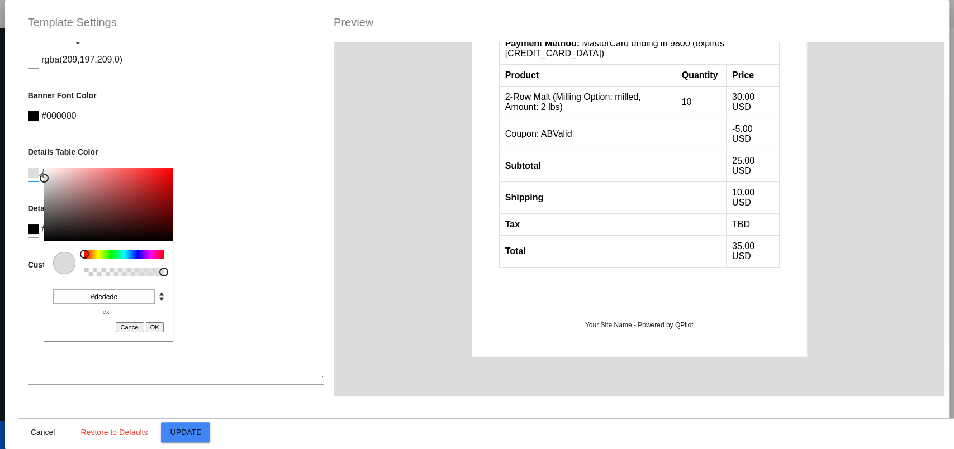
click at [150, 257] on div at bounding box center [123, 254] width 79 height 9
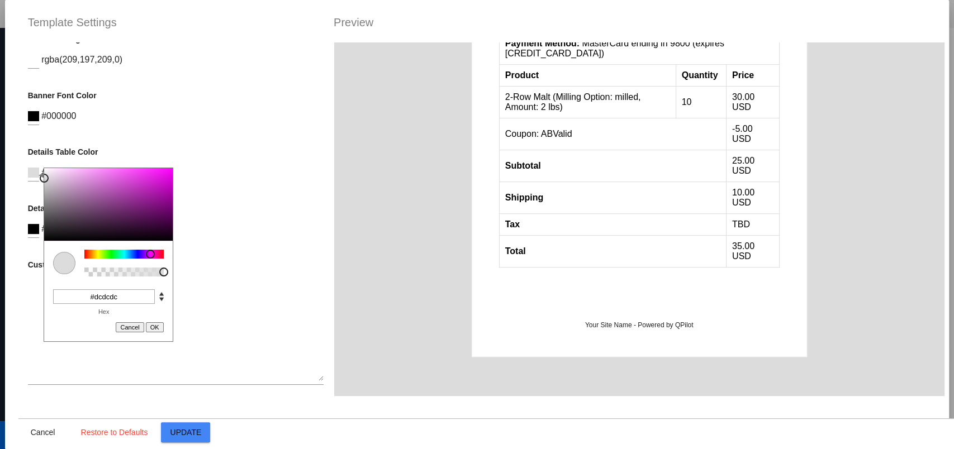
click at [154, 328] on button "OK" at bounding box center [155, 328] width 18 height 10
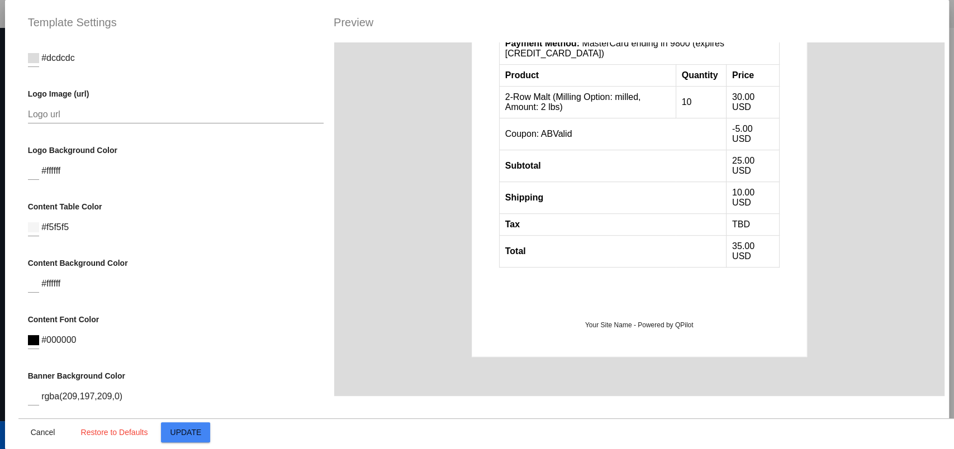
scroll to position [0, 0]
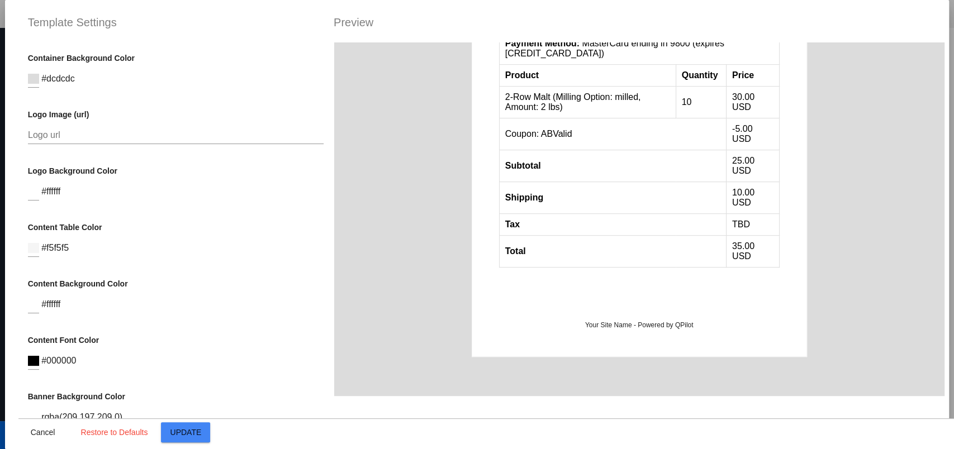
click at [61, 79] on span "#dcdcdc" at bounding box center [58, 79] width 34 height 10
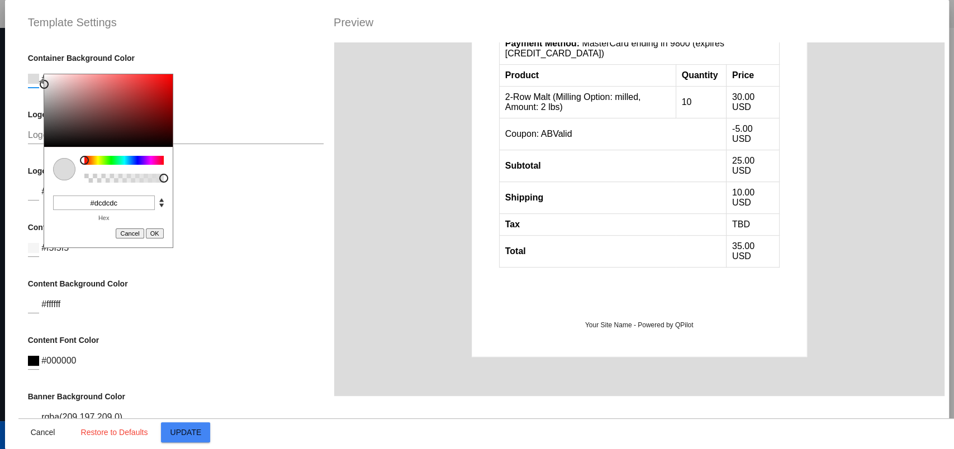
click at [35, 77] on input at bounding box center [33, 79] width 11 height 10
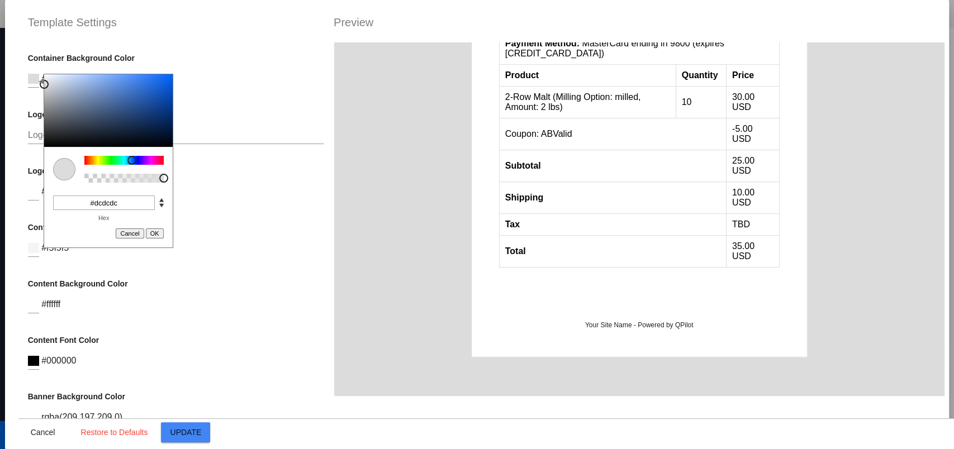
click at [132, 159] on div at bounding box center [123, 160] width 79 height 9
click at [157, 234] on button "OK" at bounding box center [155, 234] width 18 height 10
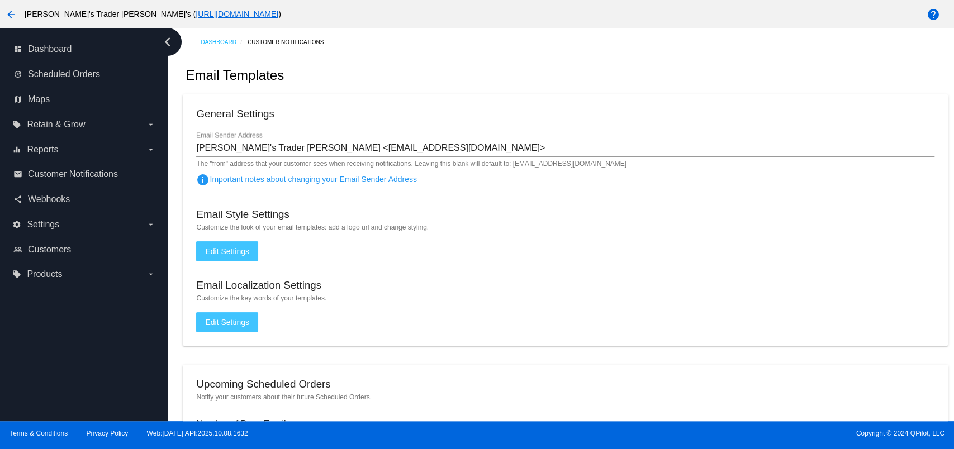
click at [247, 252] on span "Edit Settings" at bounding box center [227, 251] width 44 height 9
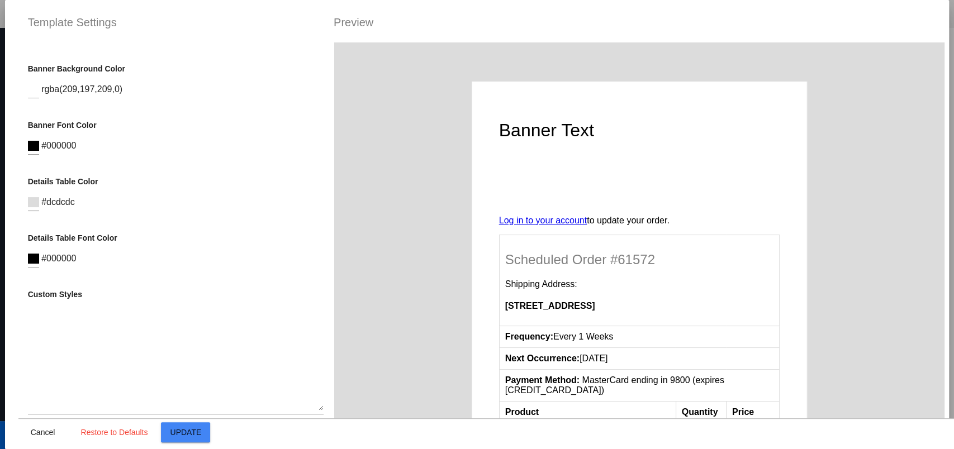
scroll to position [359, 0]
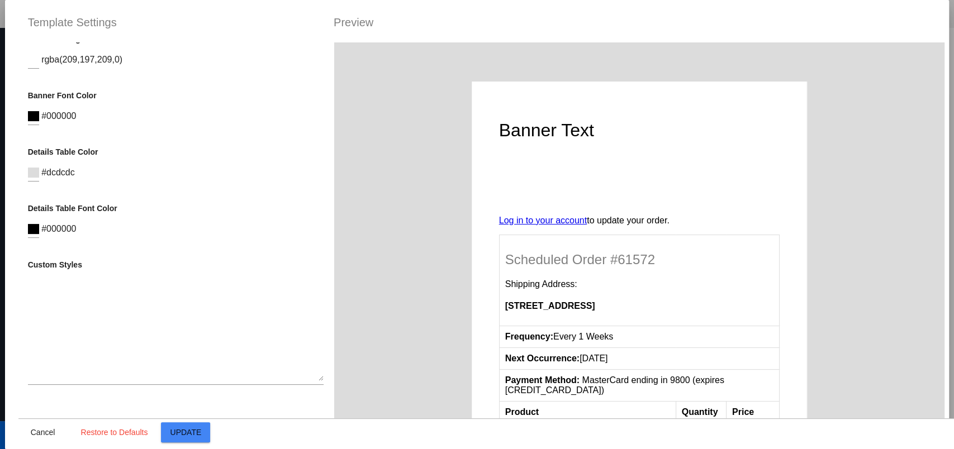
click at [35, 170] on input at bounding box center [33, 173] width 11 height 10
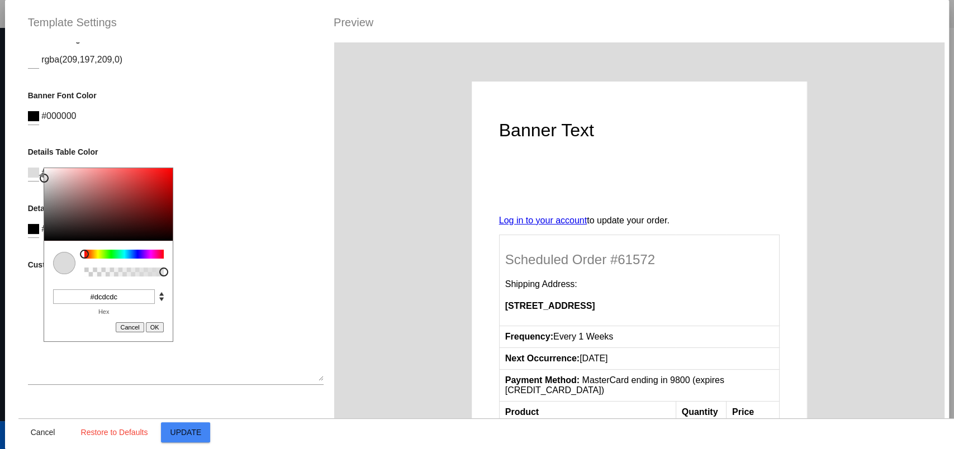
drag, startPoint x: 122, startPoint y: 296, endPoint x: 98, endPoint y: 290, distance: 24.7
click at [98, 290] on input "#dcdcdc" at bounding box center [104, 297] width 102 height 15
click at [104, 252] on div at bounding box center [123, 254] width 79 height 9
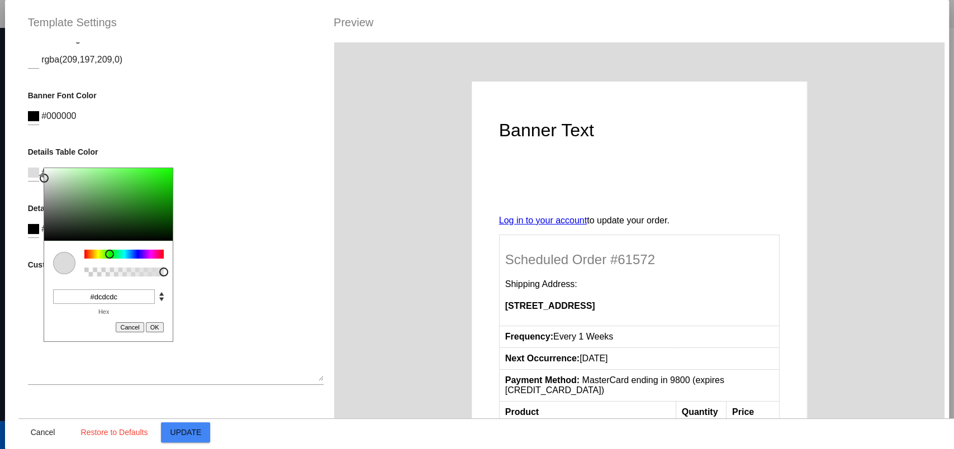
click at [110, 253] on div at bounding box center [123, 254] width 79 height 9
click at [155, 325] on button "OK" at bounding box center [155, 328] width 18 height 10
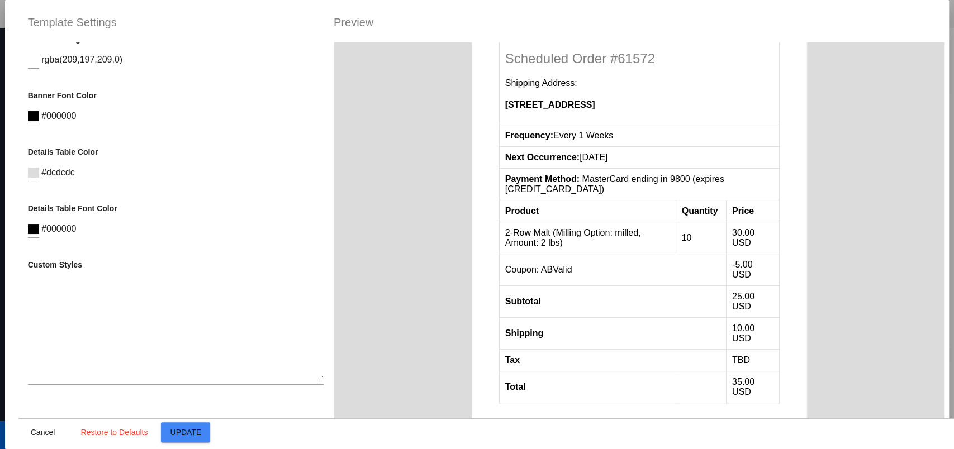
scroll to position [198, 0]
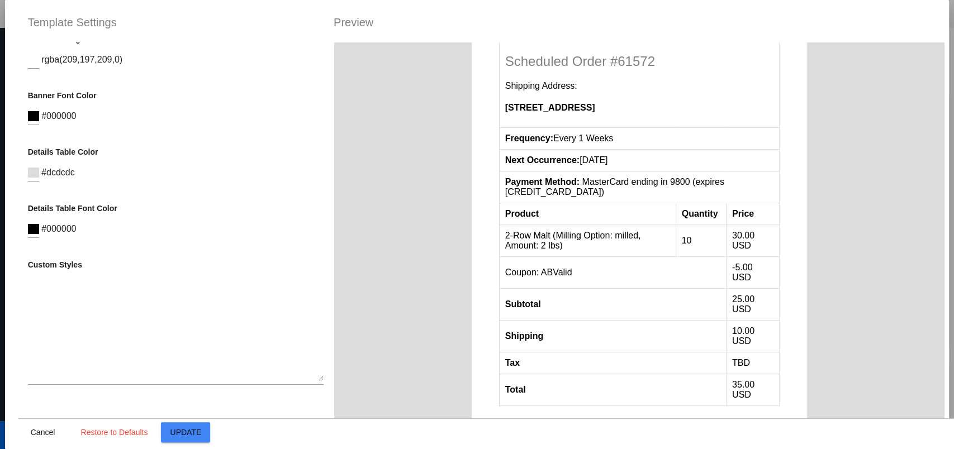
click at [71, 177] on span "#dcdcdc" at bounding box center [58, 173] width 34 height 10
drag, startPoint x: 79, startPoint y: 178, endPoint x: 74, endPoint y: 174, distance: 5.9
click at [75, 174] on div "Details Table Color C M Y K A 115 0 86 1 H S L A 220 220 220 1 R G B A #dcdcdc …" at bounding box center [176, 170] width 296 height 45
drag, startPoint x: 77, startPoint y: 172, endPoint x: 39, endPoint y: 168, distance: 38.3
click at [39, 168] on div "Details Table Color C M Y K A 115 0 86 1 H S L A 220 220 220 1 R G B A #dcdcdc …" at bounding box center [176, 170] width 296 height 45
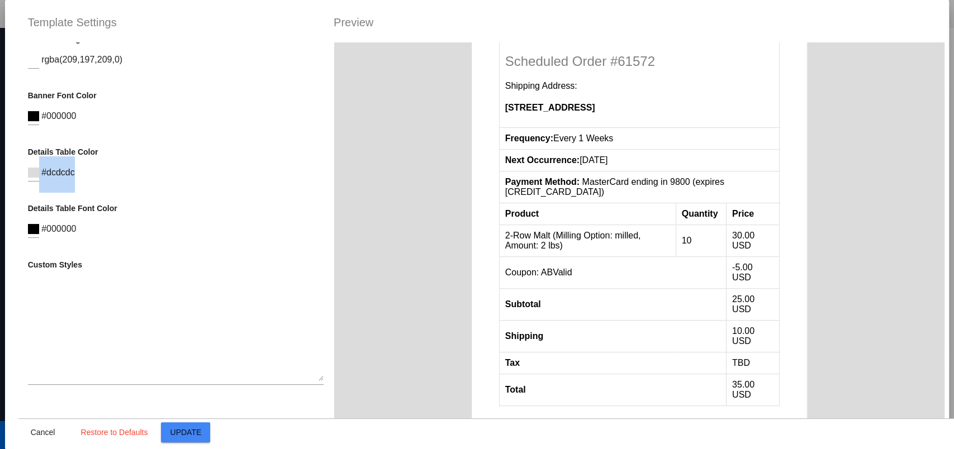
click at [67, 177] on span "#dcdcdc" at bounding box center [58, 173] width 34 height 10
click at [44, 168] on span "#dcdcdc" at bounding box center [58, 173] width 34 height 10
click at [39, 170] on div "Details Table Color C M Y K A 115 0 86 1 H S L A 220 220 220 1 R G B A #dcdcdc …" at bounding box center [176, 170] width 296 height 45
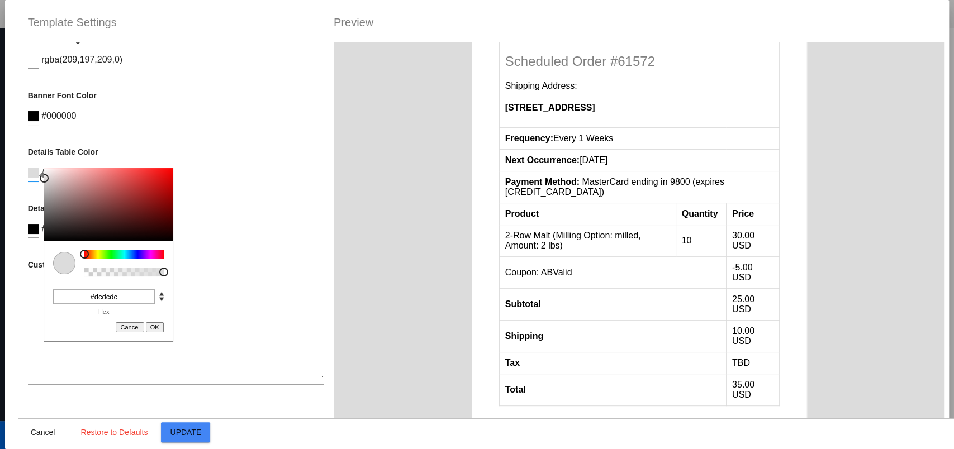
click at [30, 173] on input at bounding box center [33, 173] width 11 height 10
drag, startPoint x: 131, startPoint y: 295, endPoint x: 64, endPoint y: 277, distance: 68.9
click at [67, 282] on div "C M Y K A 0 0 86 1 H S L A 220 220 220 1 R G B A #dcdcdc Hex Cancel OK" at bounding box center [109, 255] width 130 height 174
paste input "fe019a"
type input "#fe019a"
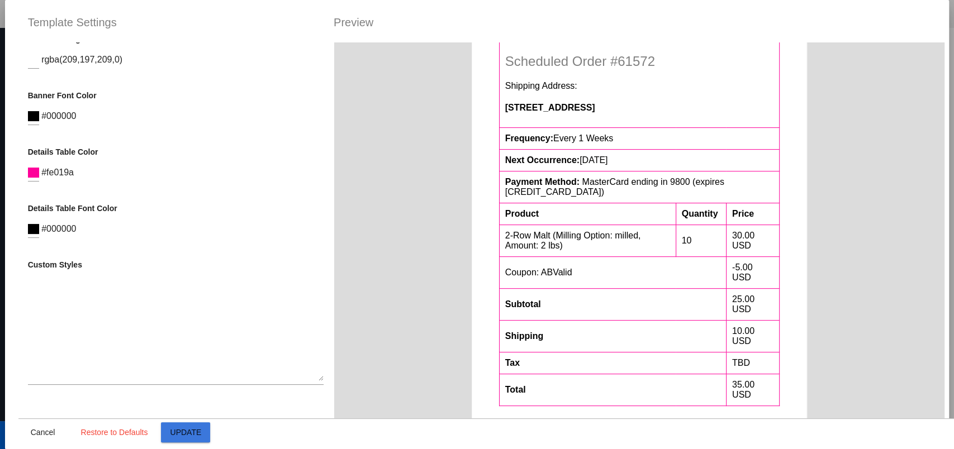
click at [184, 433] on span "Update" at bounding box center [185, 432] width 31 height 9
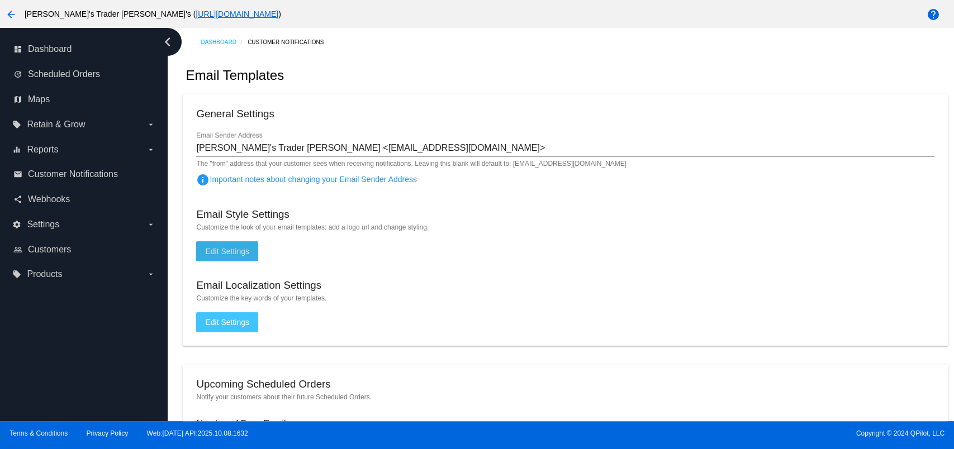
click at [233, 250] on span "Edit Settings" at bounding box center [227, 251] width 44 height 9
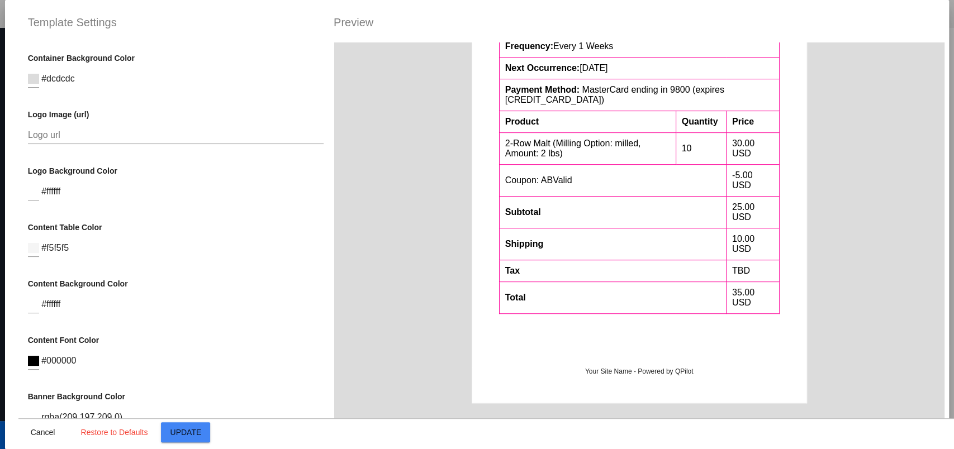
scroll to position [298, 0]
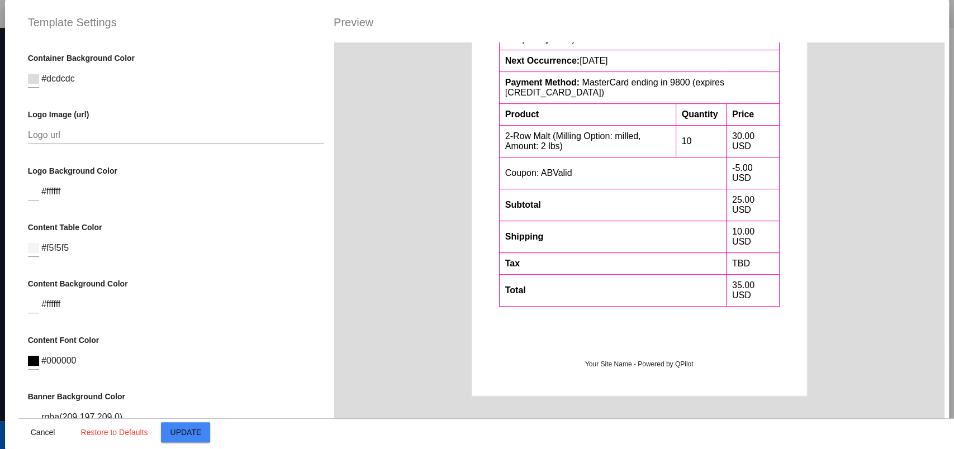
click at [192, 429] on span "Update" at bounding box center [185, 432] width 31 height 9
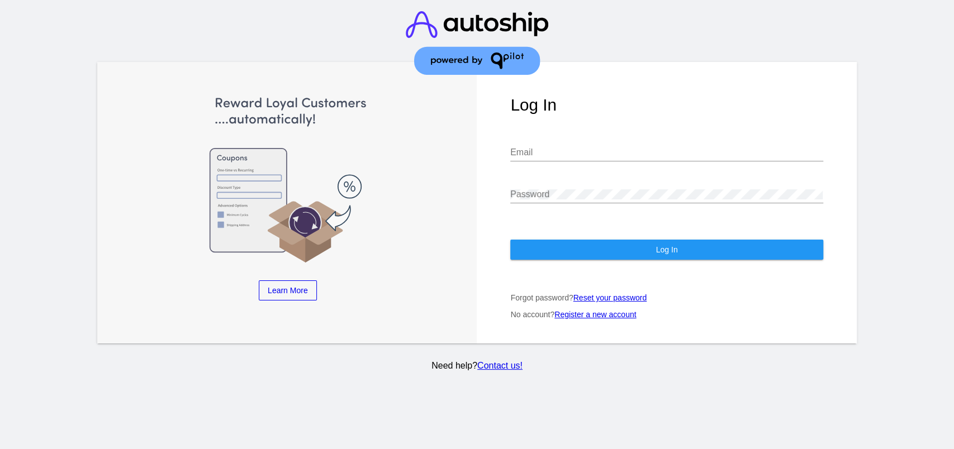
type input "[EMAIL_ADDRESS][DOMAIN_NAME]"
click at [584, 247] on button "Log In" at bounding box center [666, 250] width 312 height 20
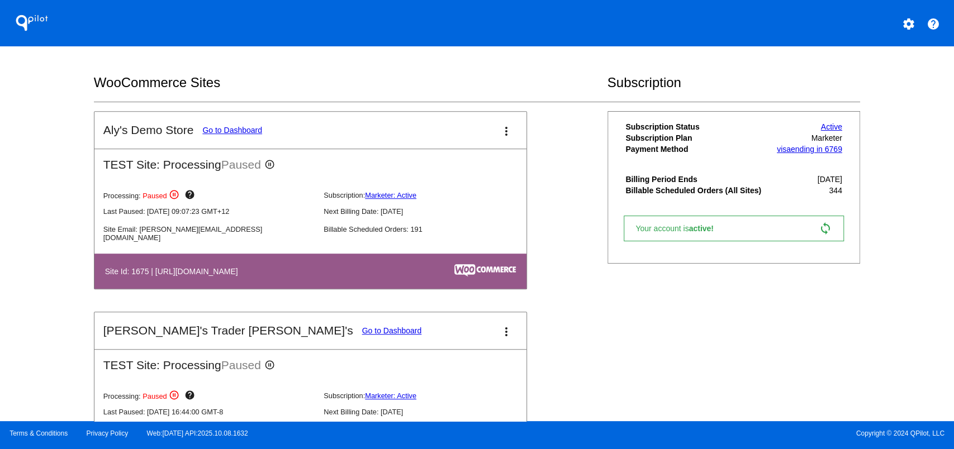
scroll to position [447, 0]
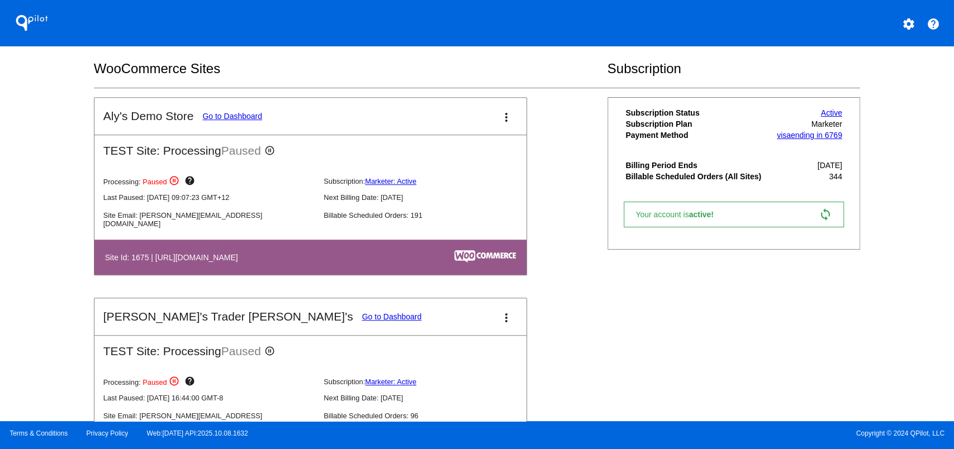
click at [362, 312] on link "Go to Dashboard" at bounding box center [392, 316] width 60 height 9
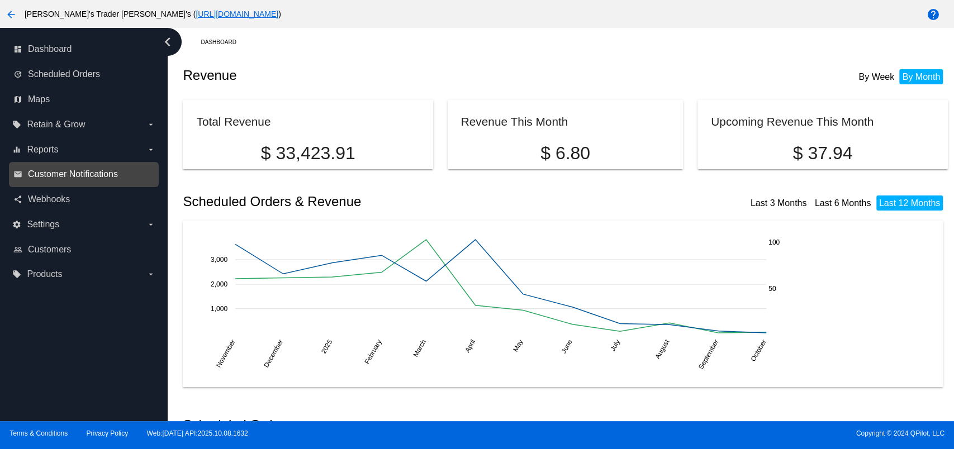
click at [90, 170] on span "Customer Notifications" at bounding box center [73, 174] width 90 height 10
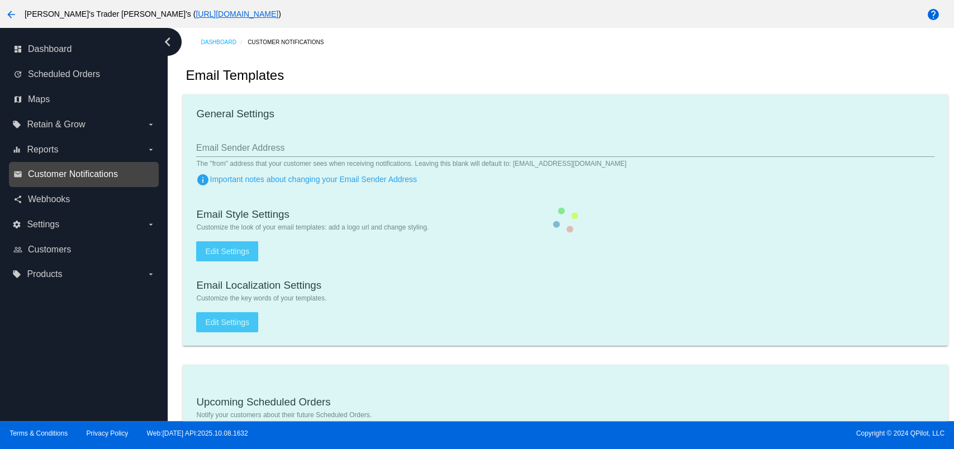
type input "[PERSON_NAME]'s Trader [PERSON_NAME] <[EMAIL_ADDRESS][DOMAIN_NAME]>"
checkbox input "true"
type input "[EMAIL_ADDRESS][DOMAIN_NAME]"
type input "1"
checkbox input "true"
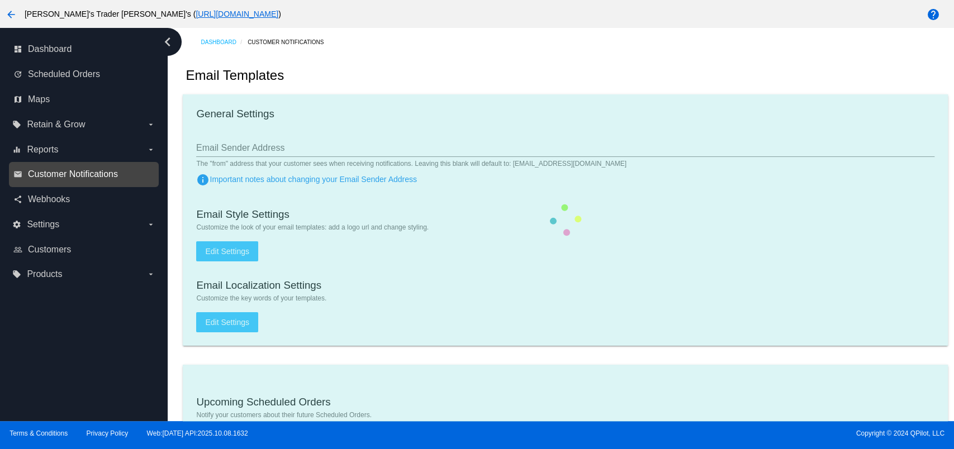
checkbox input "true"
type input "[EMAIL_ADDRESS][DOMAIN_NAME]"
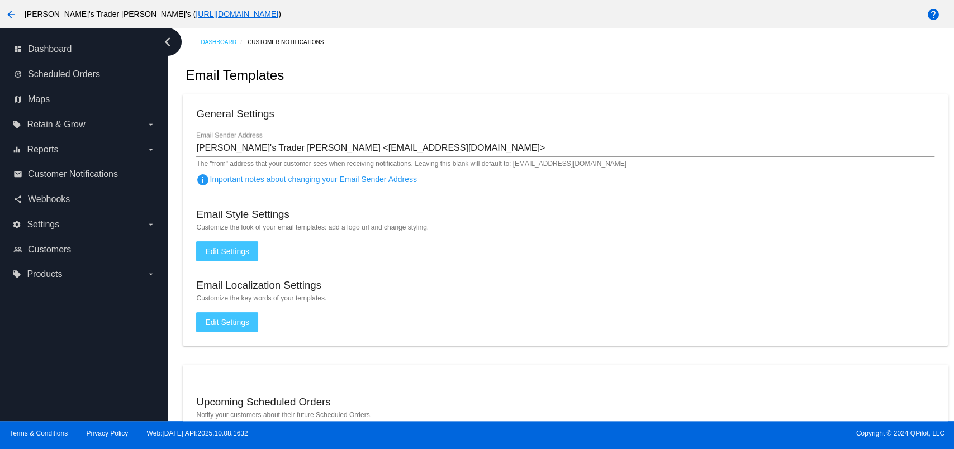
click at [222, 318] on span "Edit Settings" at bounding box center [227, 322] width 44 height 9
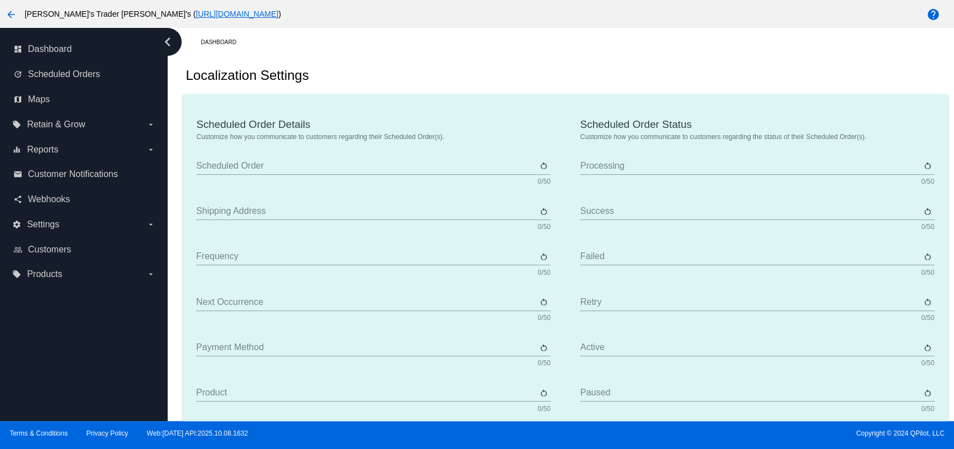
type input "Scheduled Order"
type input "Shipping Address"
type input "Frequency"
type input "Next Occurrence"
type input "Payment Method"
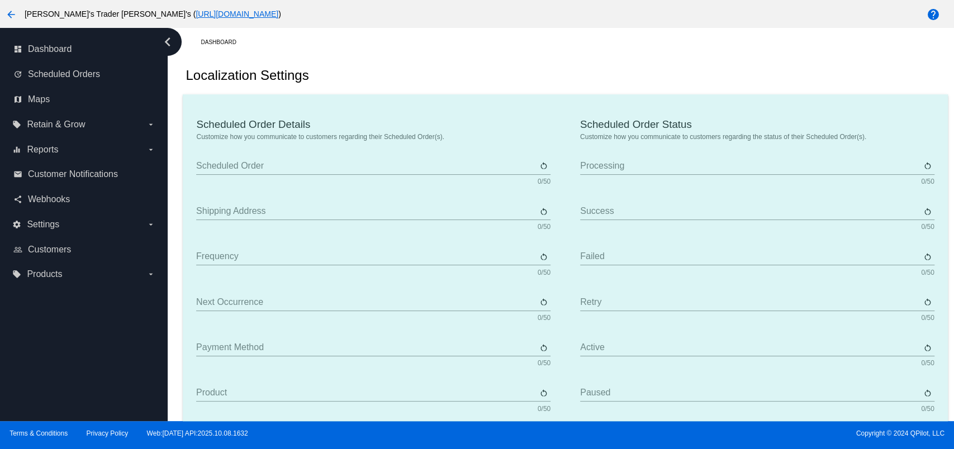
type input "Product"
type input "Quantity"
type input "Price"
type input "Out of Stock"
type input "Subtotal"
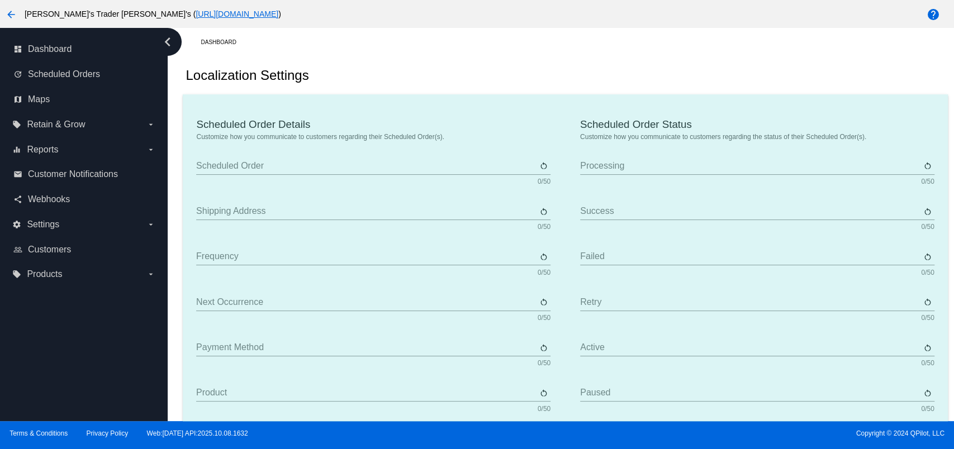
type input "Shipping"
type input "Tax"
type input "TBD"
type input "Total"
type input "No Payment Method"
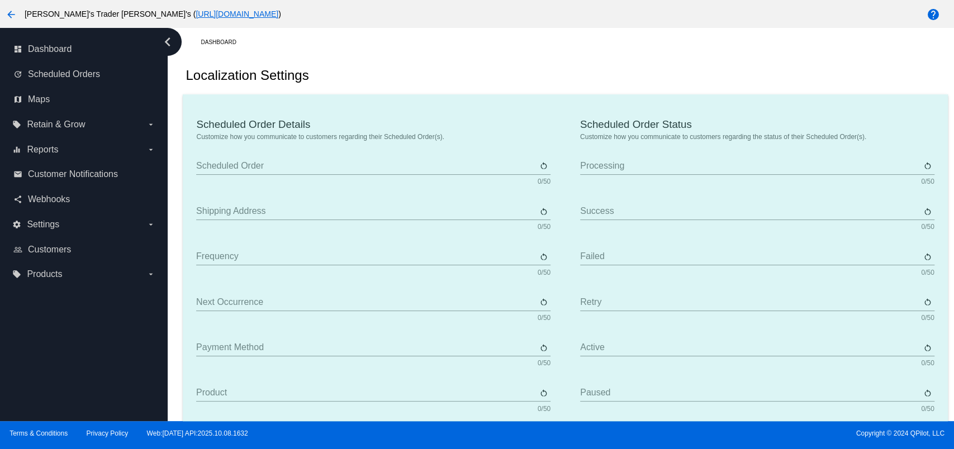
type input "Autoship & Save"
type input "Processing"
type input "Success"
type input "Failed"
type input "Retry"
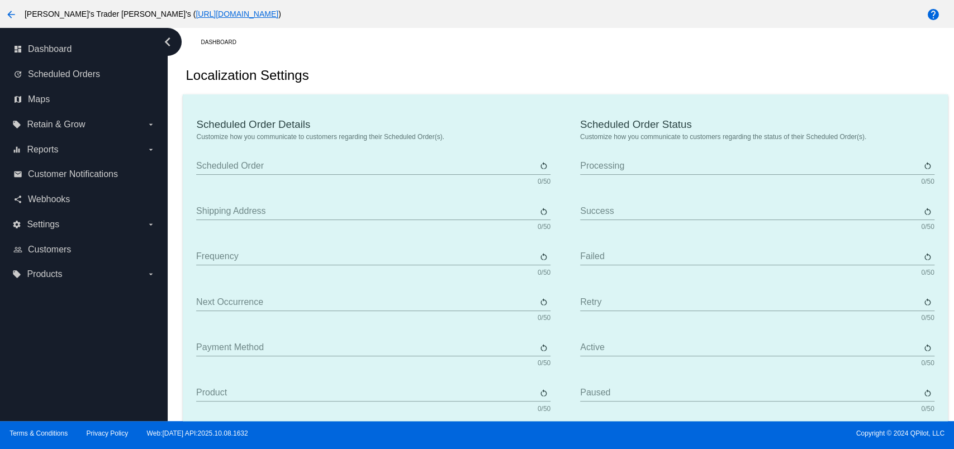
type input "Active"
type input "Paused"
type input "Deleted"
type input "Queued"
type input "Every"
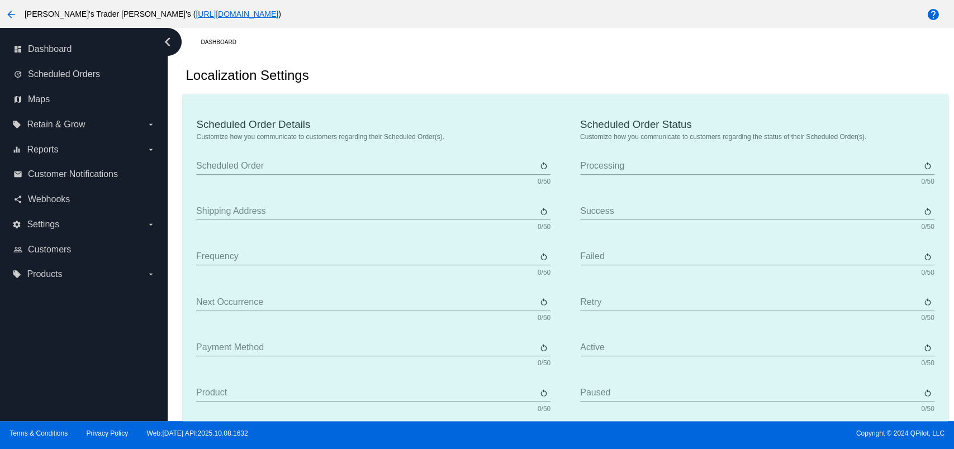
type input "Days"
type input "Weeks"
type input "Months"
type input "[DATE]"
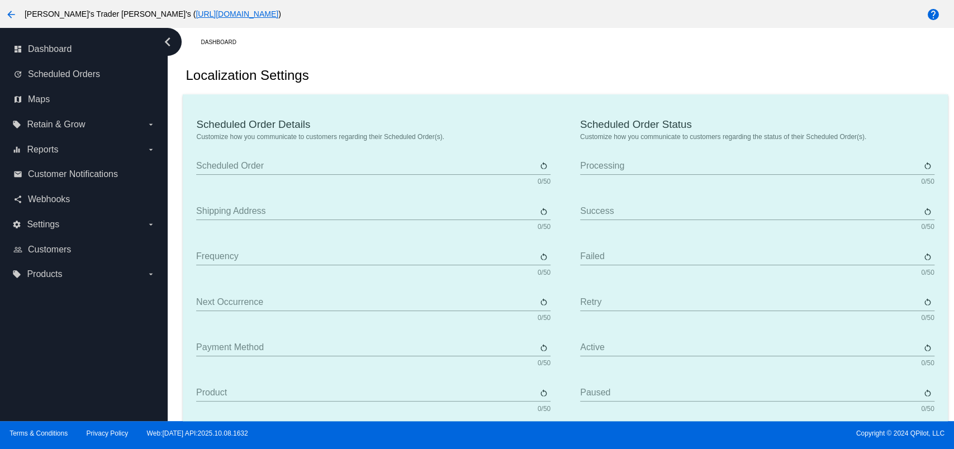
type input "[DATE]"
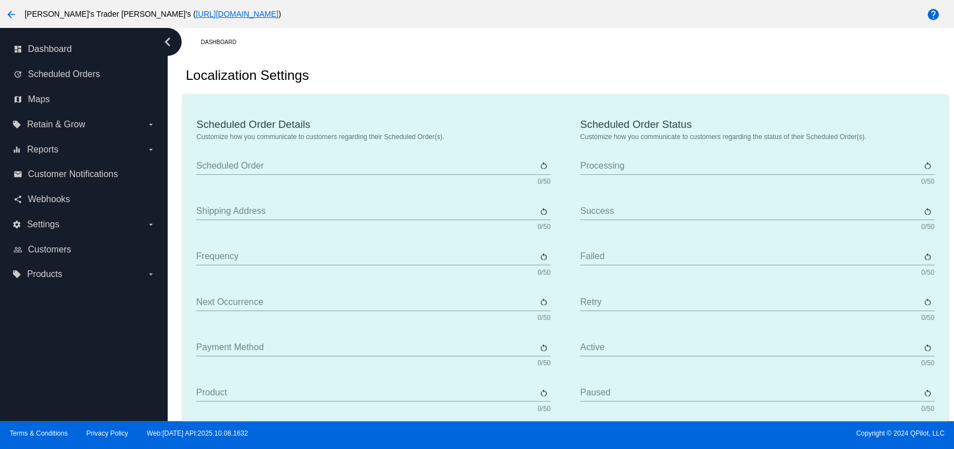
type input "The {frequency_day_number} {frequency_day_suffix} of every month"
type input "st"
type input "nd"
type input "rd"
type input "th"
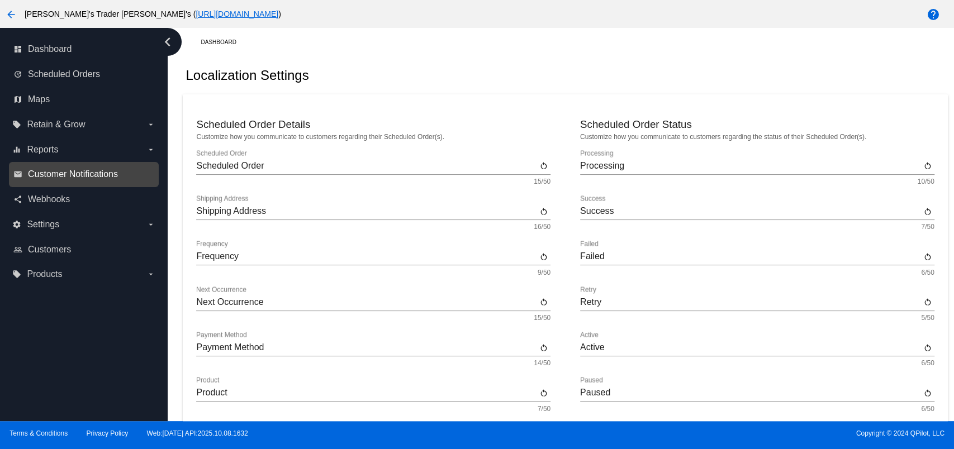
click at [98, 176] on span "Customer Notifications" at bounding box center [73, 174] width 90 height 10
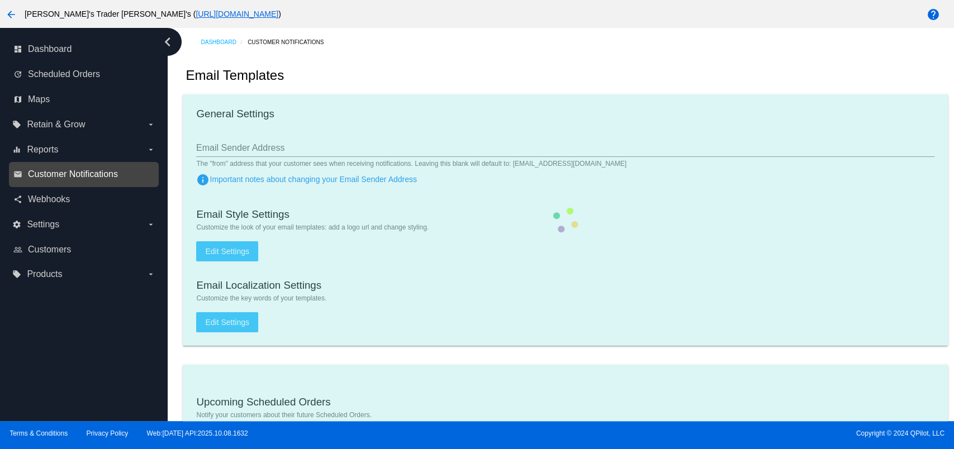
type input "[PERSON_NAME]'s Trader [PERSON_NAME] <[EMAIL_ADDRESS][DOMAIN_NAME]>"
checkbox input "true"
type input "[EMAIL_ADDRESS][DOMAIN_NAME]"
type input "1"
checkbox input "true"
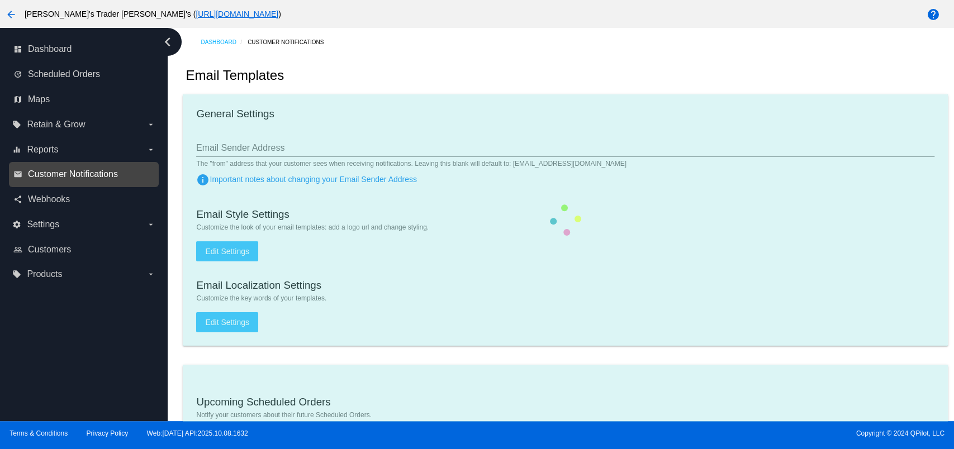
checkbox input "true"
type input "[EMAIL_ADDRESS][DOMAIN_NAME]"
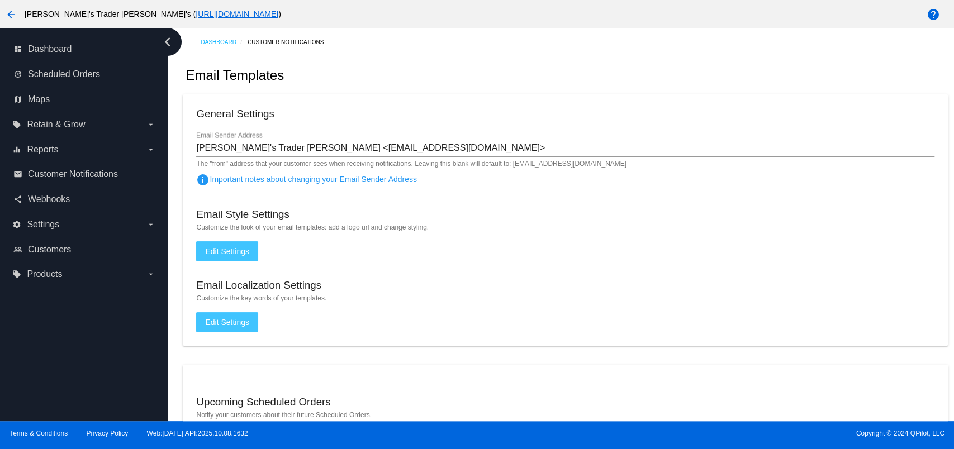
click at [217, 255] on button "Edit Settings" at bounding box center [227, 251] width 62 height 20
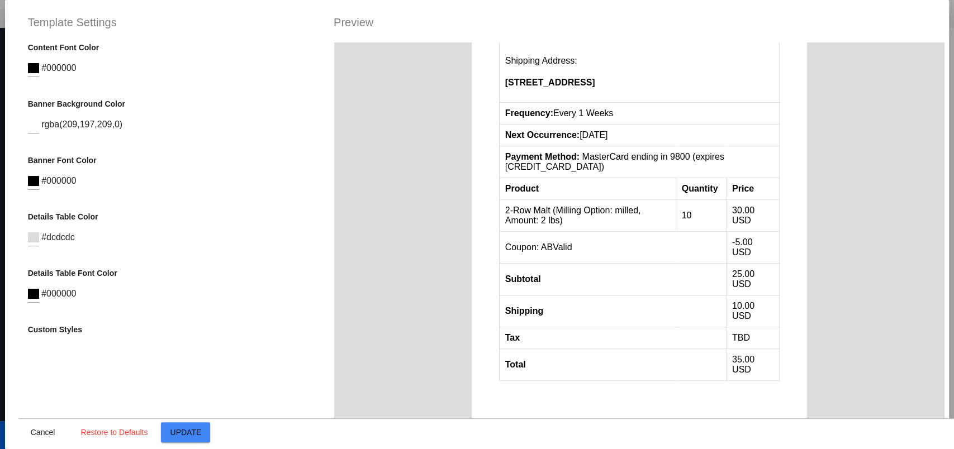
scroll to position [298, 0]
